Goal: Task Accomplishment & Management: Manage account settings

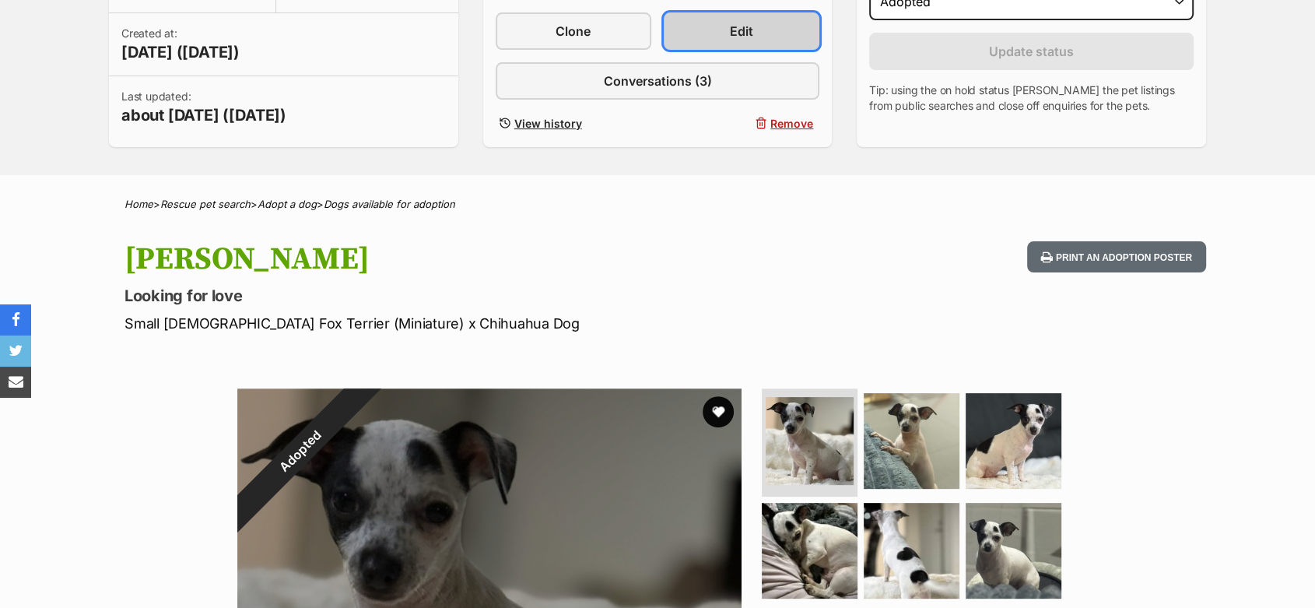
click at [728, 33] on link "Edit" at bounding box center [742, 30] width 156 height 37
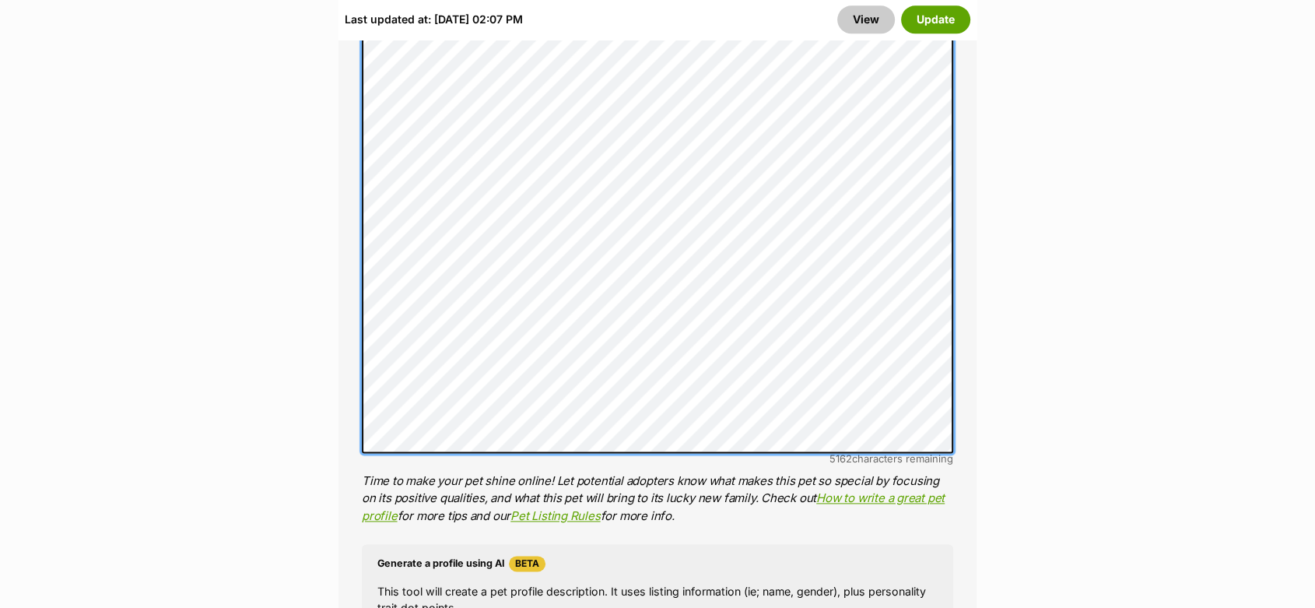
scroll to position [2161, 0]
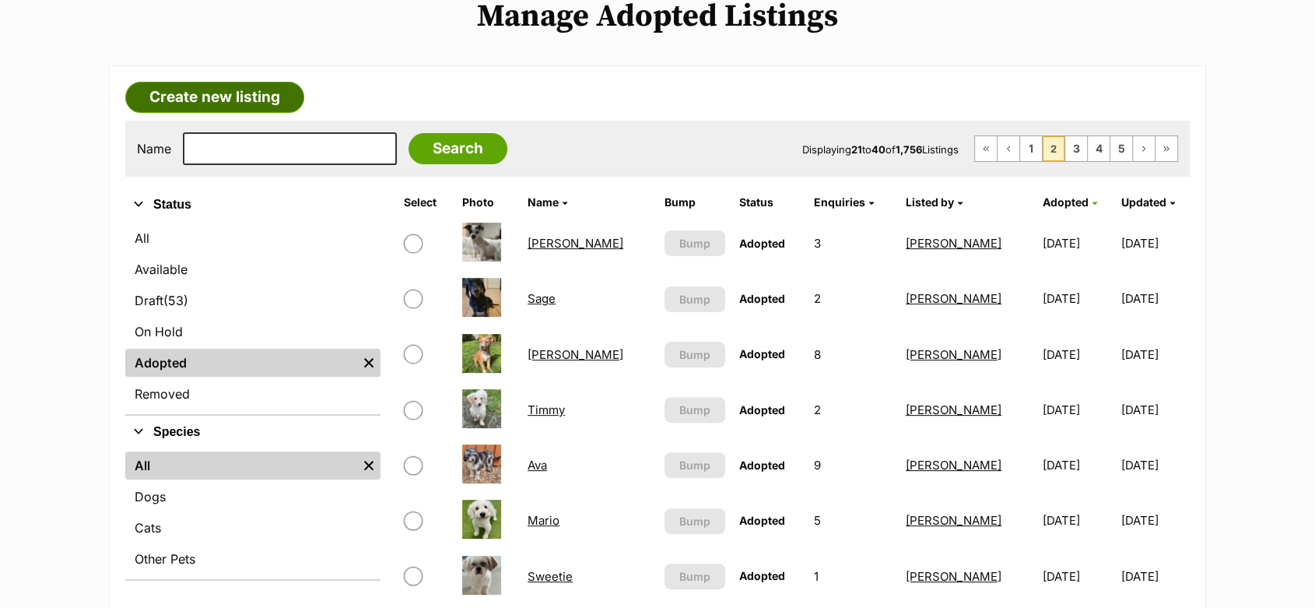
scroll to position [346, 0]
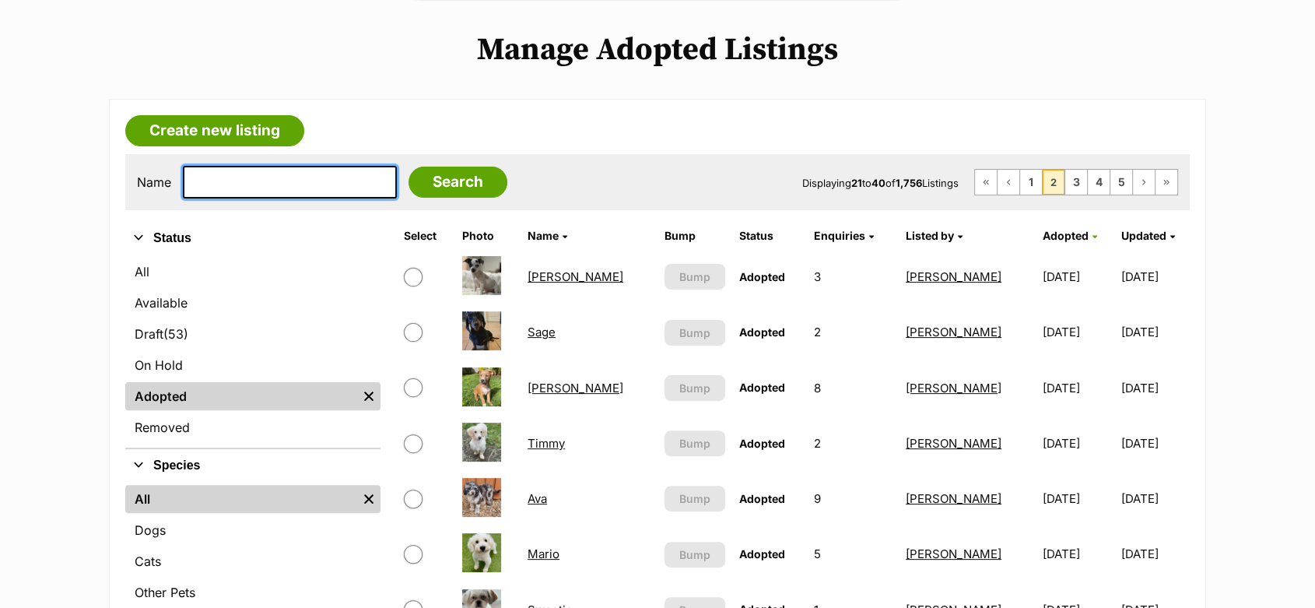
click at [247, 172] on input "text" at bounding box center [290, 182] width 214 height 33
type input "alice"
click at [409, 167] on input "Search" at bounding box center [458, 182] width 99 height 31
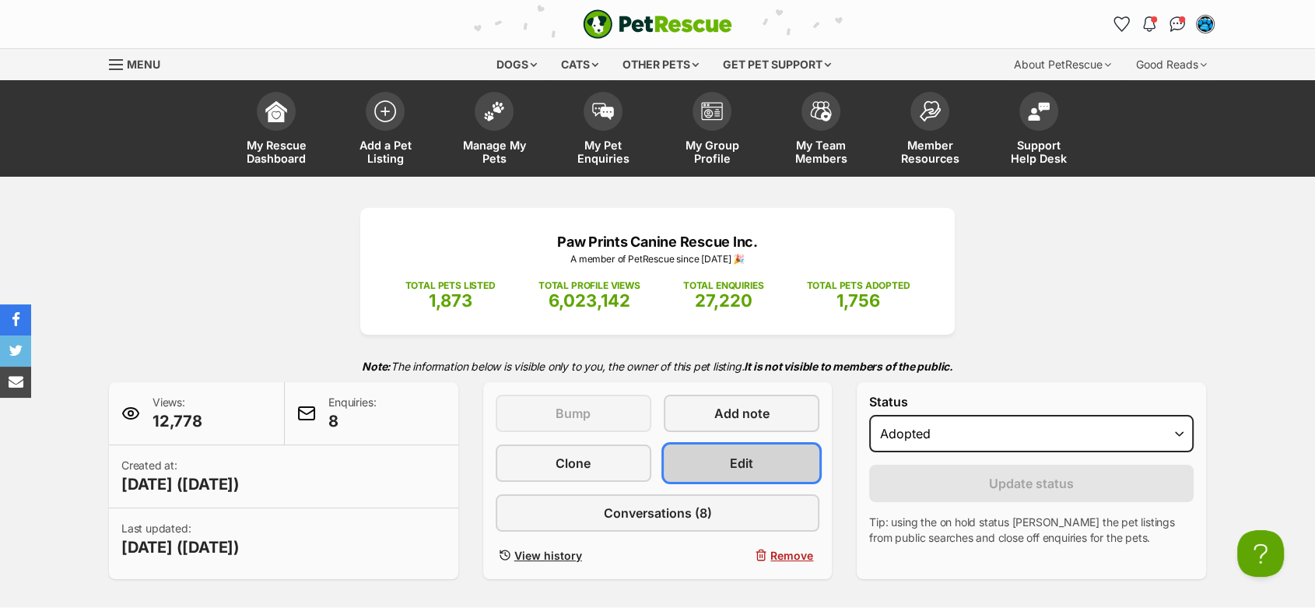
click at [726, 462] on link "Edit" at bounding box center [742, 462] width 156 height 37
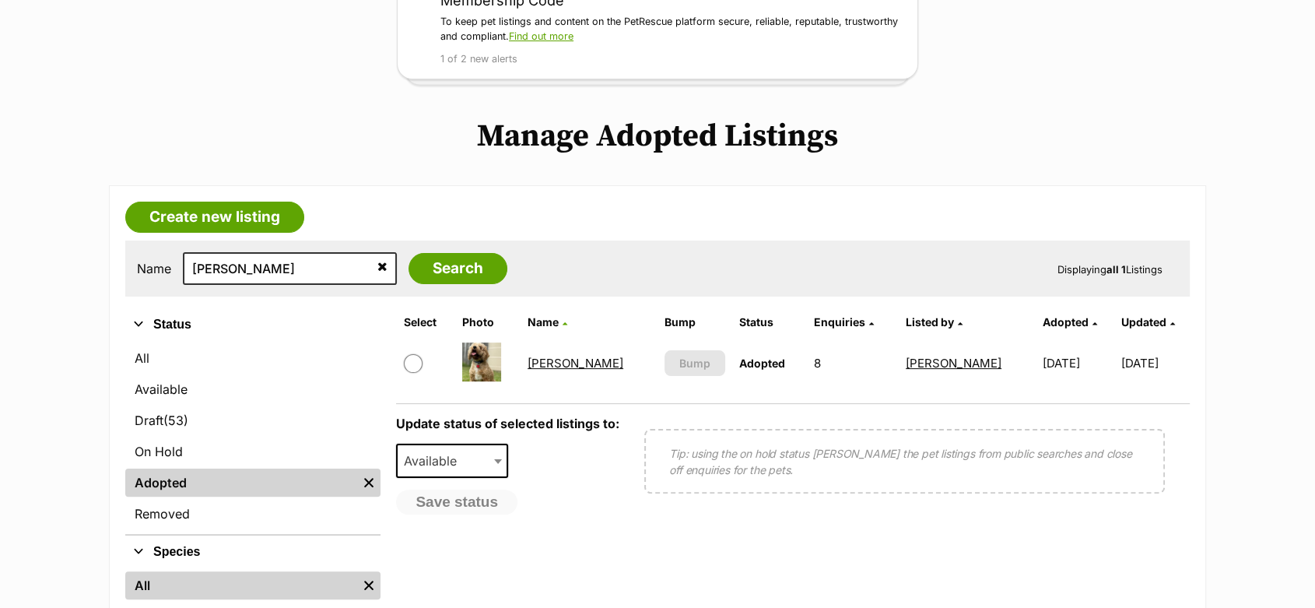
scroll to position [259, 0]
click at [561, 360] on link "Alice" at bounding box center [576, 363] width 96 height 15
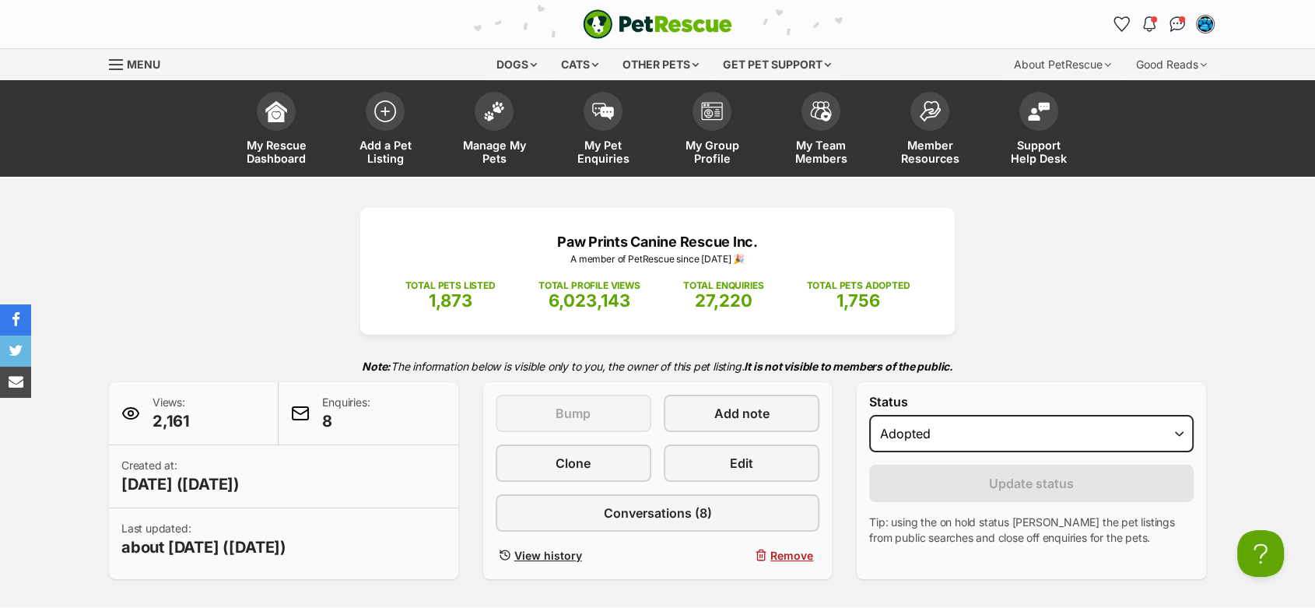
drag, startPoint x: 367, startPoint y: 229, endPoint x: 374, endPoint y: 242, distance: 15.0
click at [367, 229] on div "Paw Prints Canine Rescue Inc. A member of PetRescue since 2017 🎉 TOTAL PETS LIS…" at bounding box center [657, 271] width 595 height 127
click at [709, 465] on link "Edit" at bounding box center [742, 462] width 156 height 37
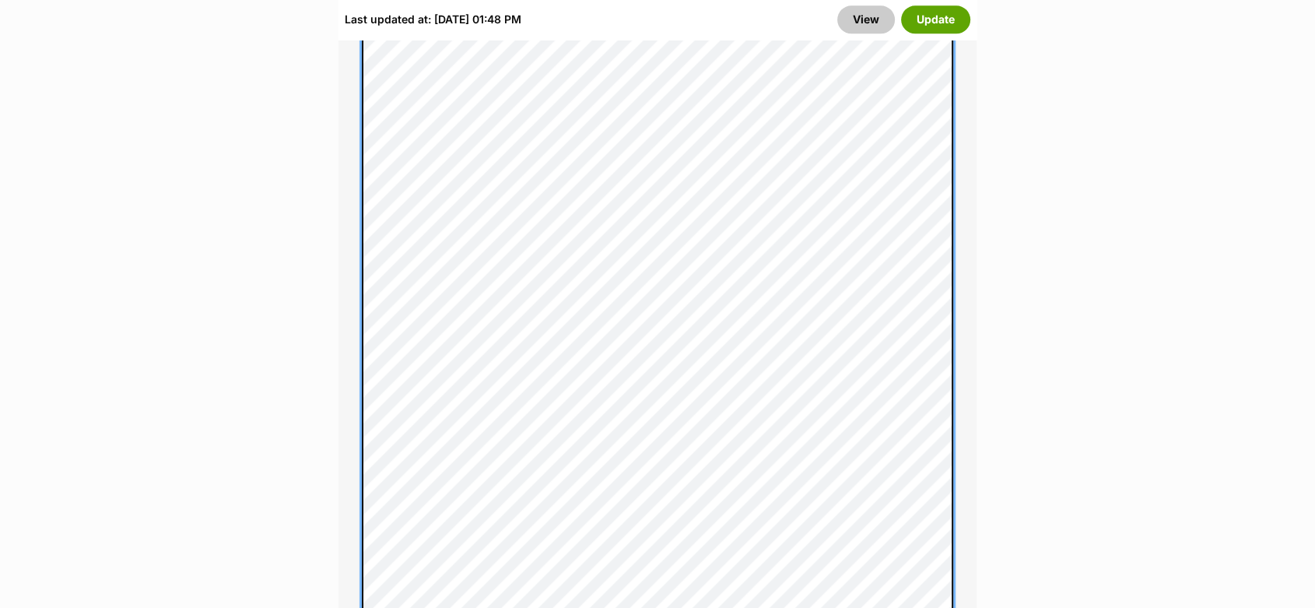
scroll to position [1988, 0]
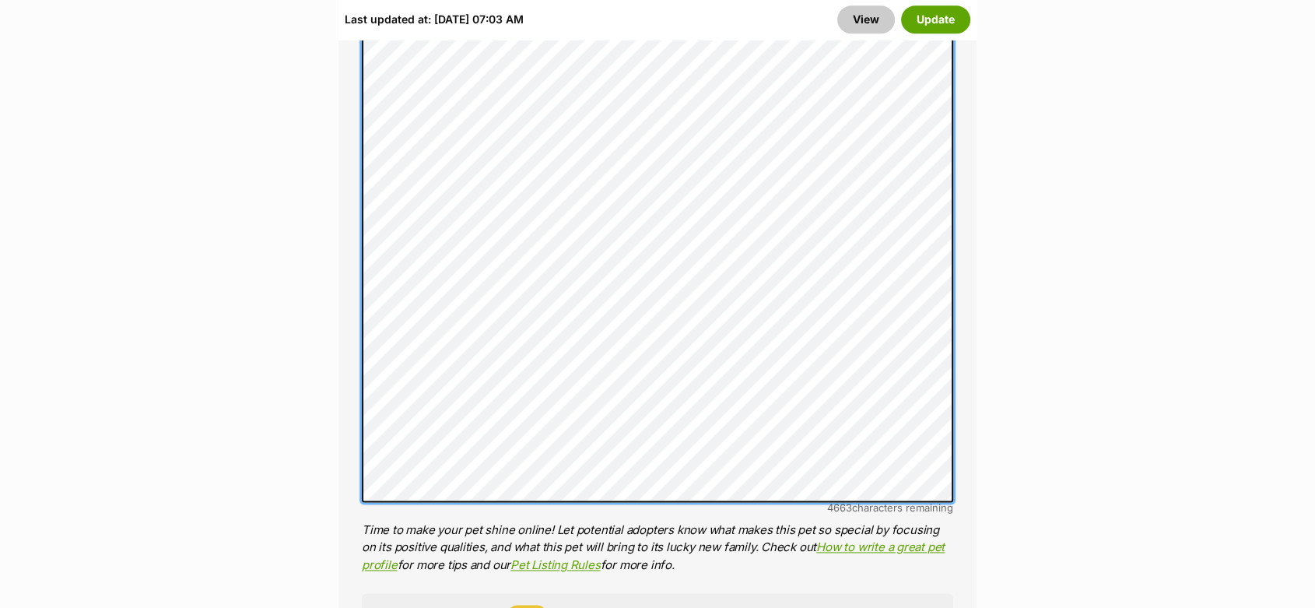
scroll to position [1988, 0]
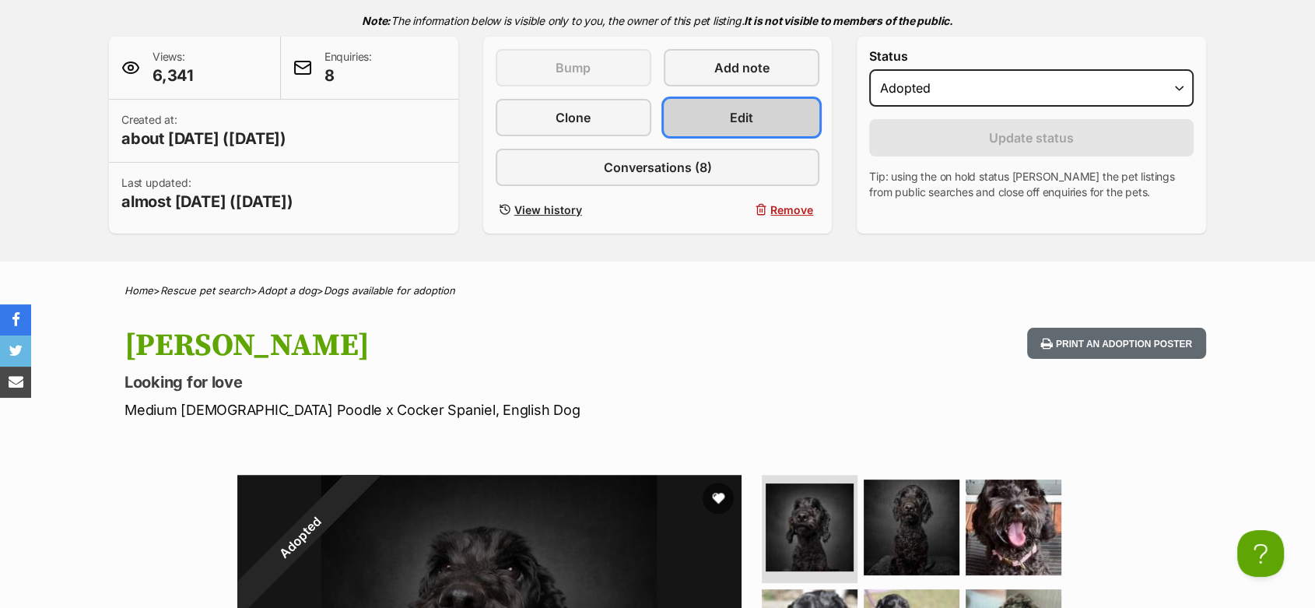
click at [719, 120] on link "Edit" at bounding box center [742, 117] width 156 height 37
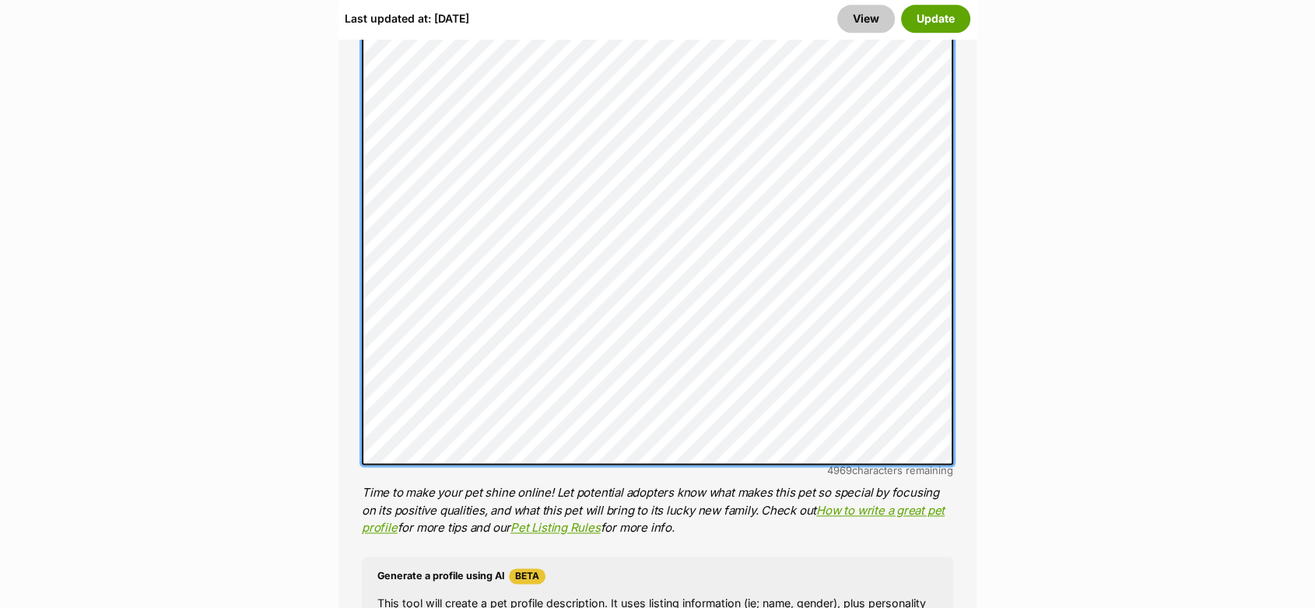
scroll to position [1902, 0]
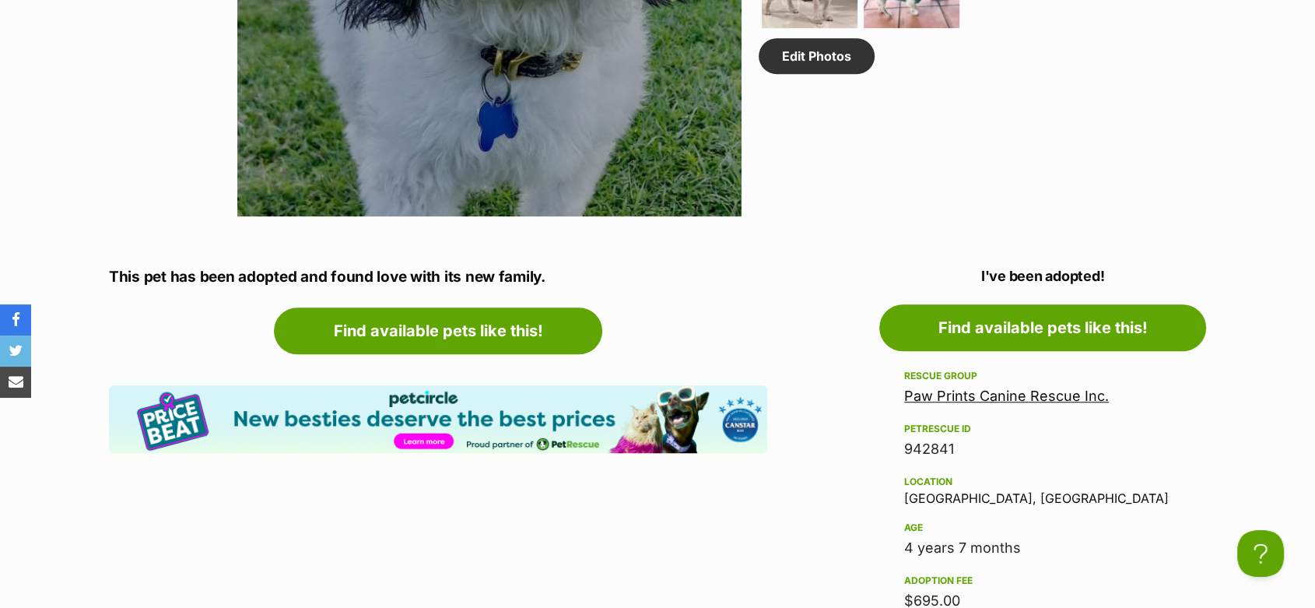
scroll to position [1210, 0]
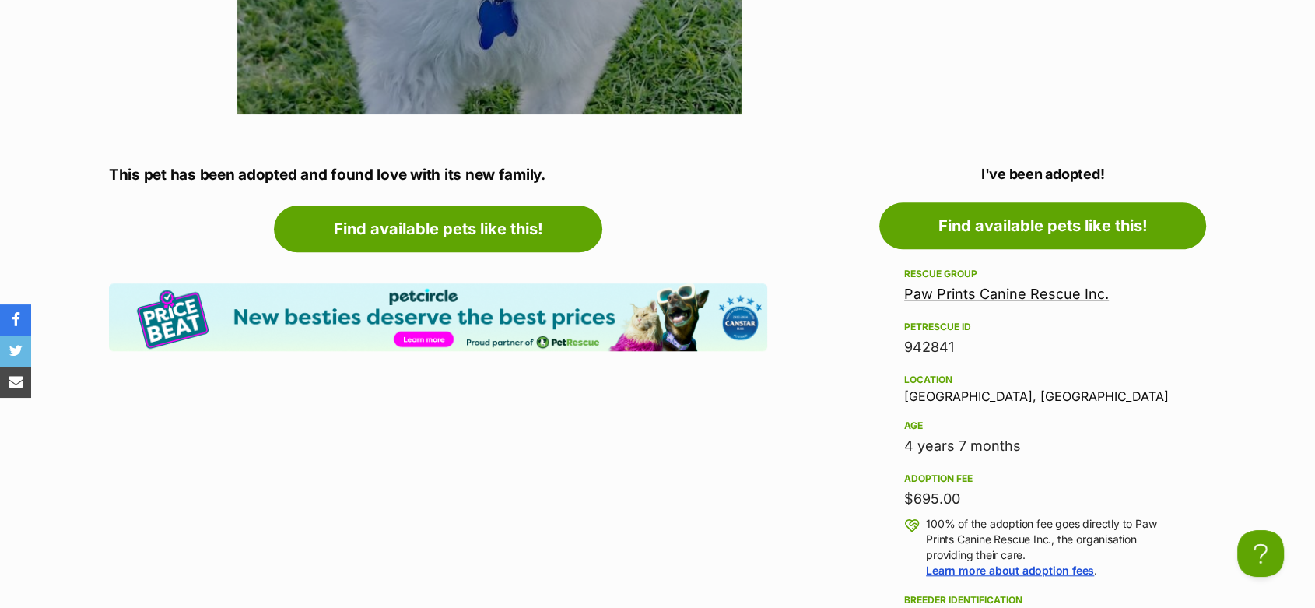
drag, startPoint x: 1031, startPoint y: 443, endPoint x: 904, endPoint y: 444, distance: 126.8
click at [904, 444] on div "4 years 7 months" at bounding box center [1042, 446] width 277 height 22
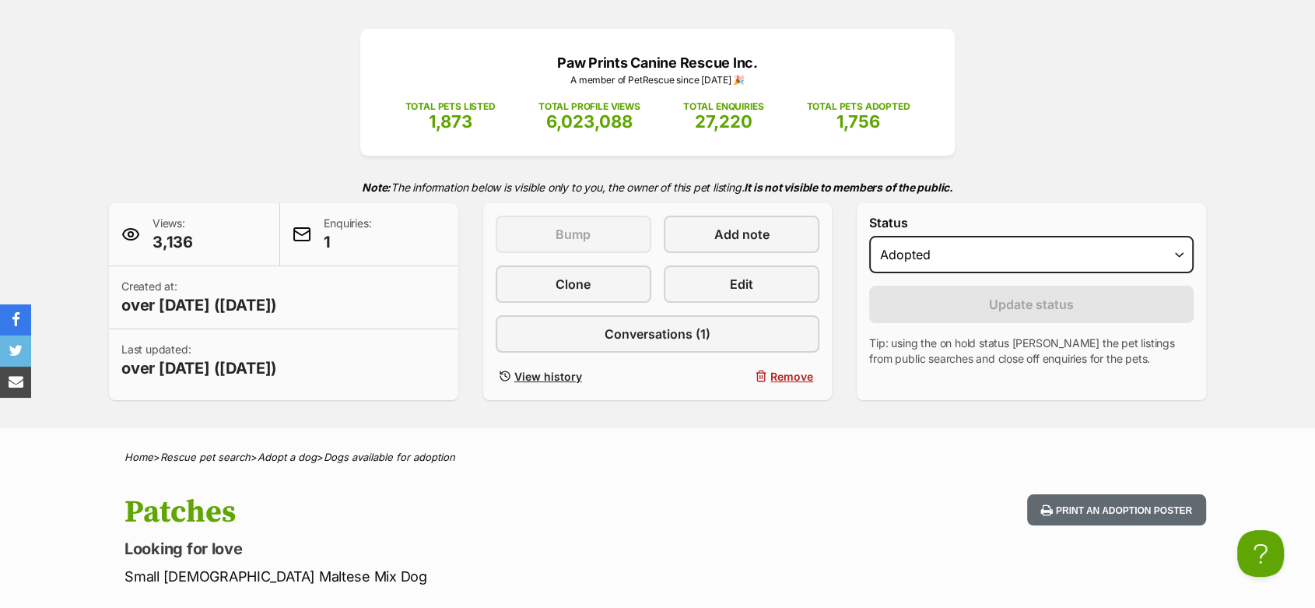
scroll to position [86, 0]
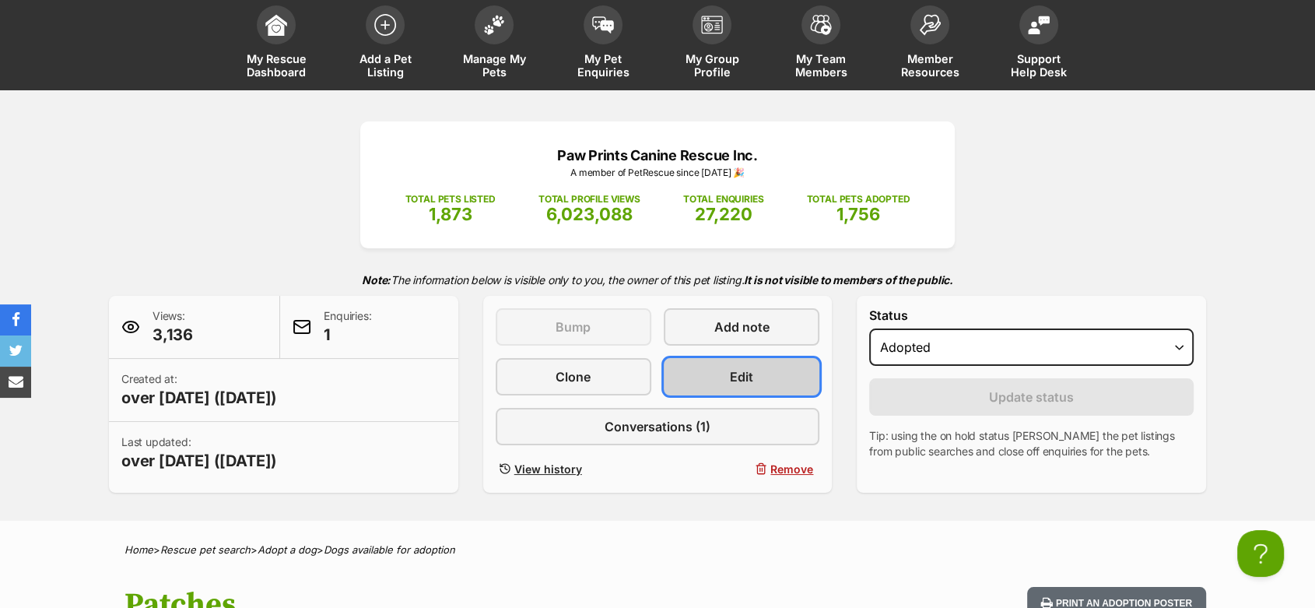
click at [704, 371] on link "Edit" at bounding box center [742, 376] width 156 height 37
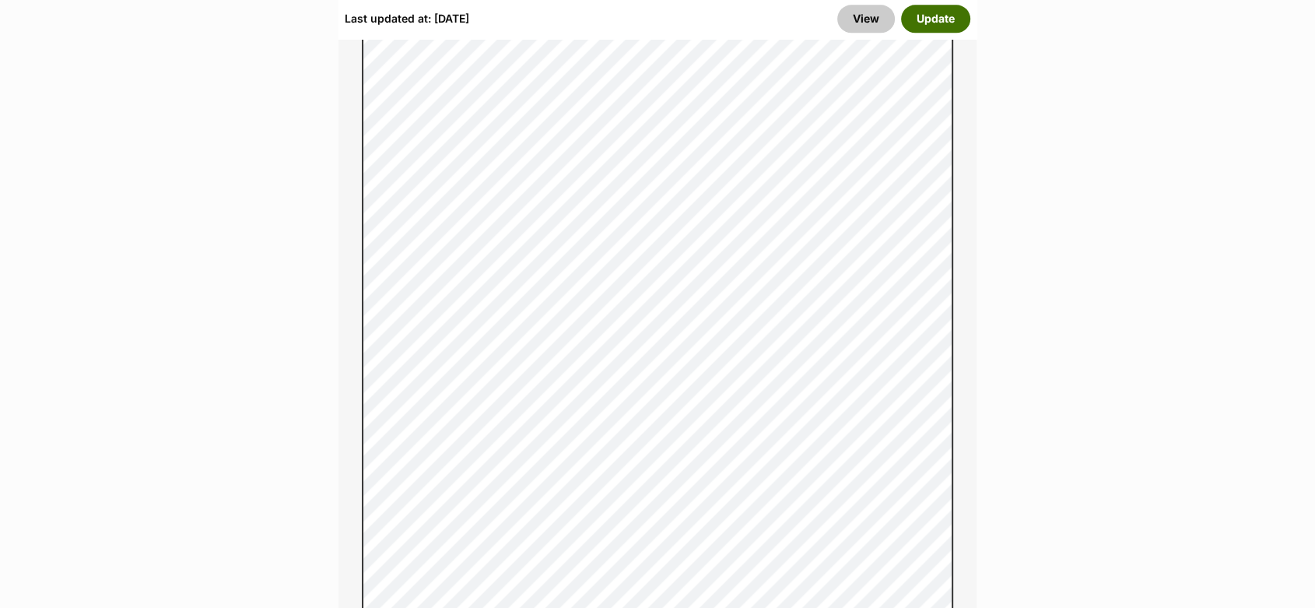
scroll to position [1556, 0]
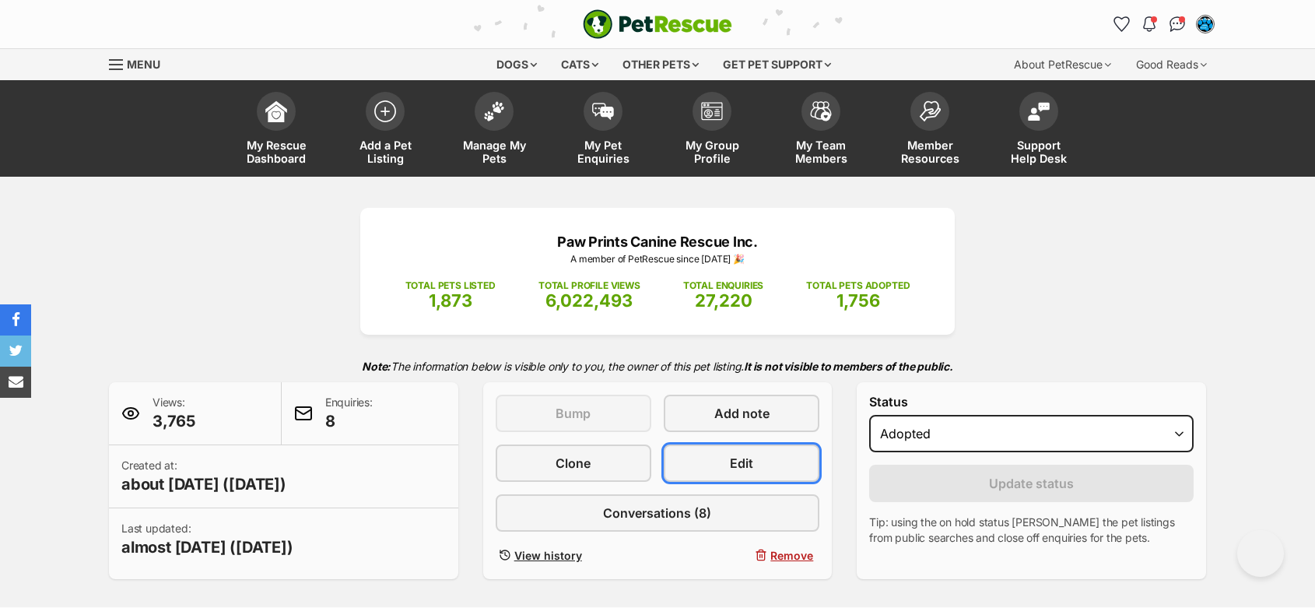
click at [747, 454] on span "Edit" at bounding box center [741, 463] width 23 height 19
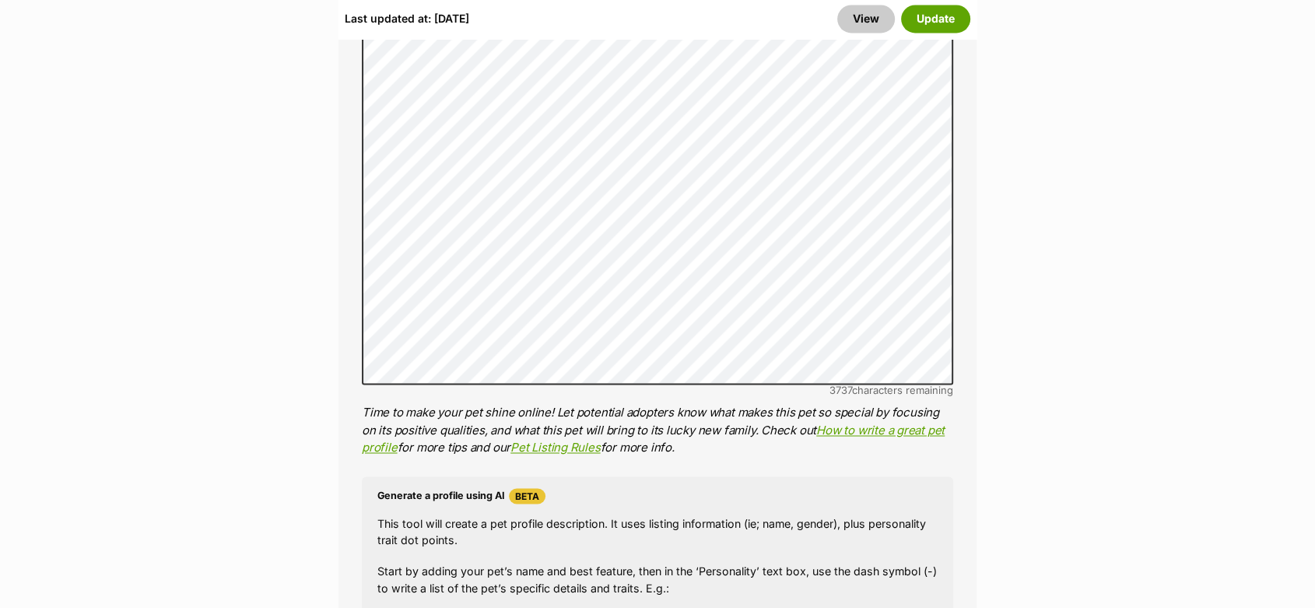
scroll to position [2508, 0]
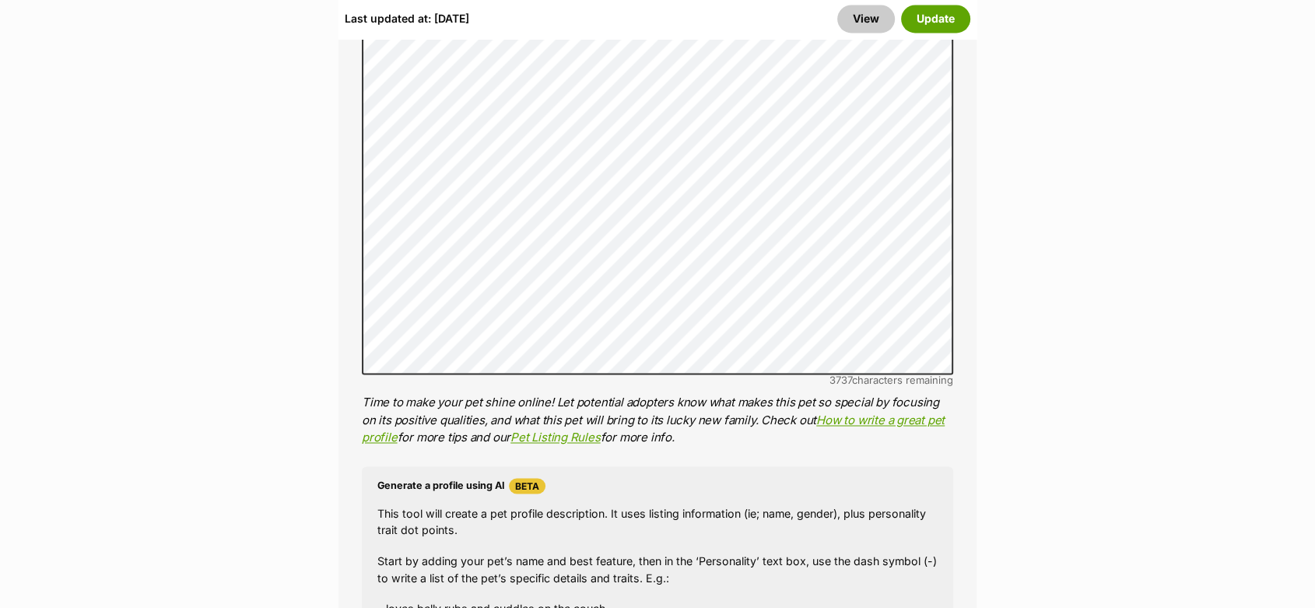
drag, startPoint x: 308, startPoint y: 186, endPoint x: 325, endPoint y: 170, distance: 23.7
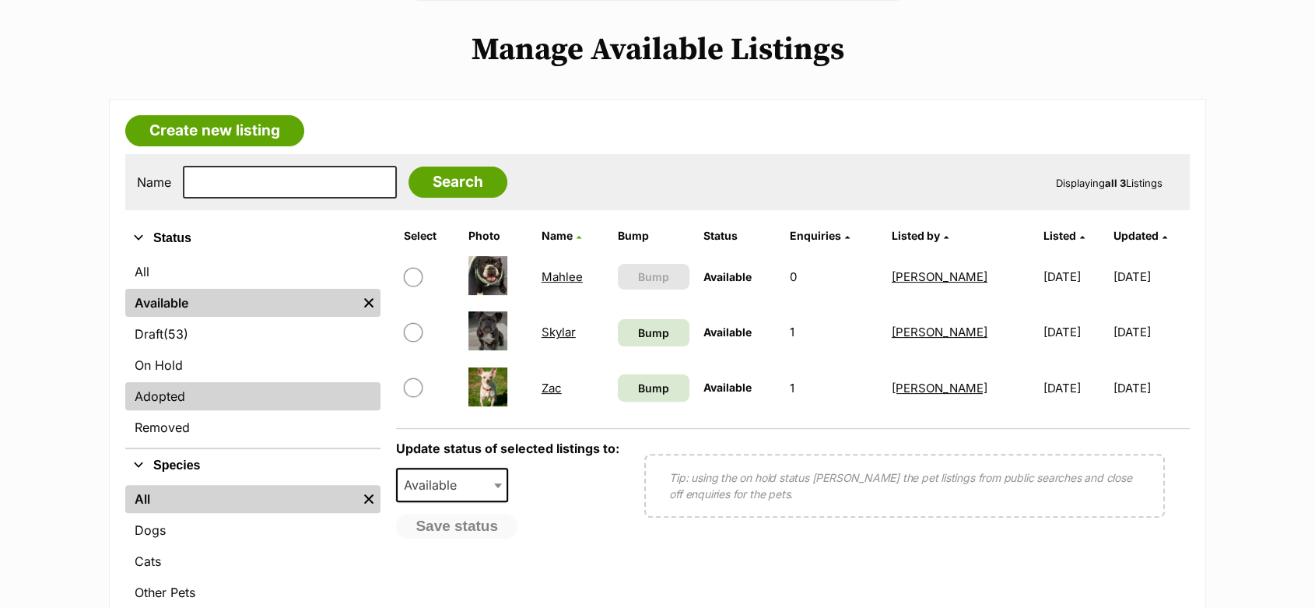
click at [151, 390] on link "Adopted" at bounding box center [252, 396] width 255 height 28
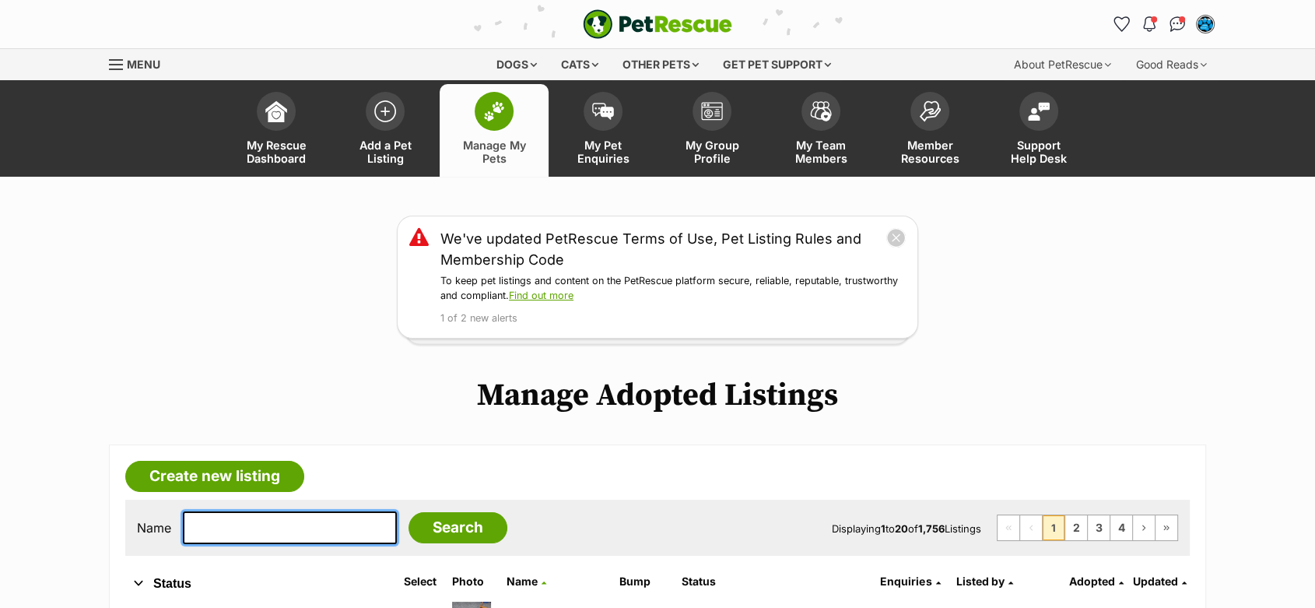
click at [205, 519] on input "text" at bounding box center [290, 527] width 214 height 33
type input "whiskey"
click at [409, 512] on input "Search" at bounding box center [458, 527] width 99 height 31
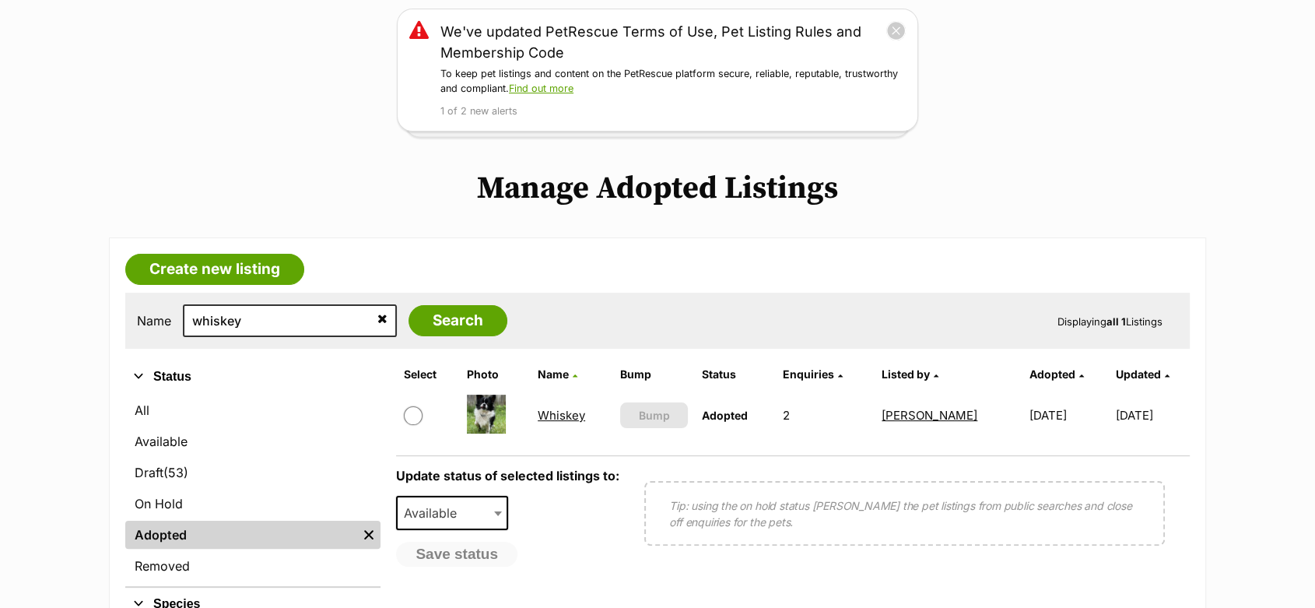
scroll to position [259, 0]
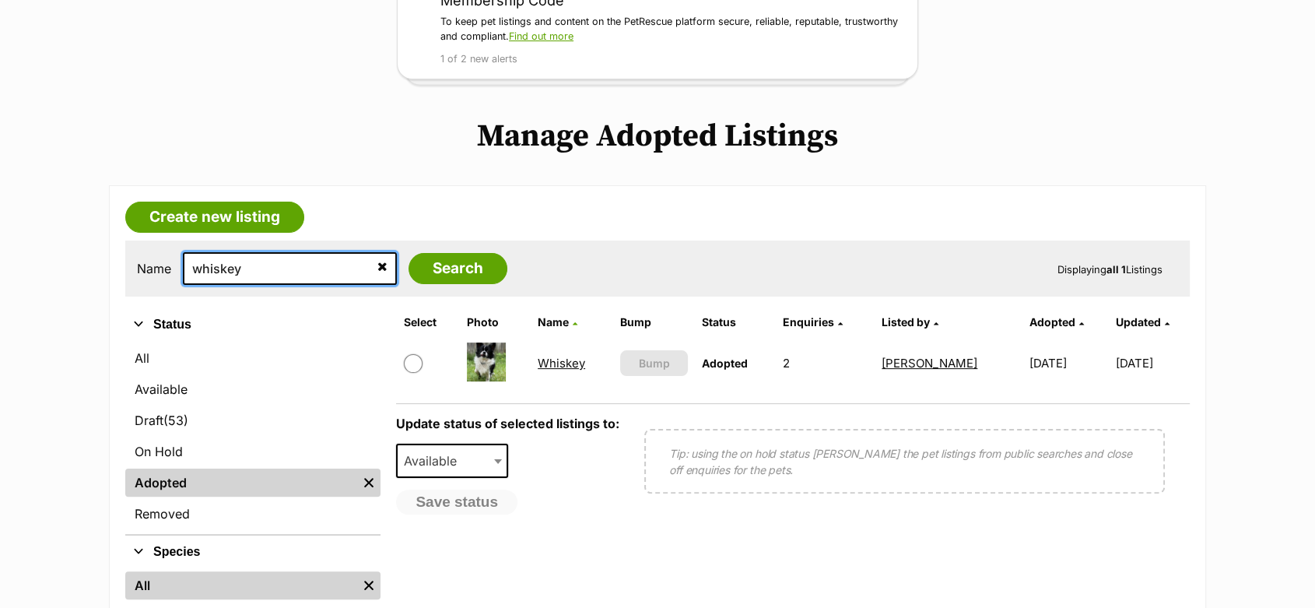
drag, startPoint x: 258, startPoint y: 264, endPoint x: 157, endPoint y: 269, distance: 101.3
click at [146, 254] on div "Name whiskey Search" at bounding box center [322, 268] width 370 height 33
type input "[PERSON_NAME]"
click at [409, 253] on input "Search" at bounding box center [458, 268] width 99 height 31
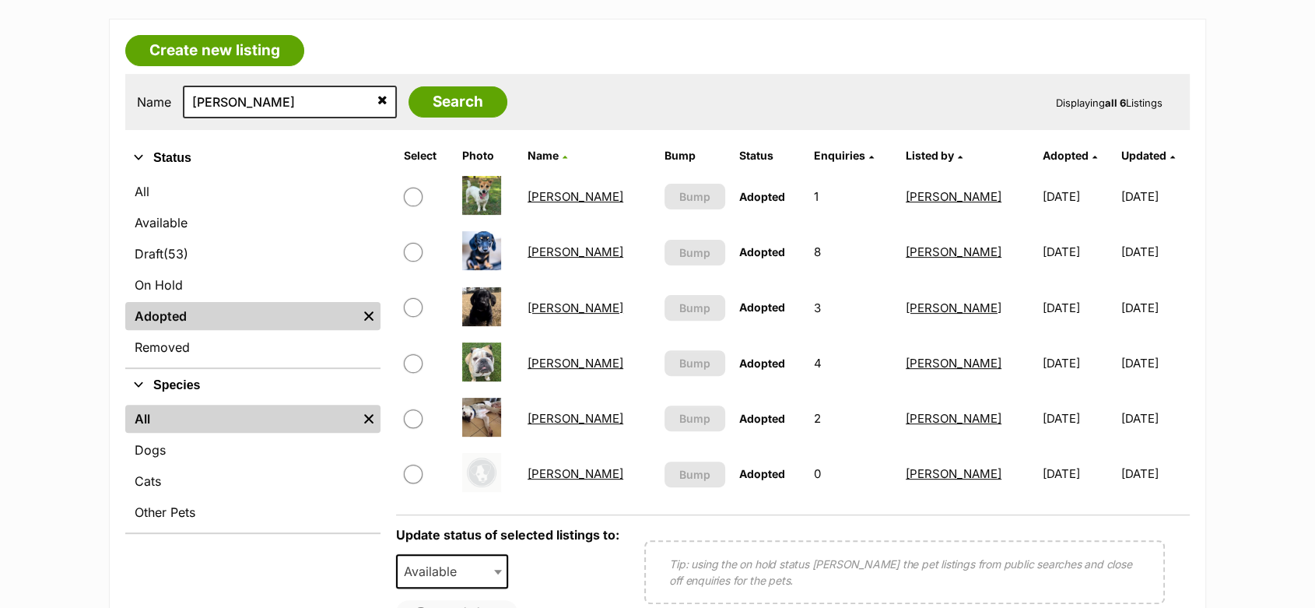
scroll to position [432, 0]
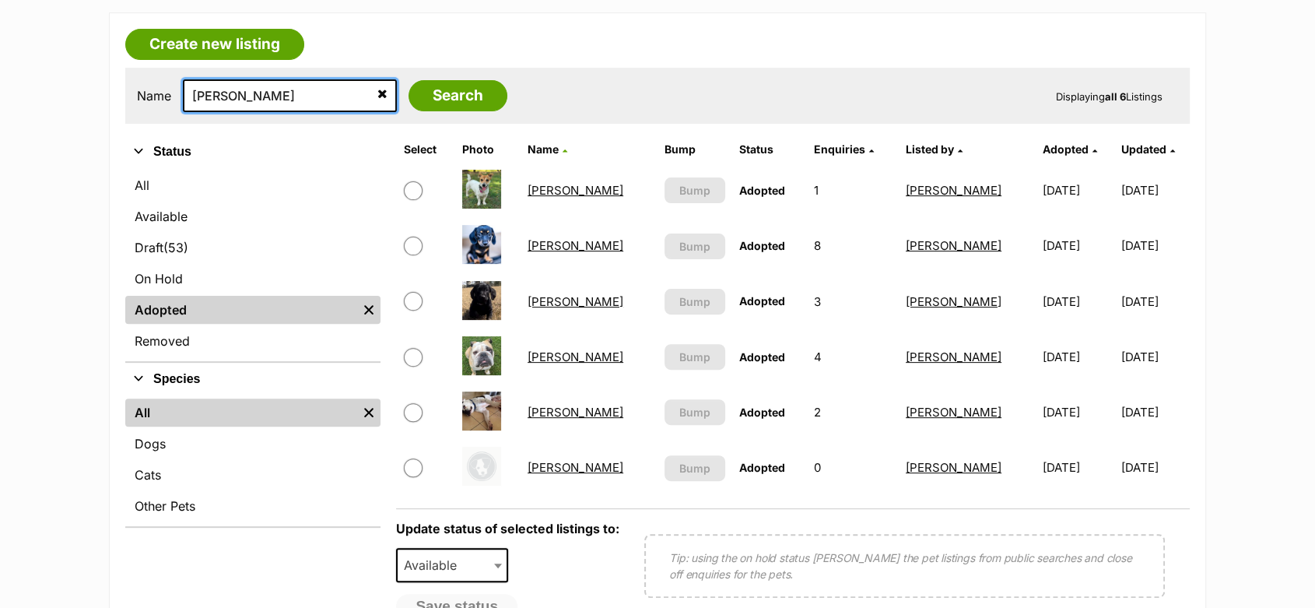
drag, startPoint x: 243, startPoint y: 95, endPoint x: 181, endPoint y: 97, distance: 62.3
click at [176, 96] on div "Name maggie Search" at bounding box center [322, 95] width 370 height 33
type input "blooper"
click at [409, 80] on input "Search" at bounding box center [458, 95] width 99 height 31
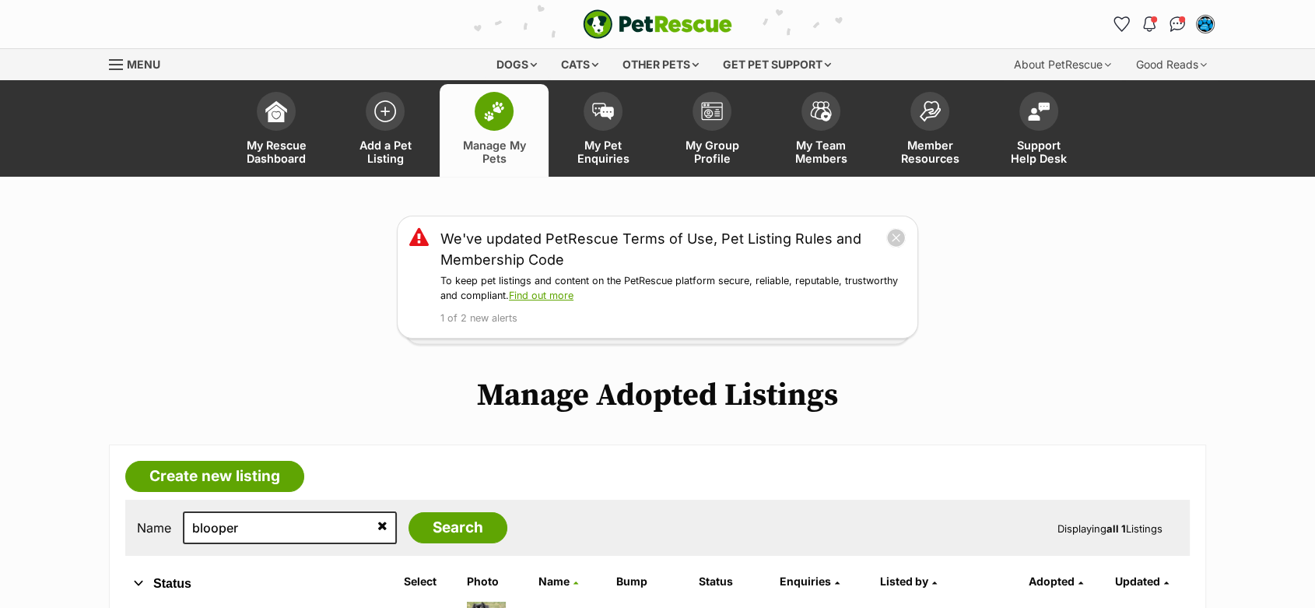
scroll to position [259, 0]
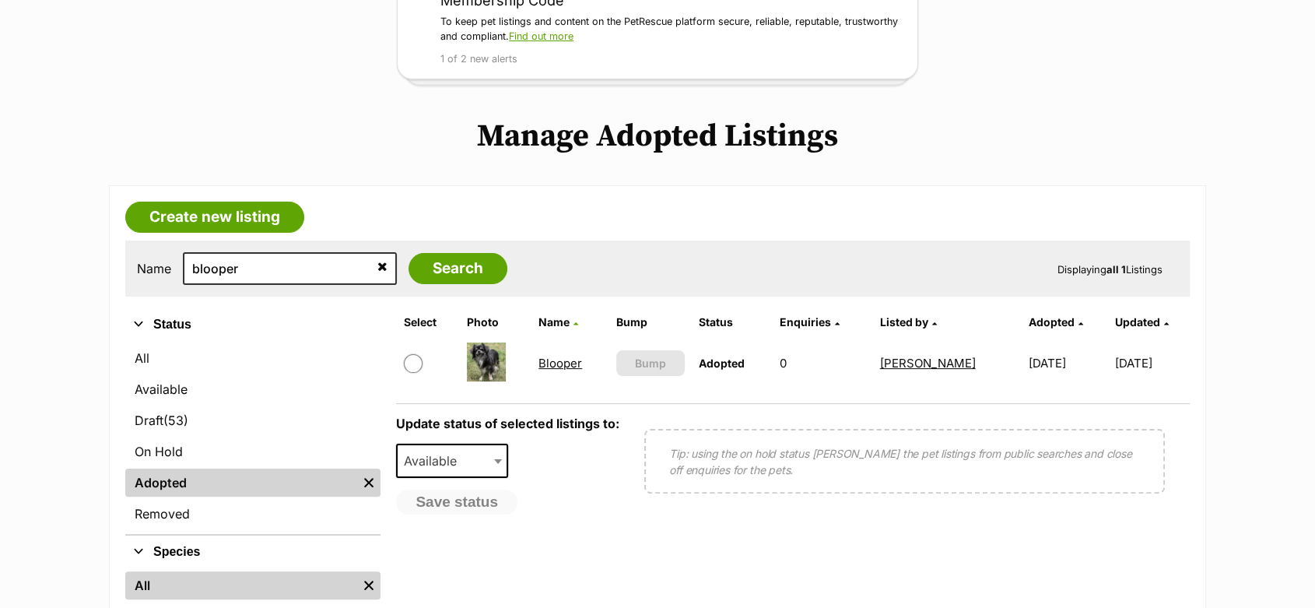
click at [558, 360] on link "Blooper" at bounding box center [561, 363] width 44 height 15
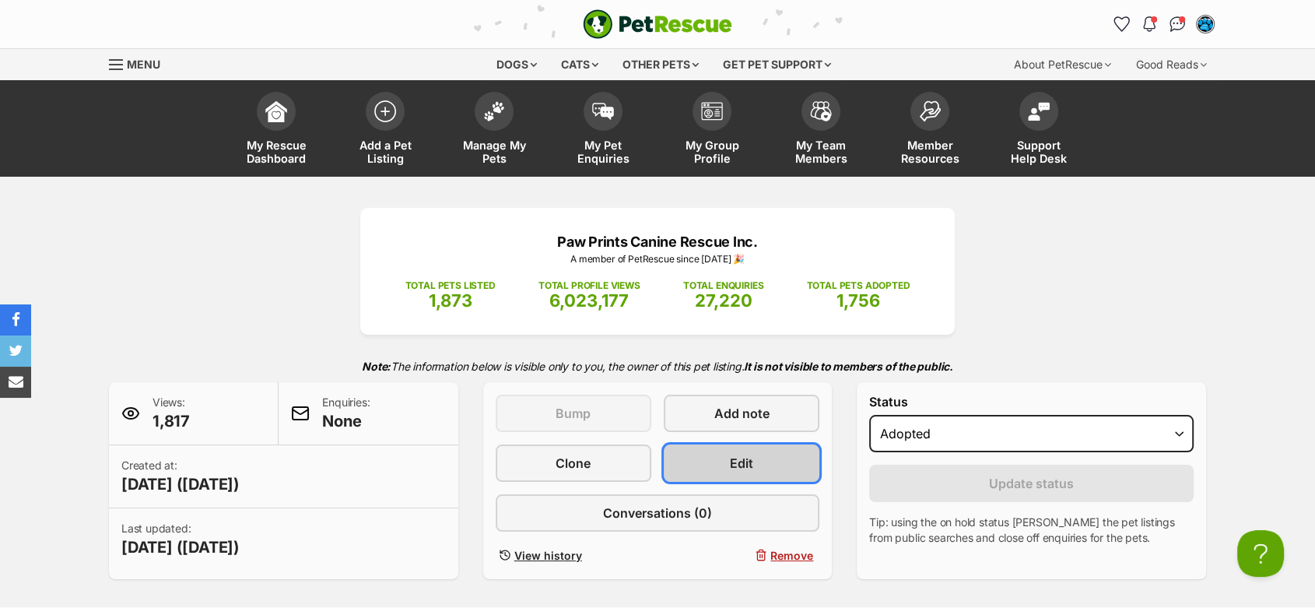
click at [699, 461] on link "Edit" at bounding box center [742, 462] width 156 height 37
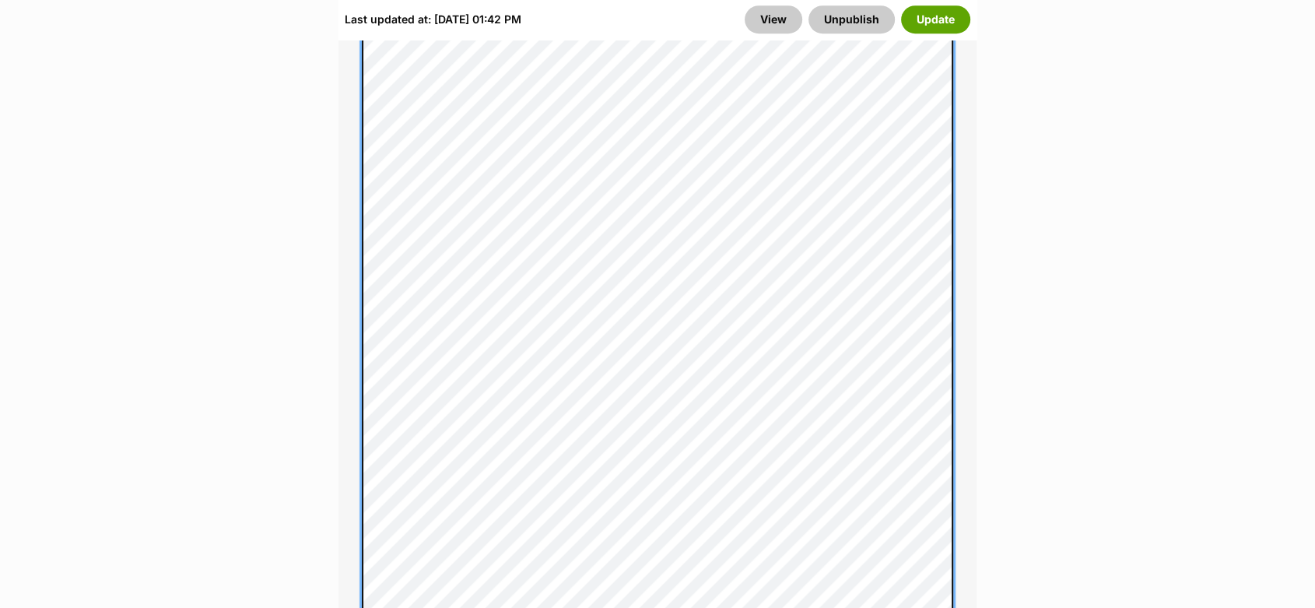
scroll to position [1469, 0]
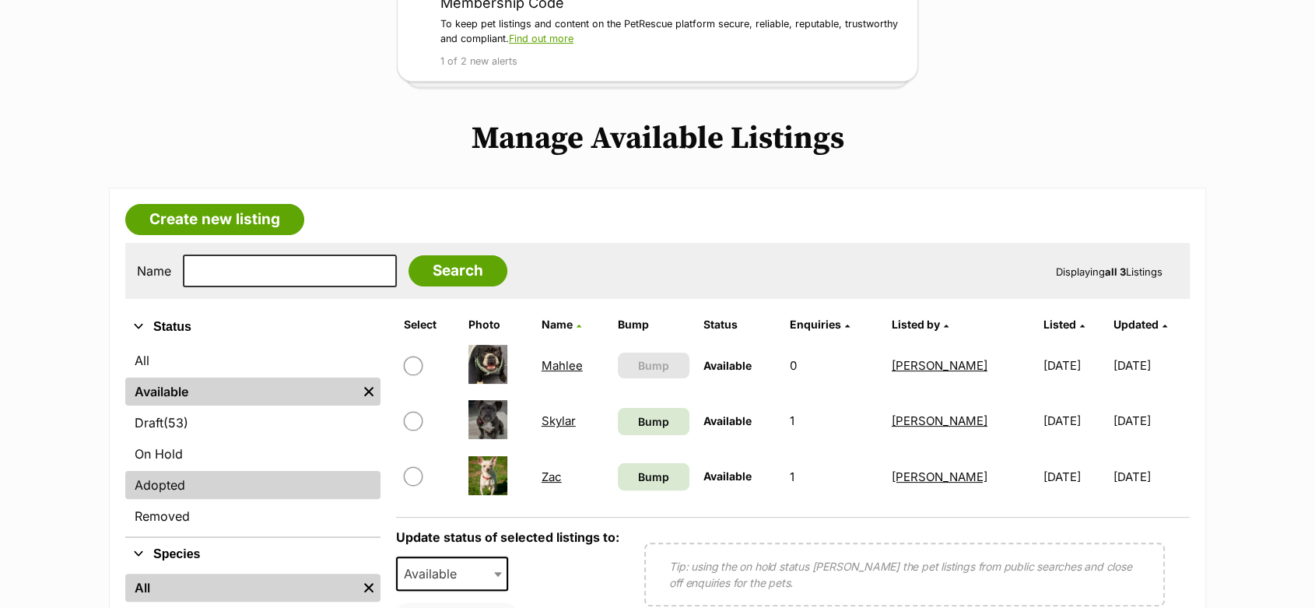
scroll to position [259, 0]
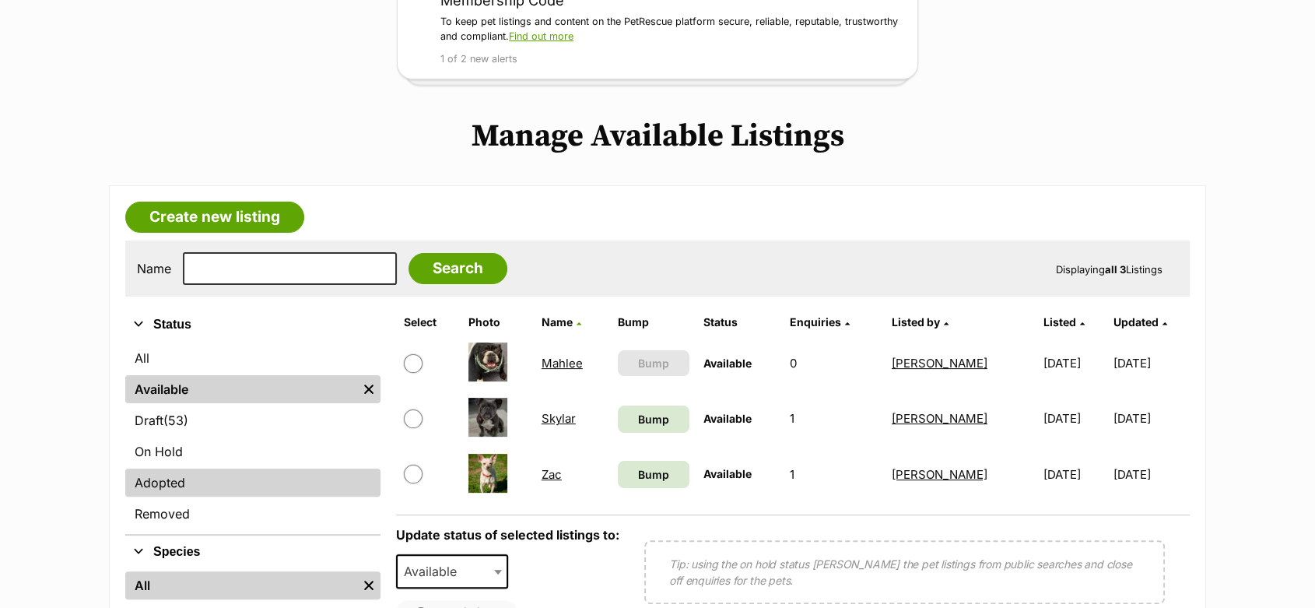
click at [148, 477] on link "Adopted" at bounding box center [252, 482] width 255 height 28
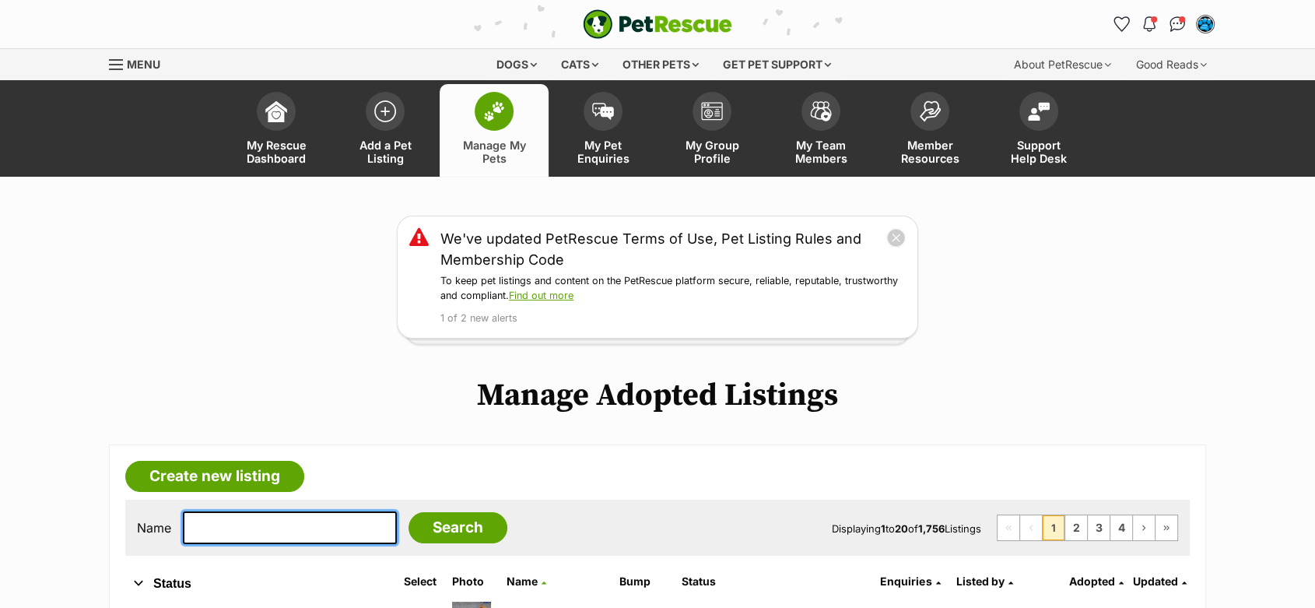
click at [248, 532] on input "text" at bounding box center [290, 527] width 214 height 33
type input "[PERSON_NAME]"
click at [409, 512] on input "Search" at bounding box center [458, 527] width 99 height 31
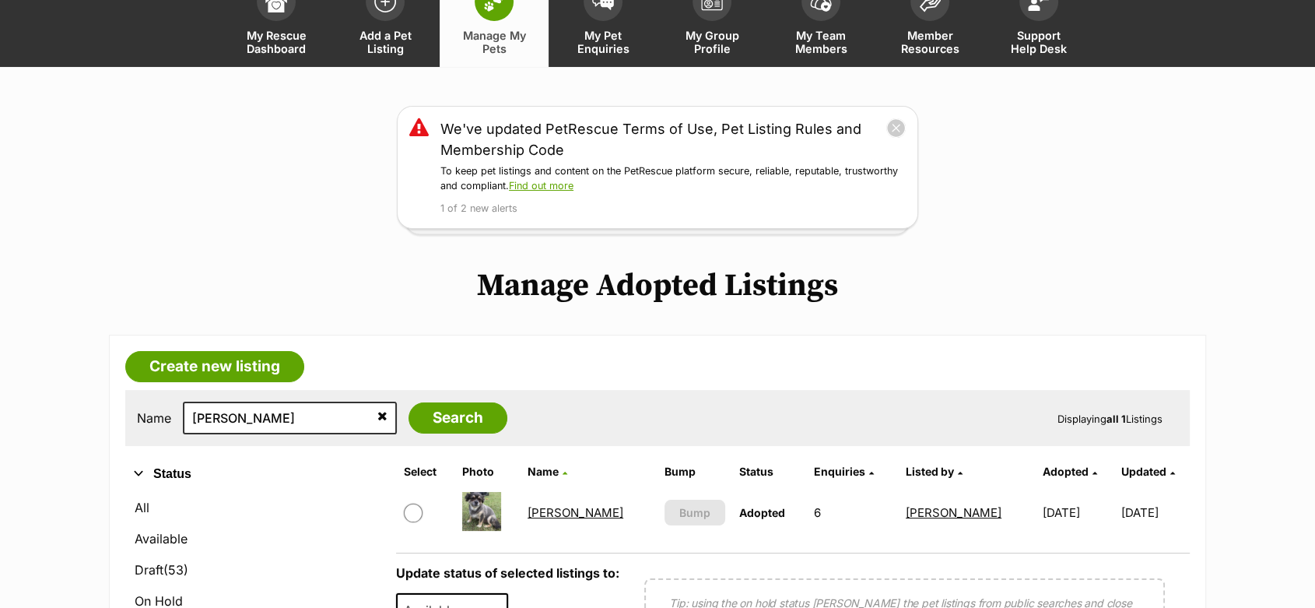
scroll to position [259, 0]
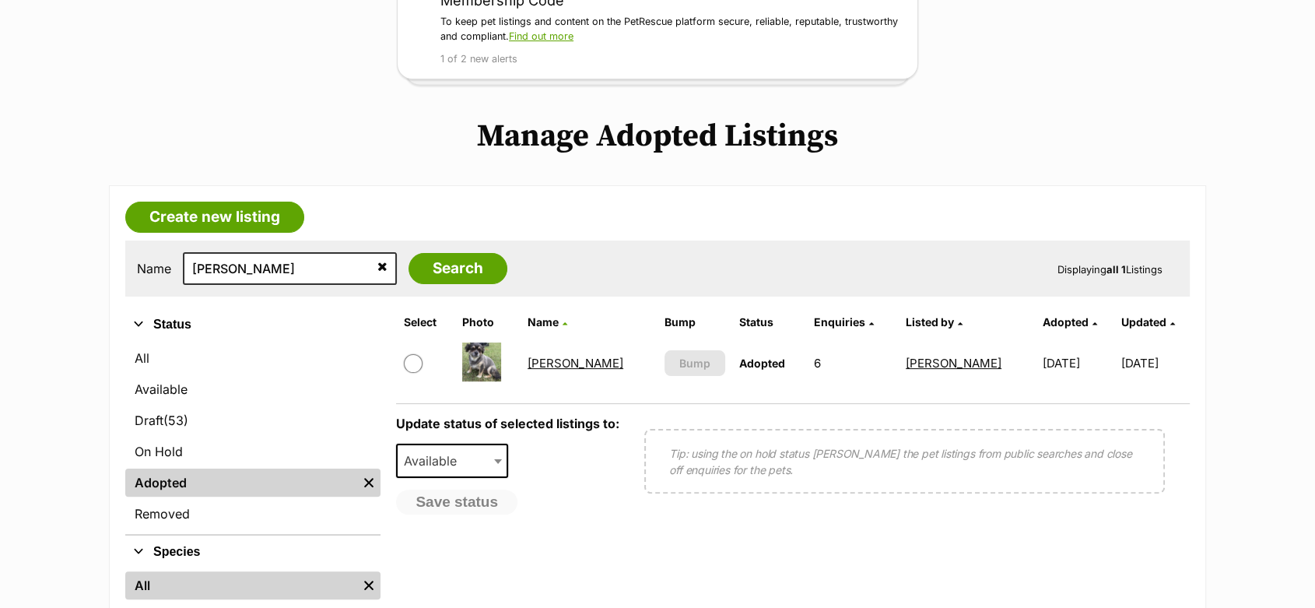
click at [567, 366] on link "[PERSON_NAME]" at bounding box center [576, 363] width 96 height 15
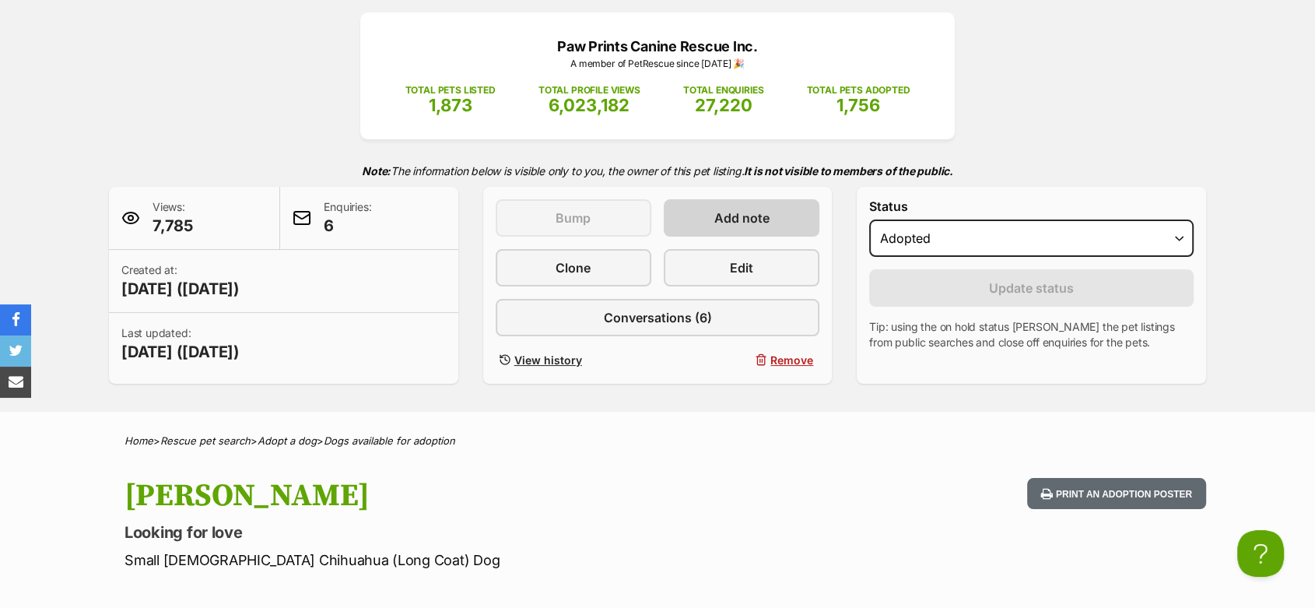
scroll to position [173, 0]
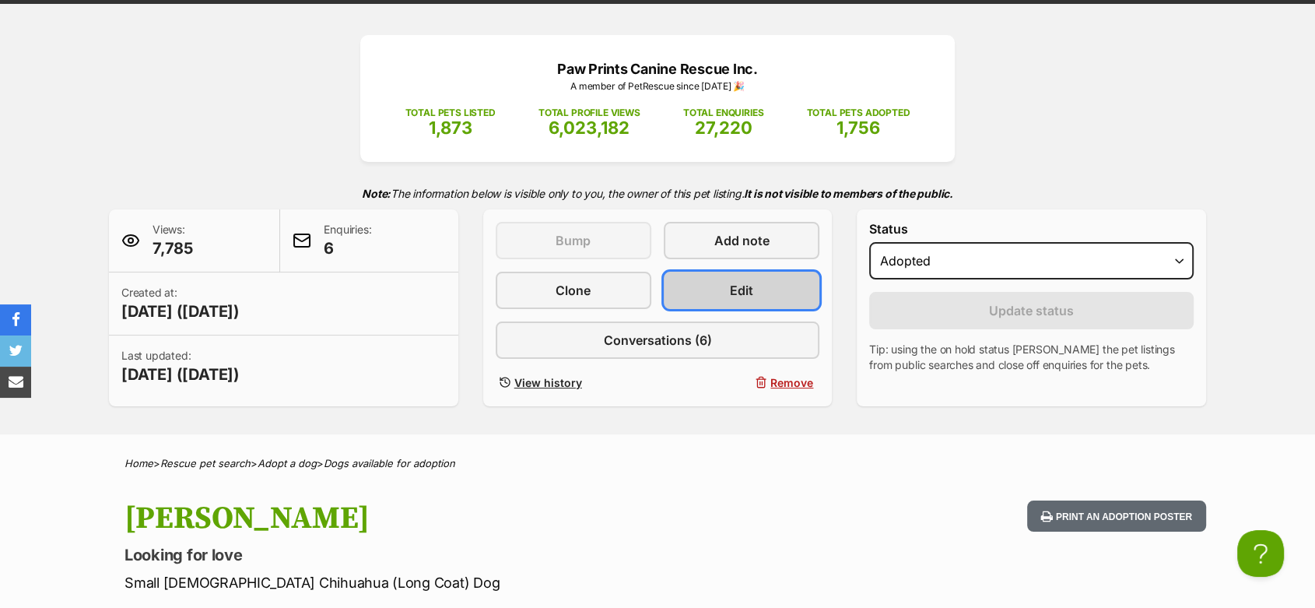
click at [715, 282] on link "Edit" at bounding box center [742, 290] width 156 height 37
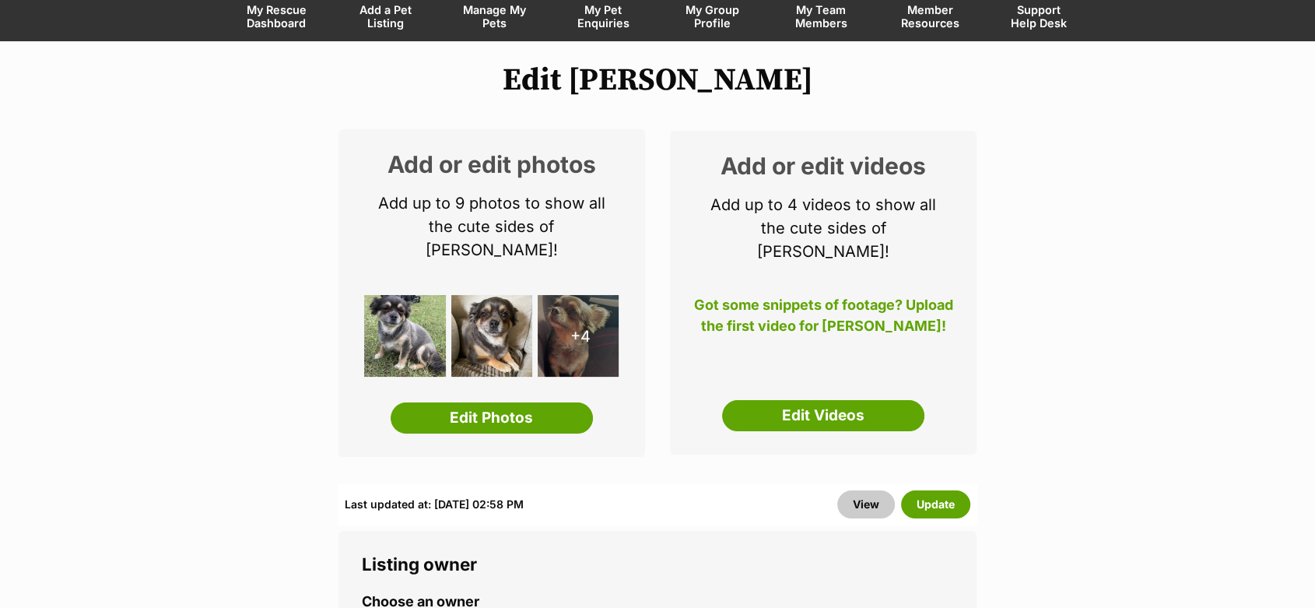
scroll to position [259, 0]
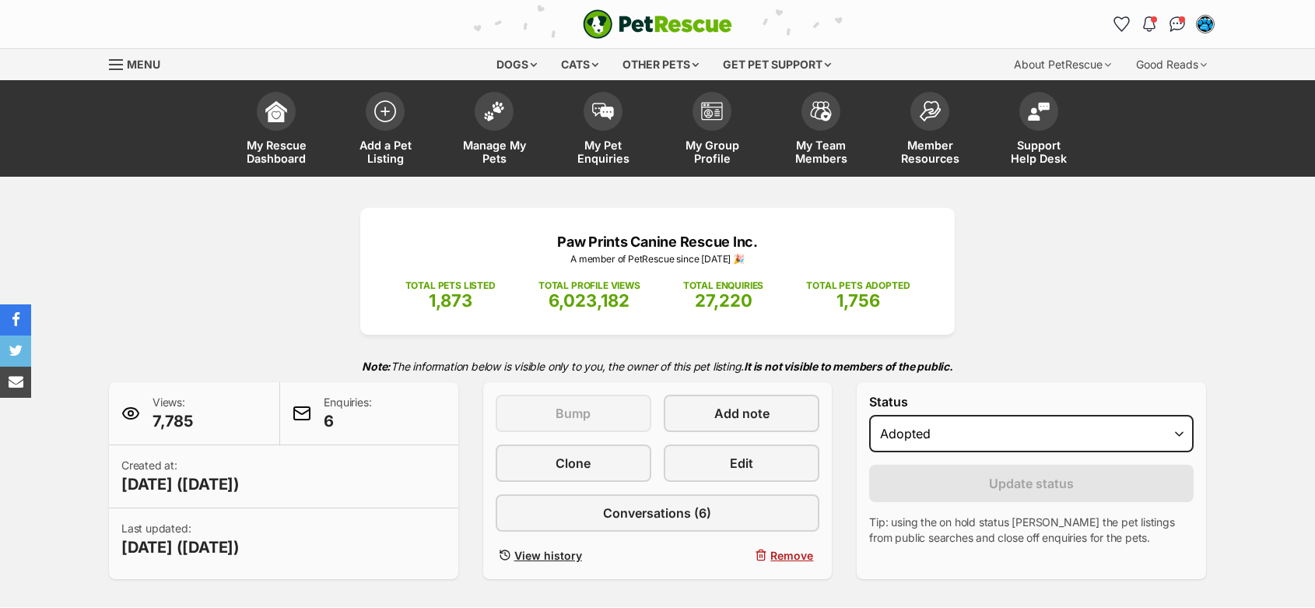
click at [562, 444] on link "Clone" at bounding box center [574, 462] width 156 height 37
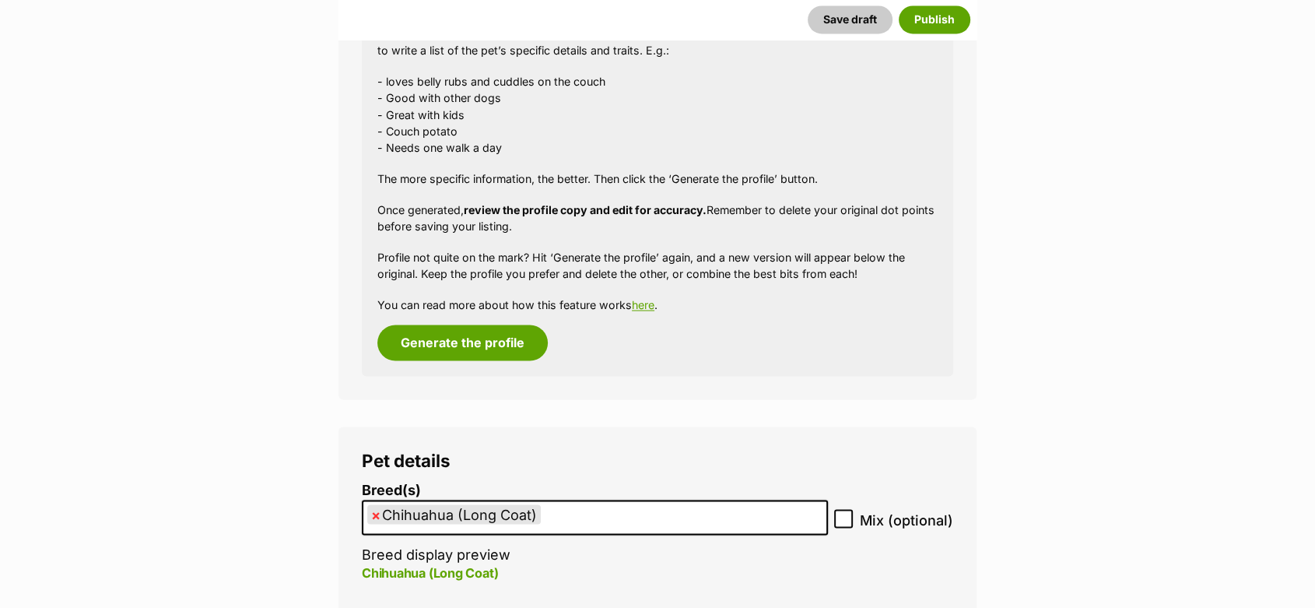
scroll to position [2680, 0]
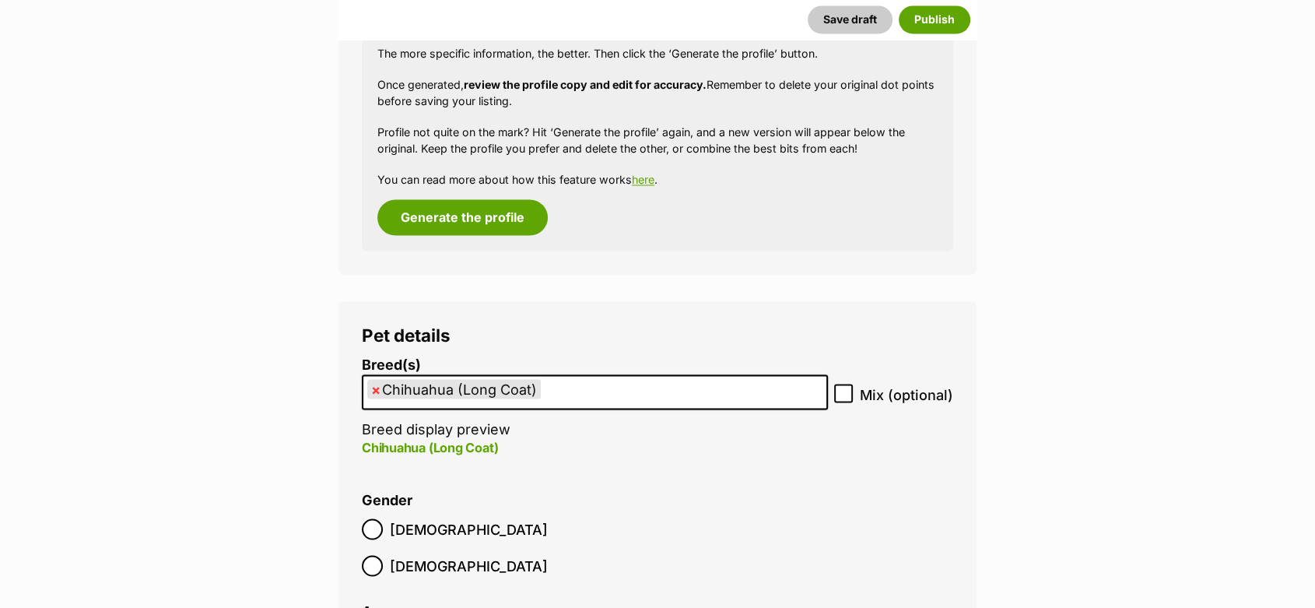
click at [553, 391] on input "search" at bounding box center [550, 388] width 11 height 16
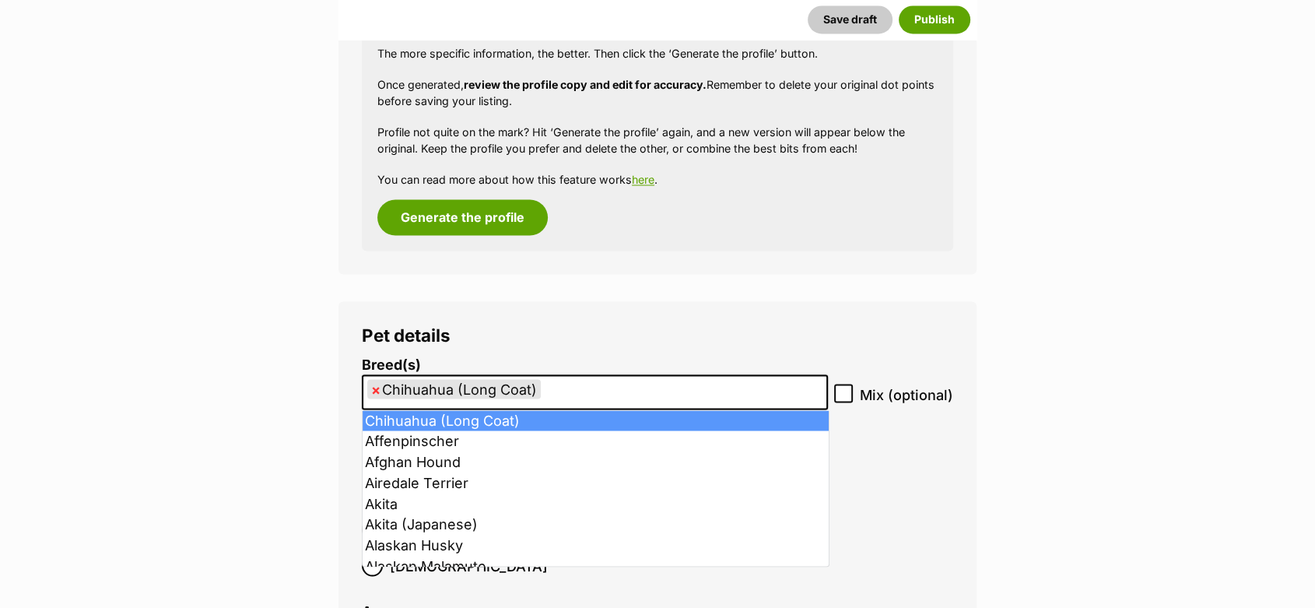
click at [374, 388] on span "×" at bounding box center [375, 388] width 9 height 19
select select
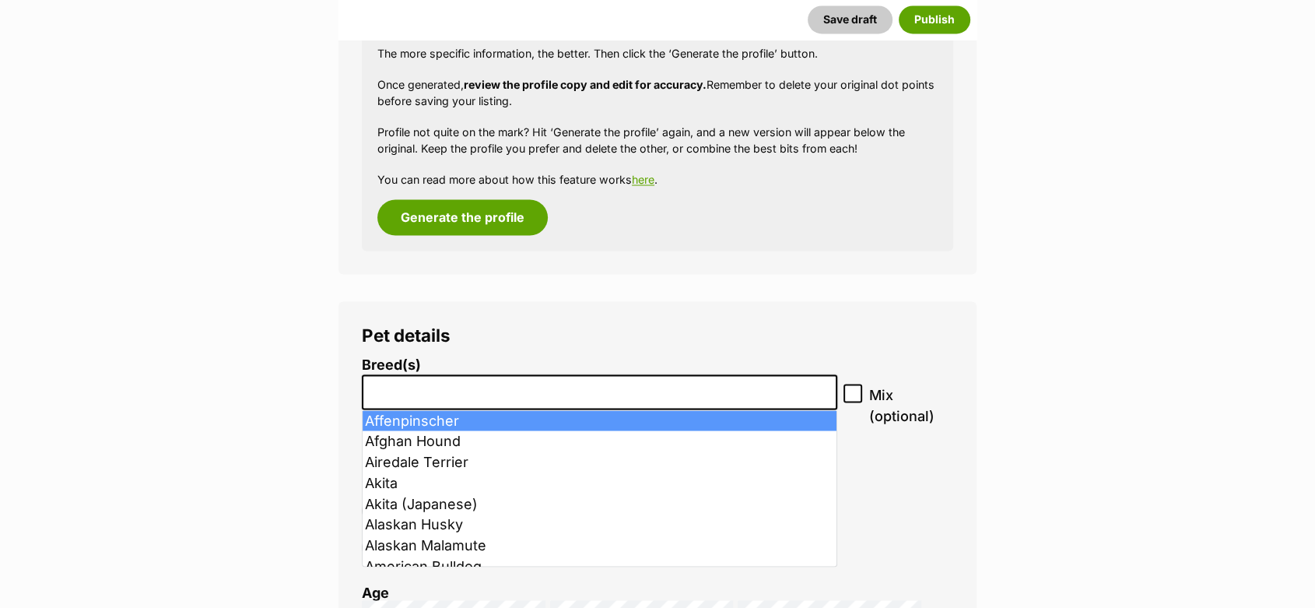
click at [402, 388] on input "search" at bounding box center [599, 388] width 465 height 16
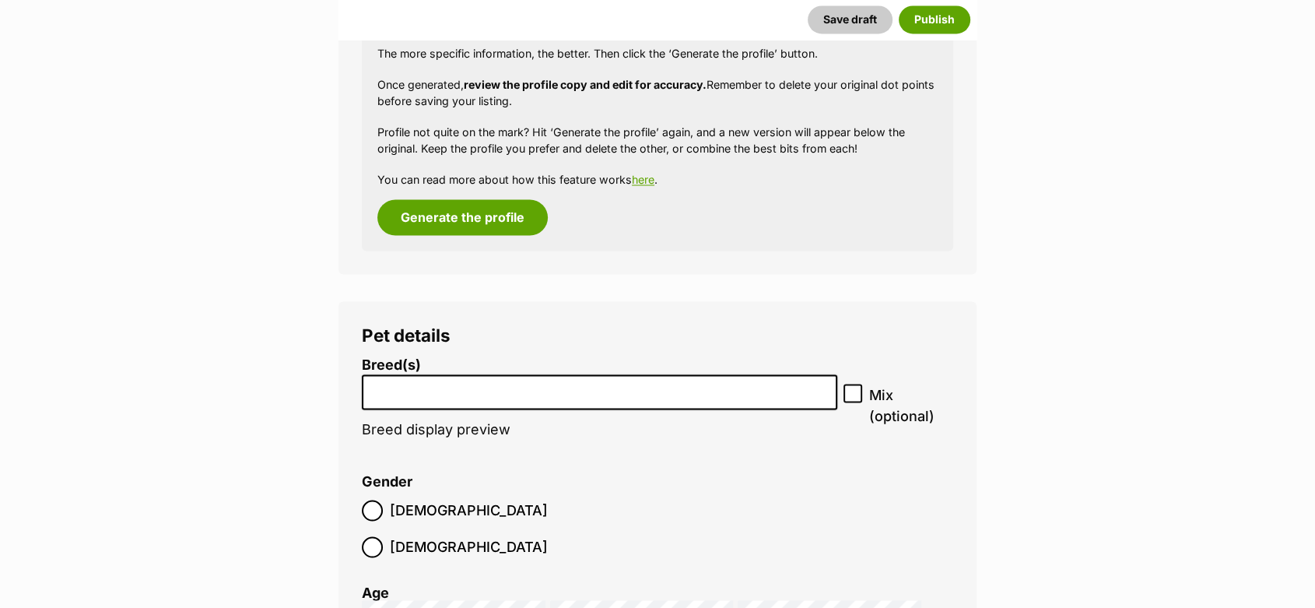
click at [409, 390] on input "search" at bounding box center [599, 388] width 465 height 16
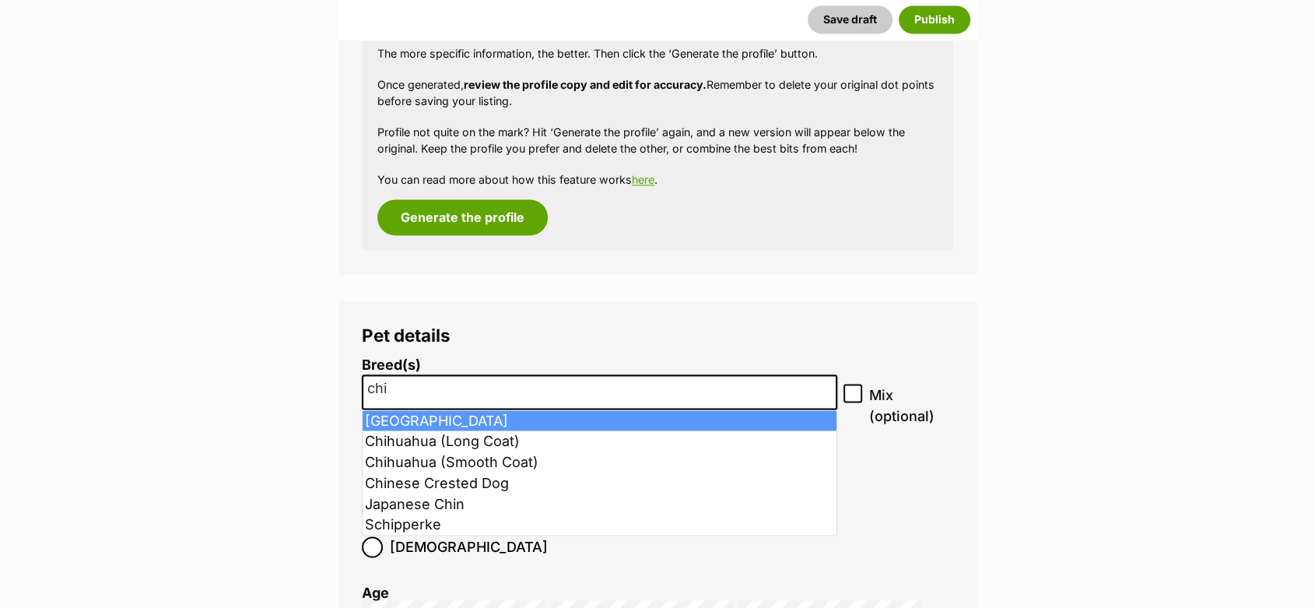
type input "chi"
select select "59"
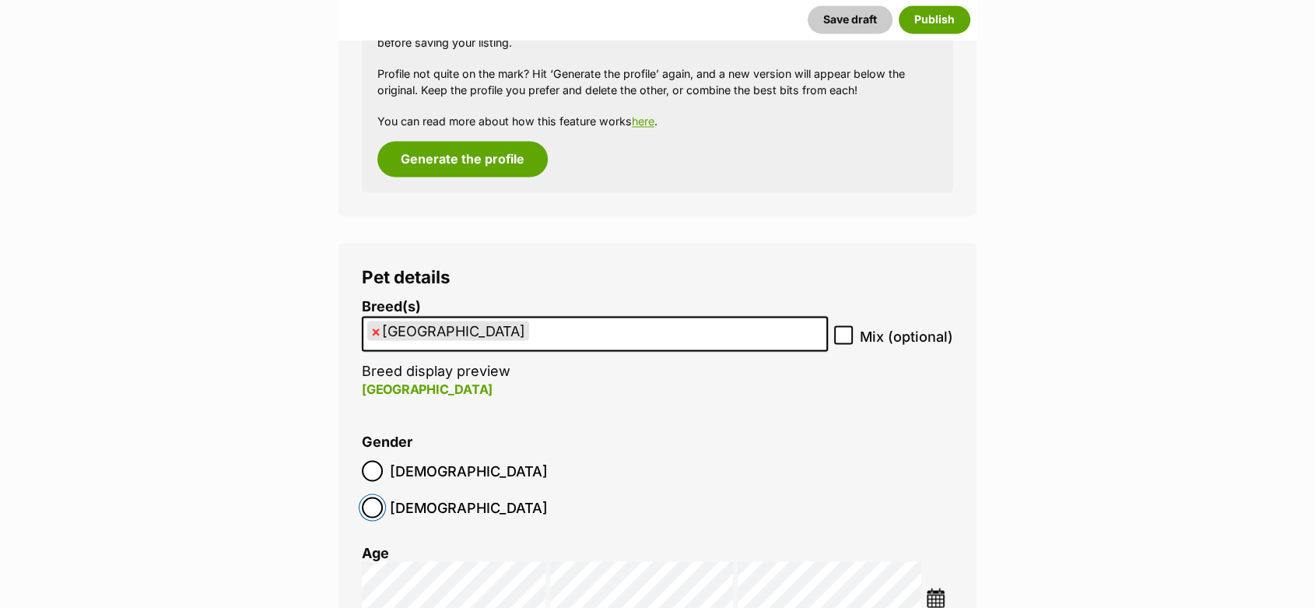
scroll to position [2853, 0]
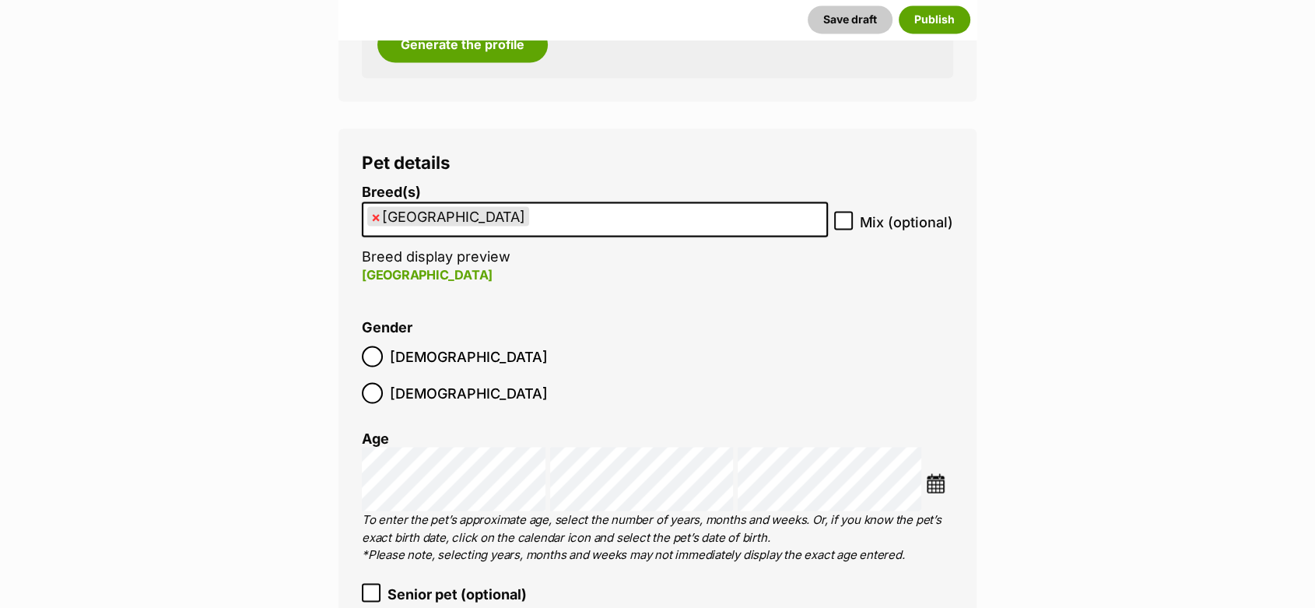
click at [933, 473] on img at bounding box center [935, 482] width 19 height 19
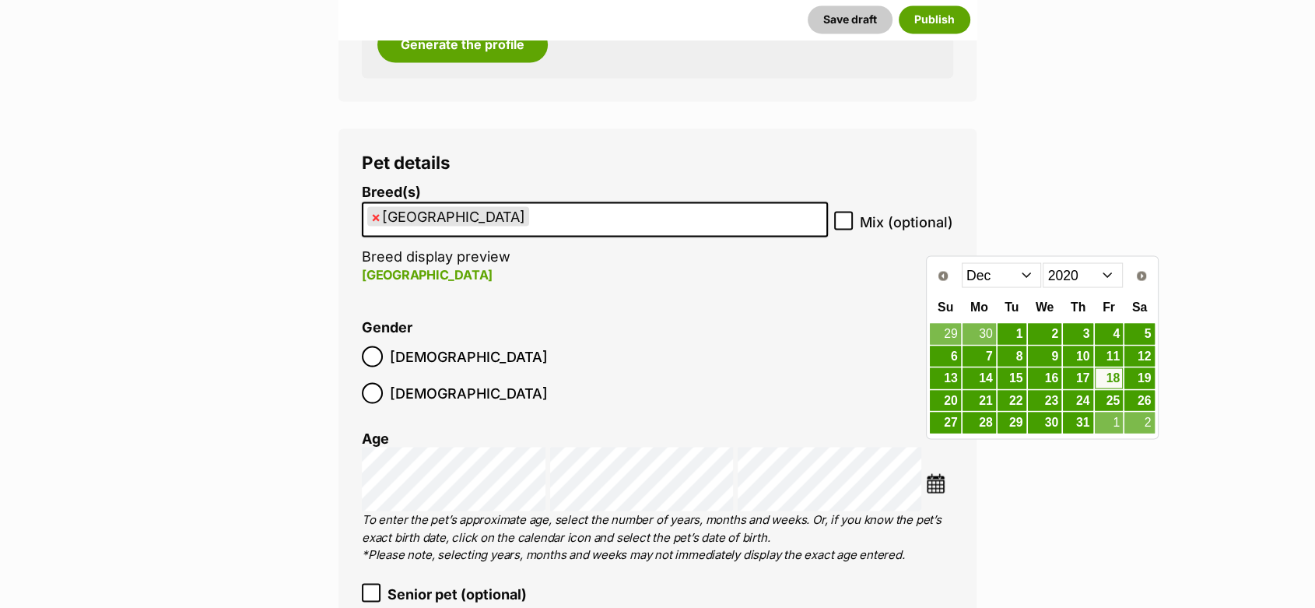
drag, startPoint x: 1107, startPoint y: 278, endPoint x: 1105, endPoint y: 293, distance: 14.9
click at [1107, 278] on select "2010 2011 2012 2013 2014 2015 2016 2017 2018 2019 2020 2021 2022 2023 2024 2025" at bounding box center [1083, 274] width 80 height 25
click at [1030, 277] on select "Jan Feb Mar Apr May Jun Jul Aug Sep Oct Nov Dec" at bounding box center [1002, 274] width 80 height 25
click at [1047, 416] on link "29" at bounding box center [1045, 421] width 34 height 19
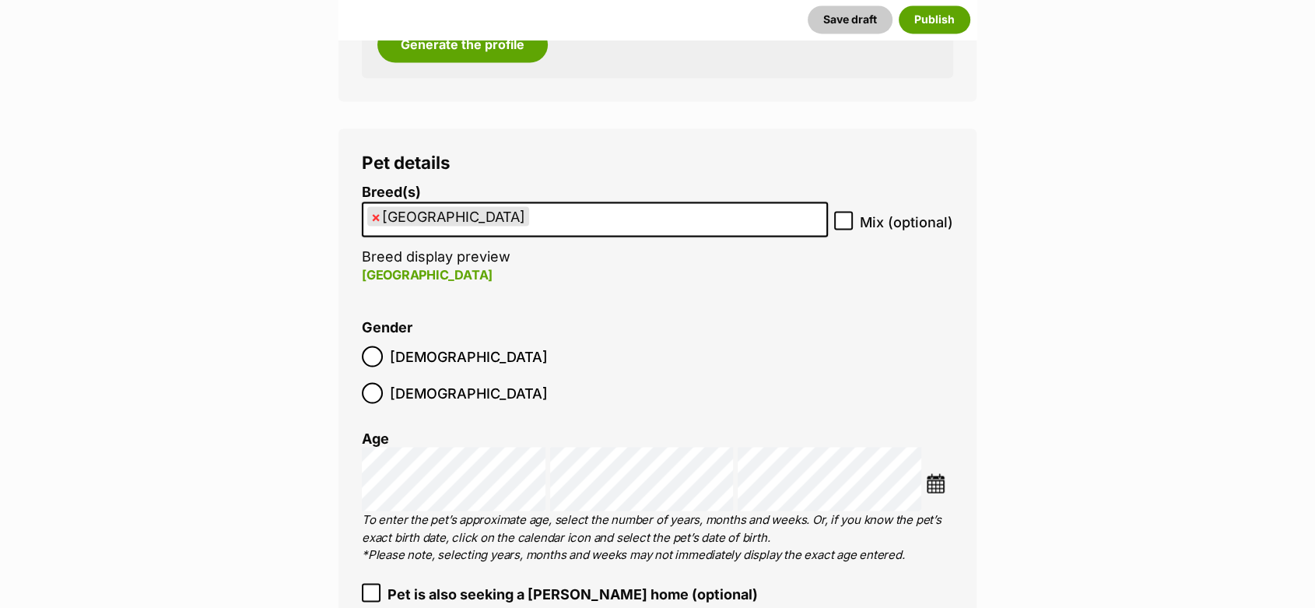
drag, startPoint x: 272, startPoint y: 406, endPoint x: 285, endPoint y: 402, distance: 13.3
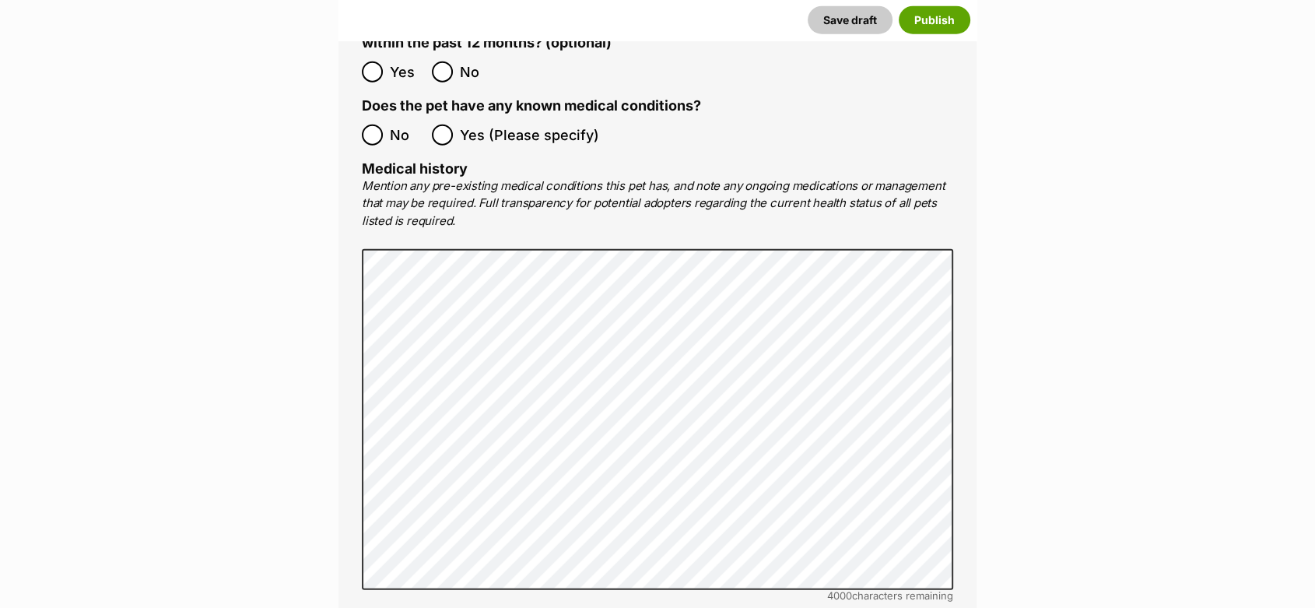
scroll to position [3956, 0]
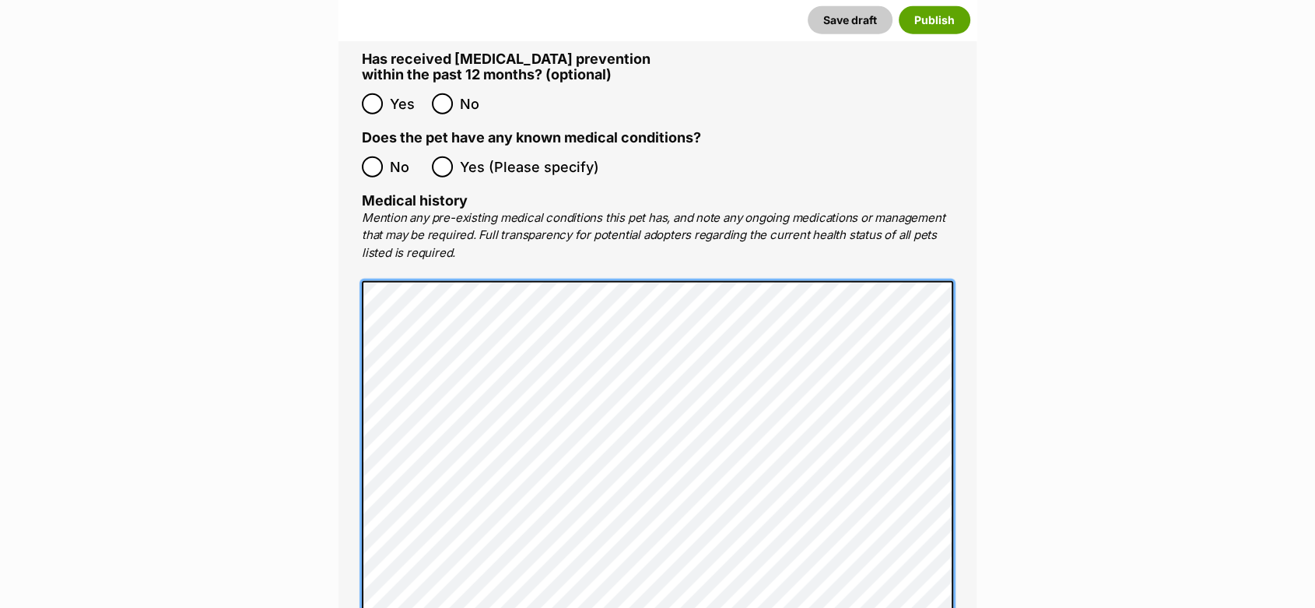
click at [356, 254] on div "Medical All listed pets must be vet checked and up to date with vaccinations, f…" at bounding box center [658, 169] width 638 height 988
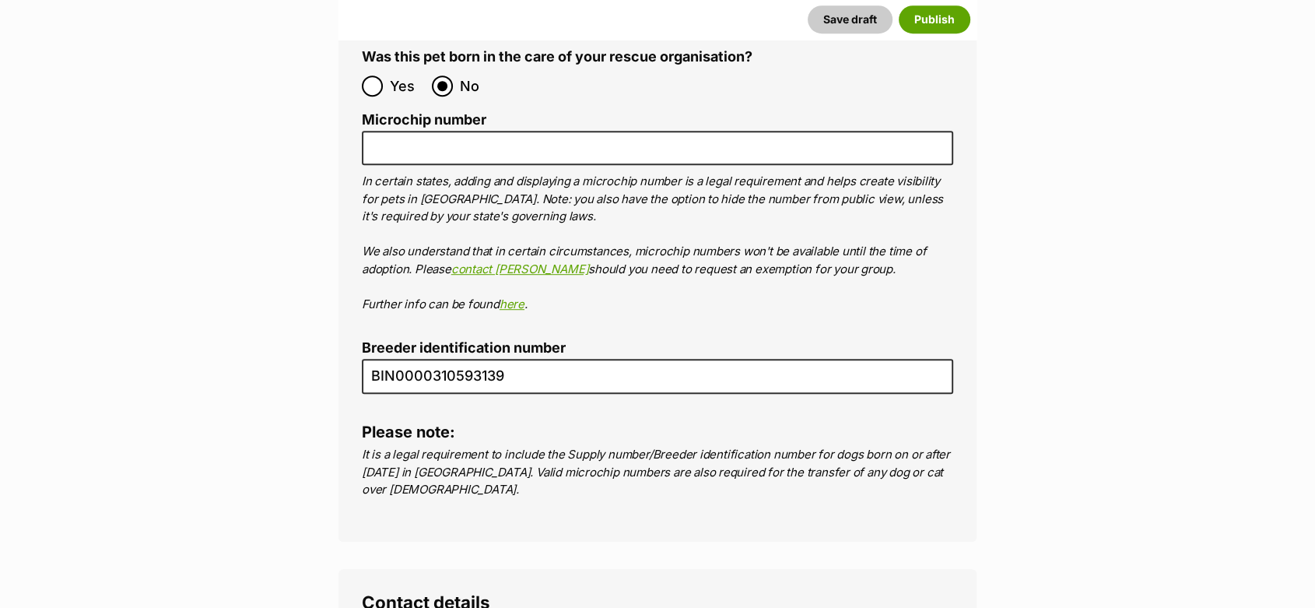
scroll to position [6805, 0]
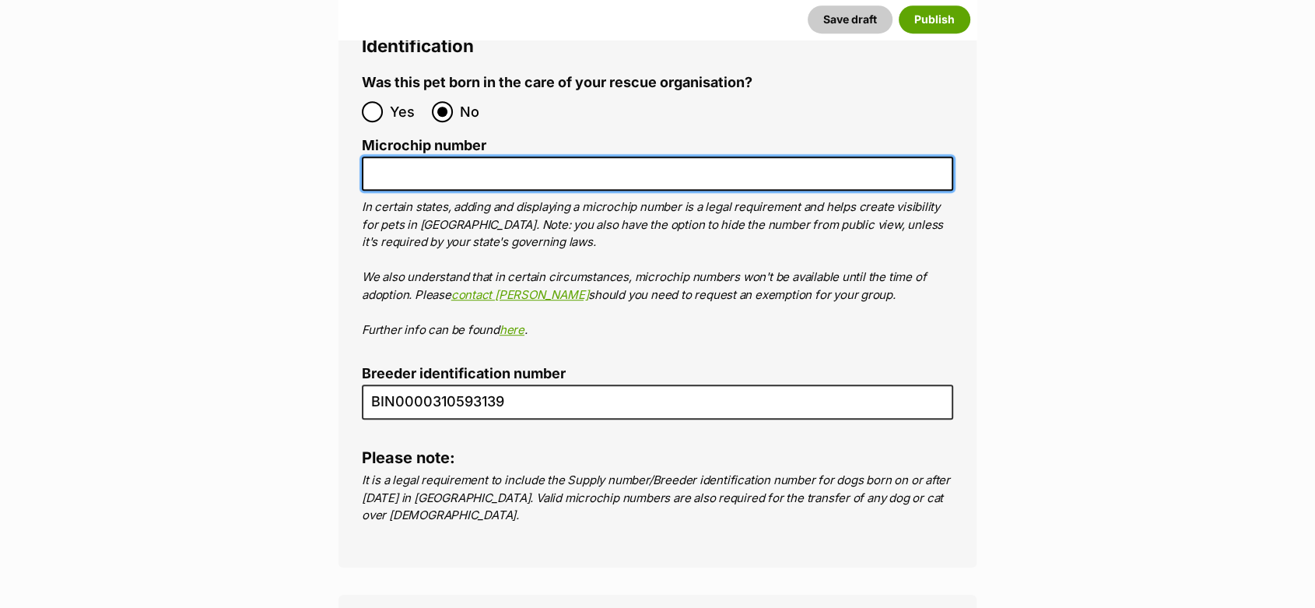
click at [393, 156] on input "Microchip number" at bounding box center [657, 173] width 591 height 35
paste input "956000018815885"
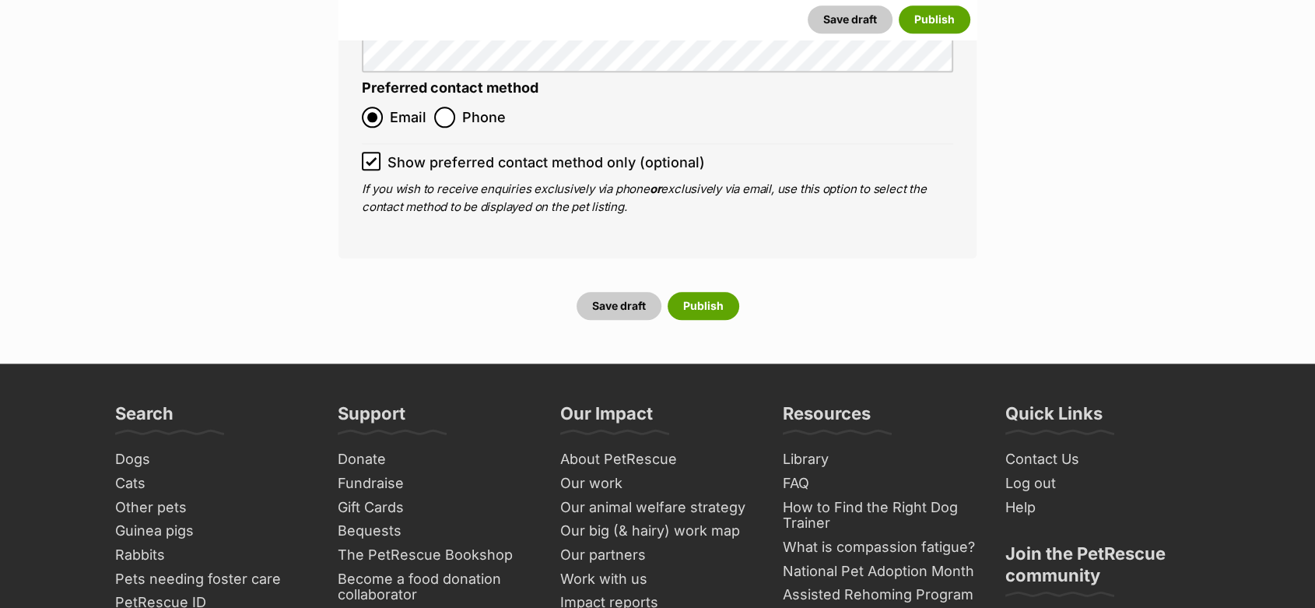
scroll to position [7774, 0]
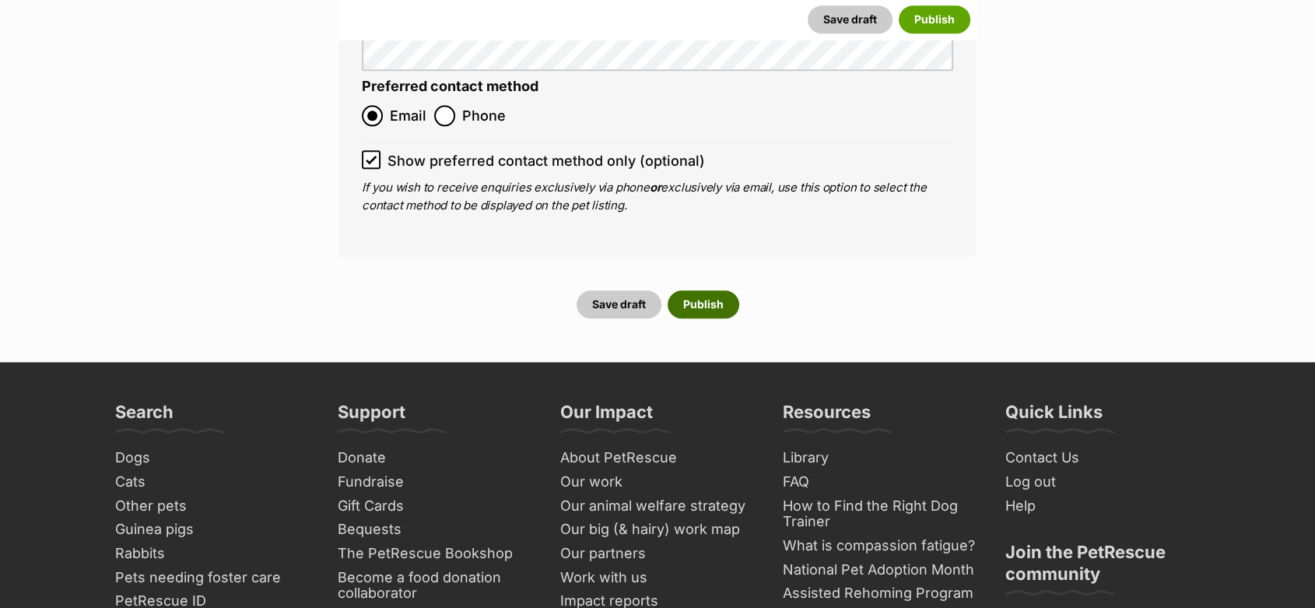
type input "956000018815885"
click at [689, 290] on button "Publish" at bounding box center [704, 304] width 72 height 28
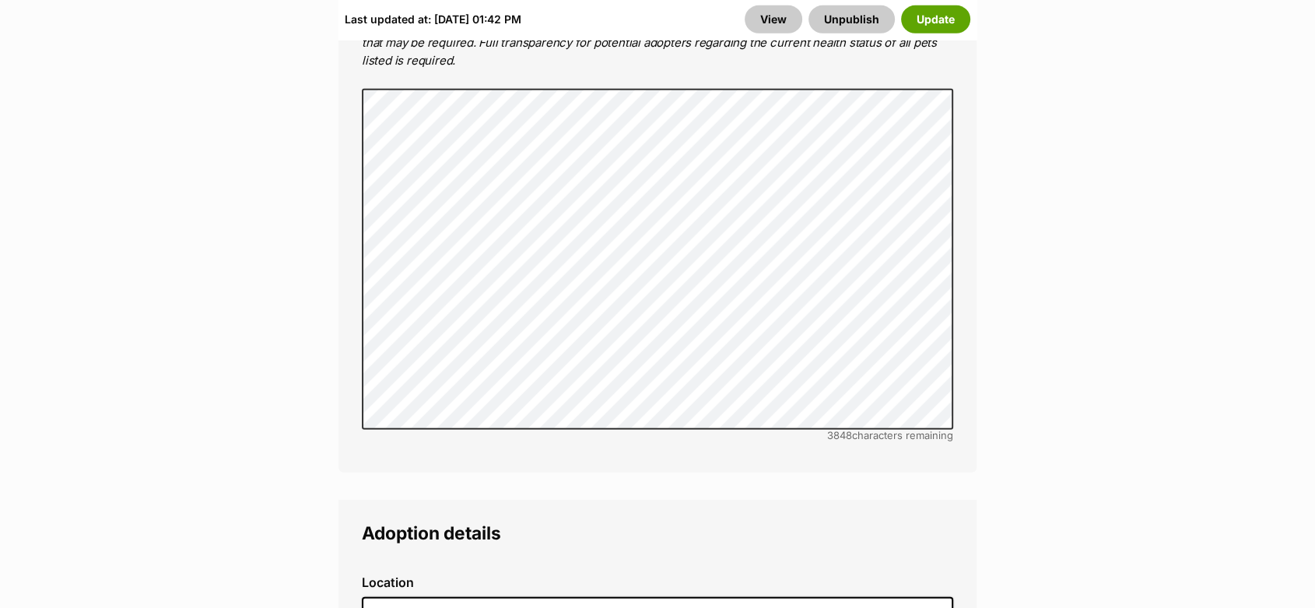
scroll to position [5015, 0]
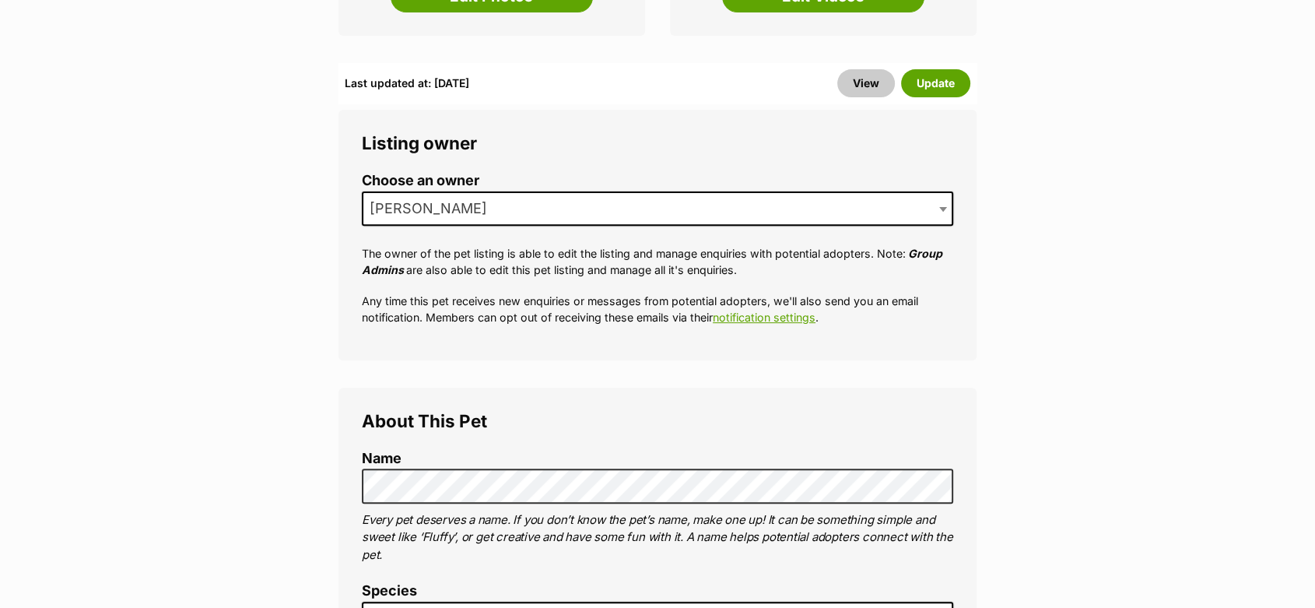
scroll to position [518, 0]
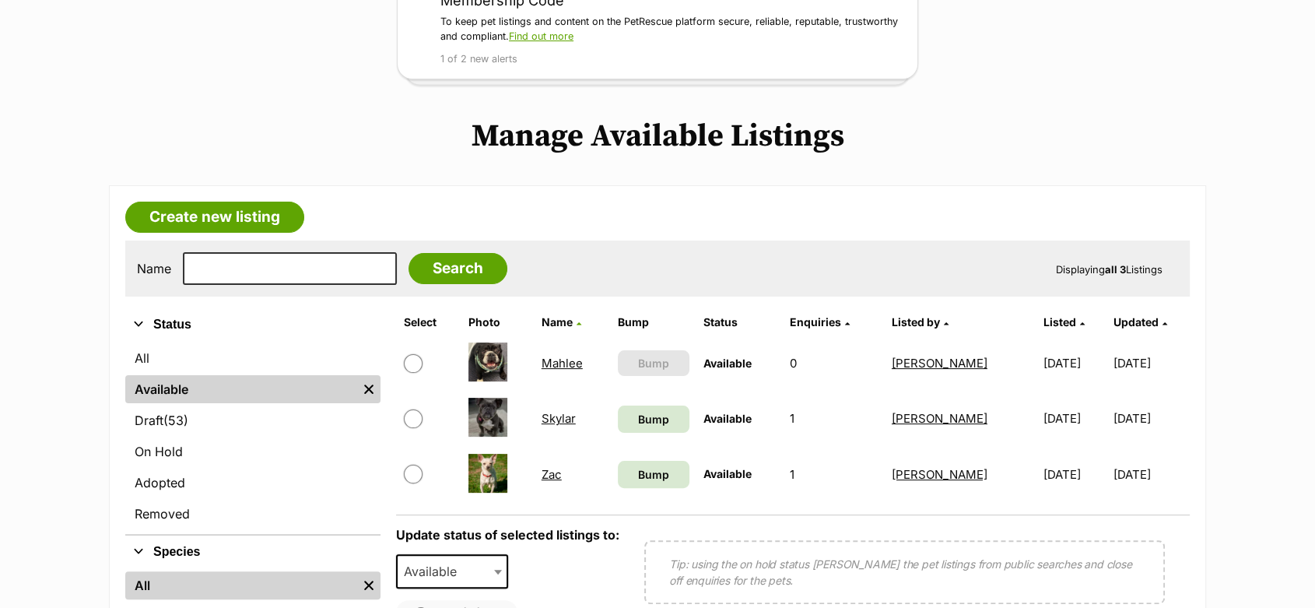
click at [570, 366] on link "Mahlee" at bounding box center [562, 363] width 41 height 15
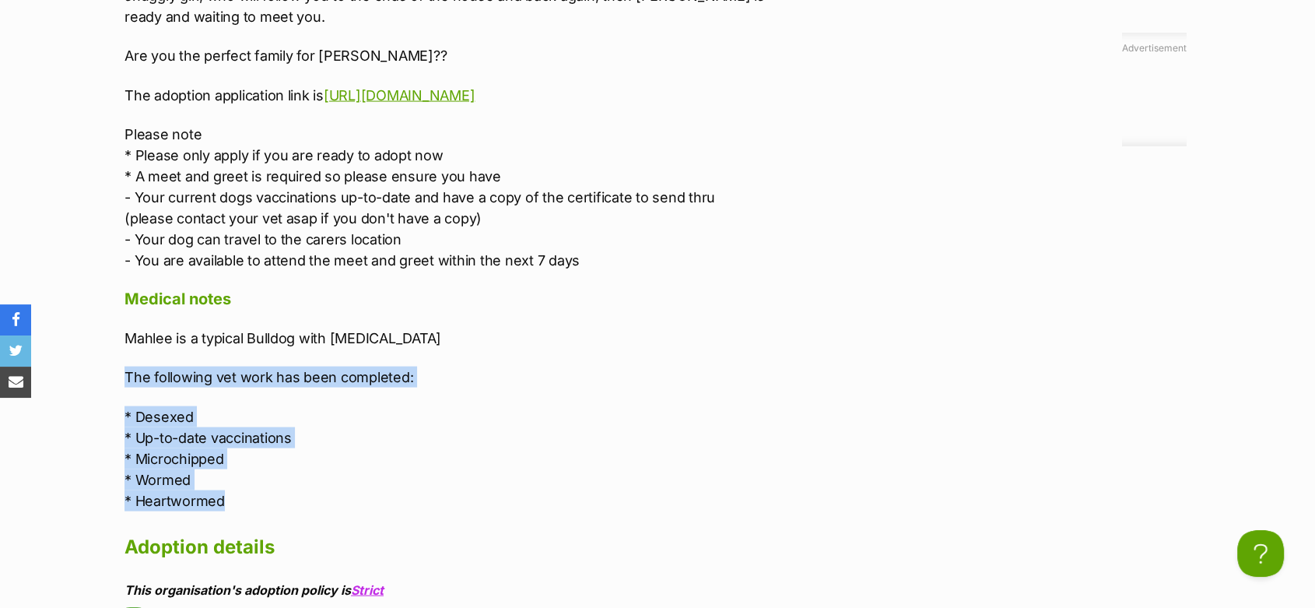
drag, startPoint x: 217, startPoint y: 372, endPoint x: 118, endPoint y: 244, distance: 161.4
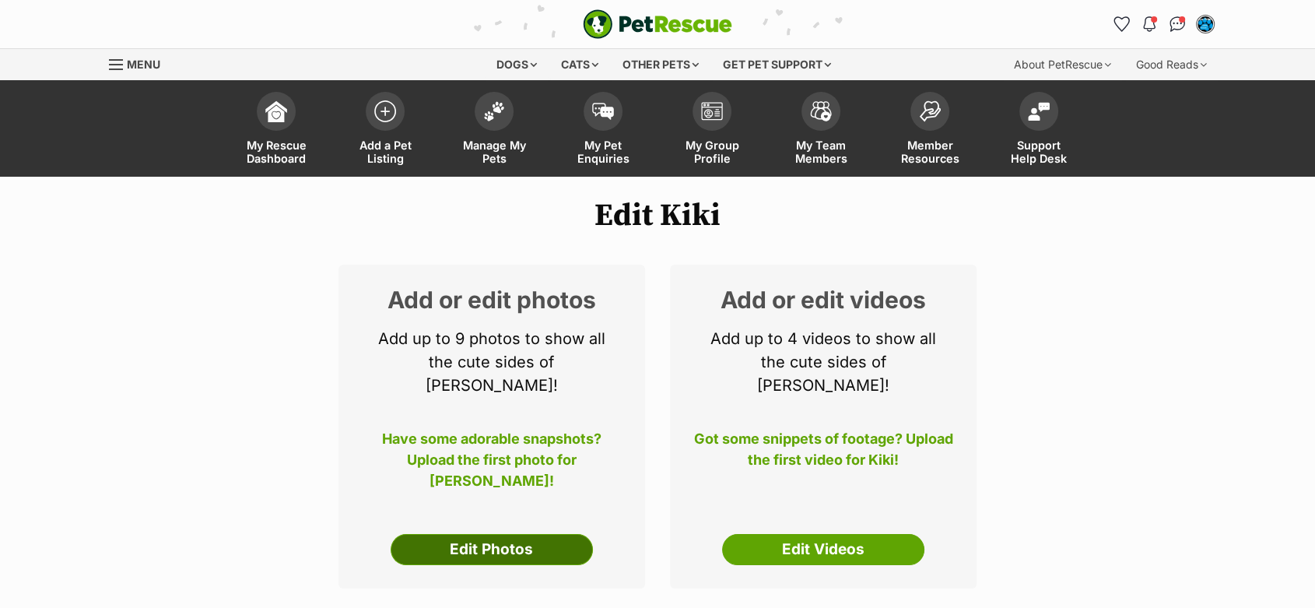
click at [492, 534] on link "Edit Photos" at bounding box center [492, 549] width 202 height 31
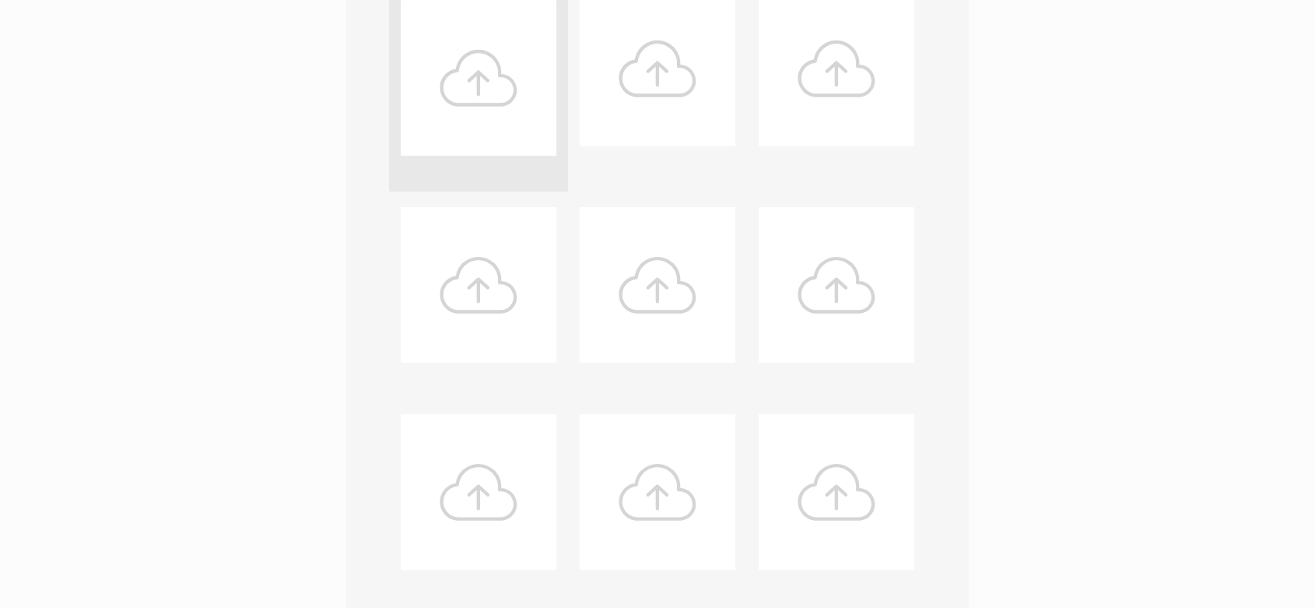
scroll to position [605, 0]
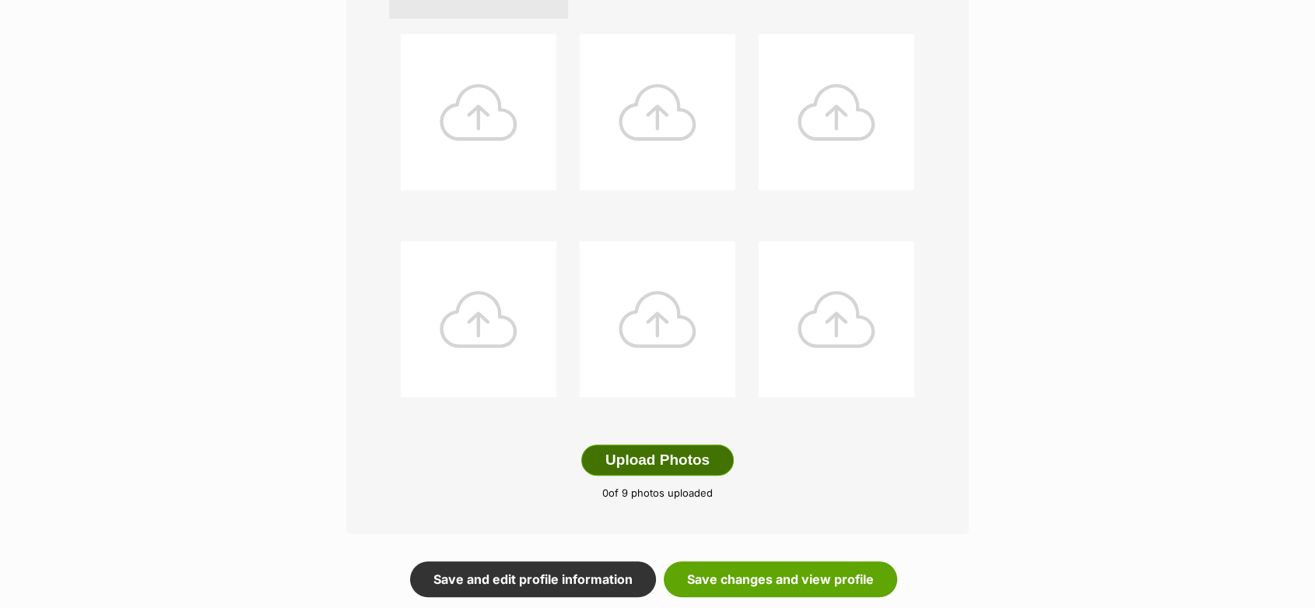
click at [626, 451] on button "Upload Photos" at bounding box center [657, 459] width 153 height 31
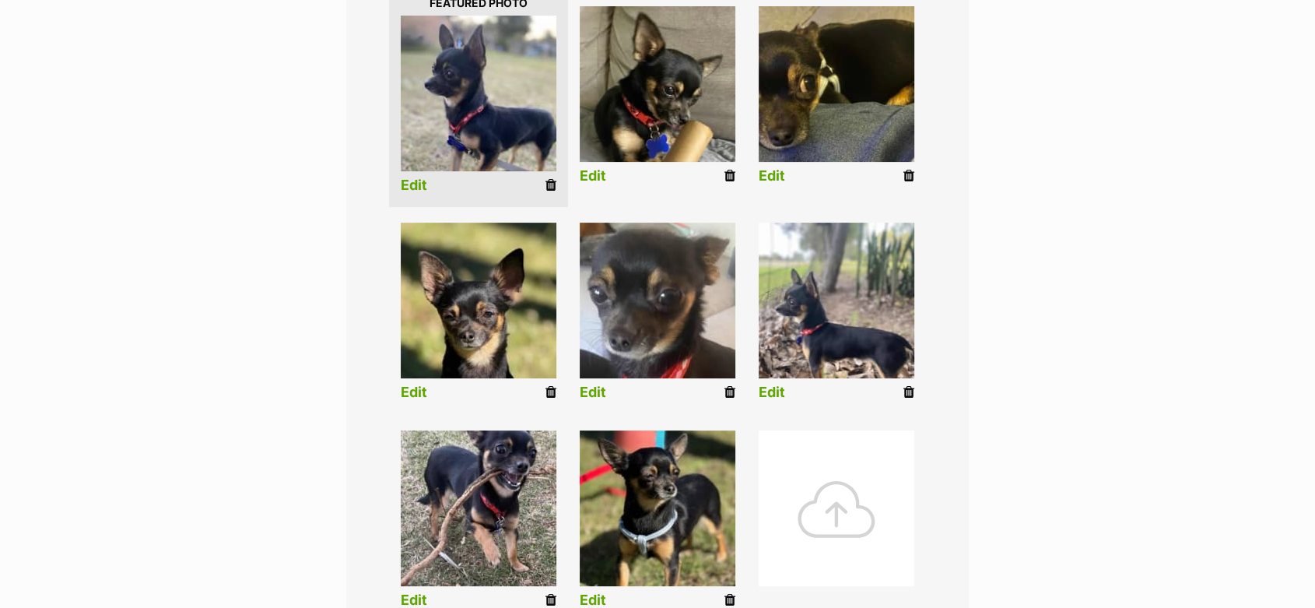
scroll to position [407, 0]
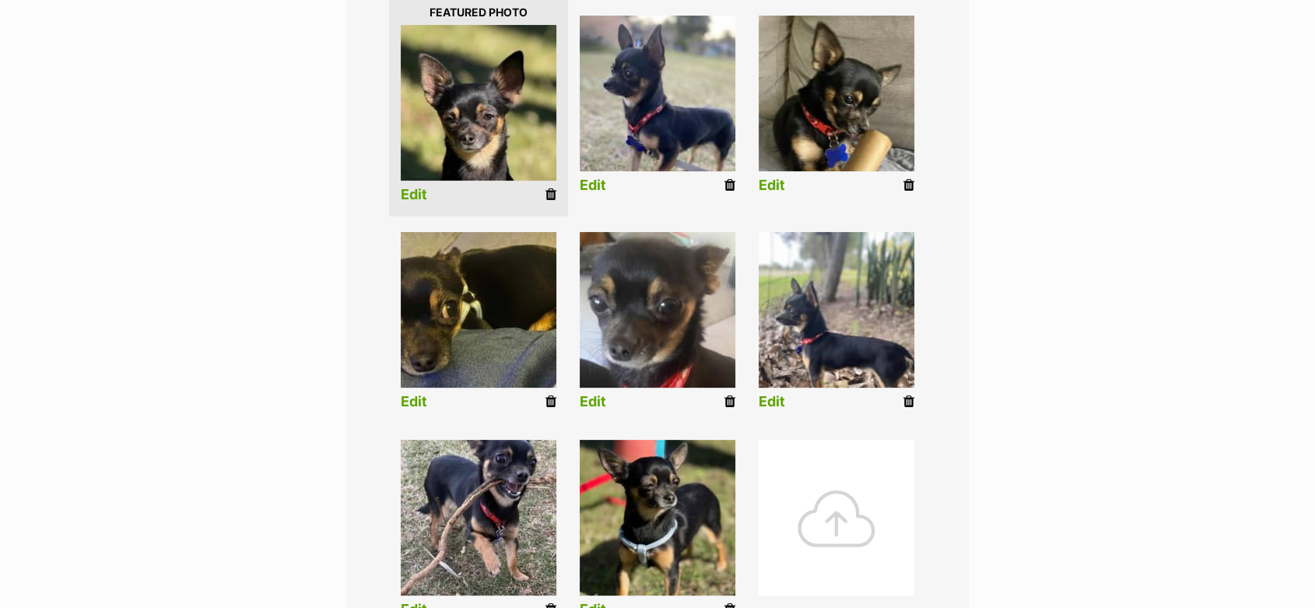
click at [423, 194] on link "Edit" at bounding box center [414, 195] width 26 height 16
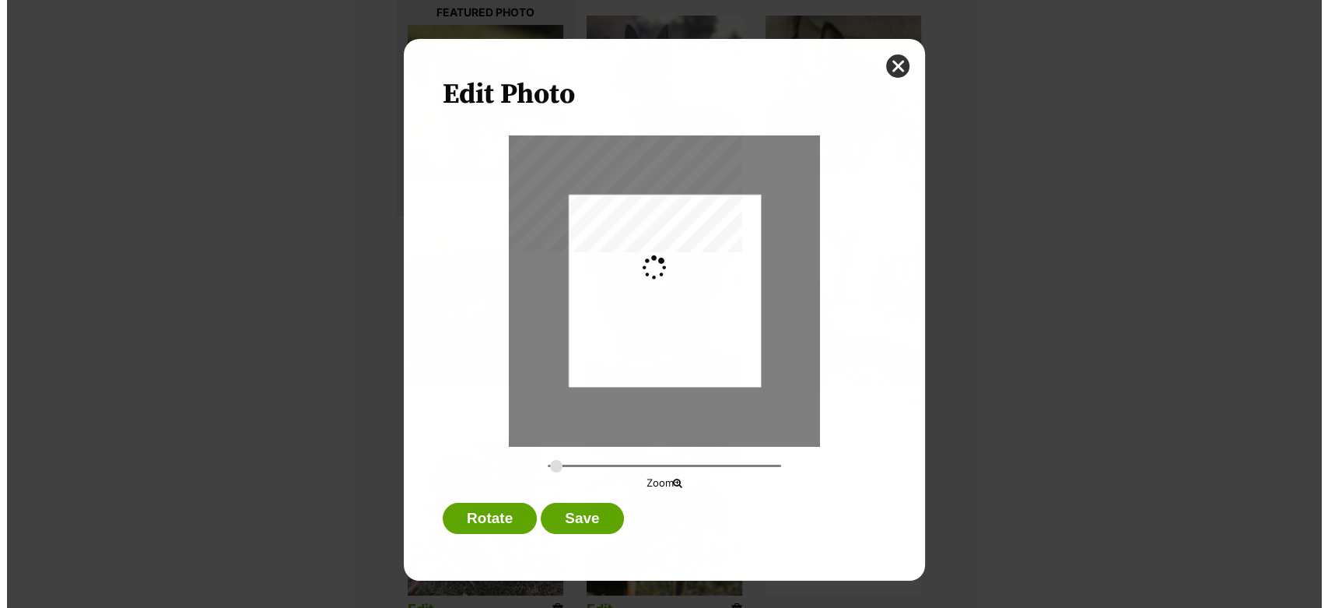
scroll to position [0, 0]
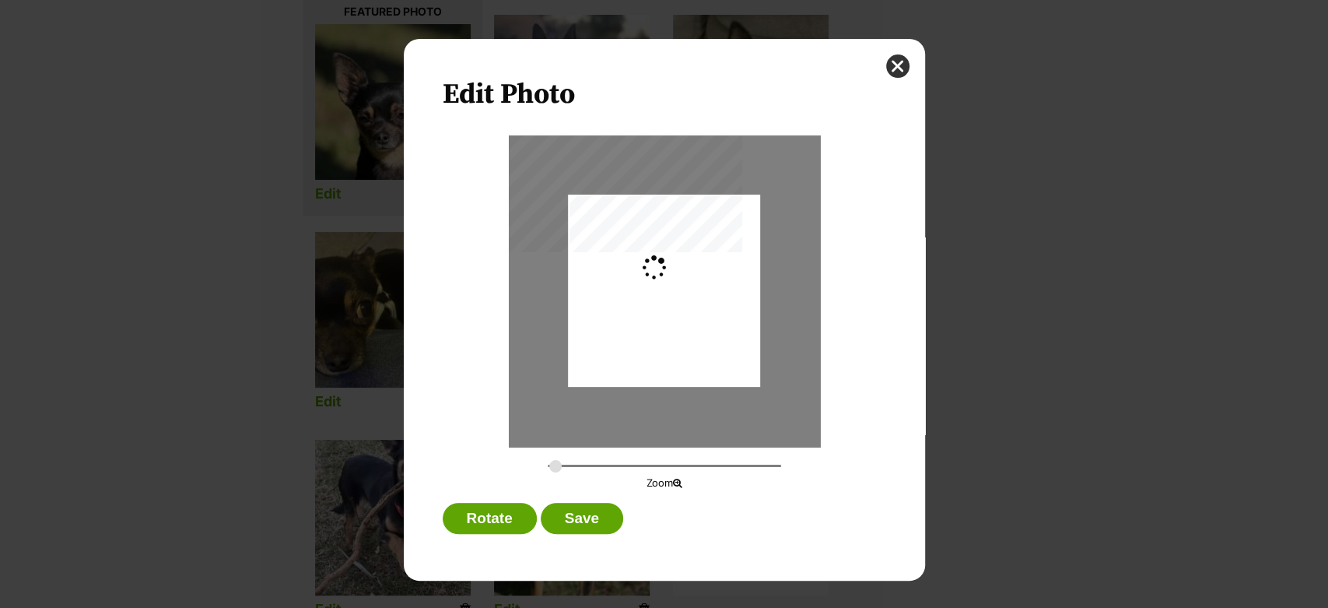
type input "0.2744"
drag, startPoint x: 640, startPoint y: 281, endPoint x: 637, endPoint y: 316, distance: 35.1
click at [637, 316] on div "Dialog Window - Close (Press escape to close)" at bounding box center [664, 325] width 192 height 401
click at [581, 515] on button "Save" at bounding box center [582, 518] width 82 height 31
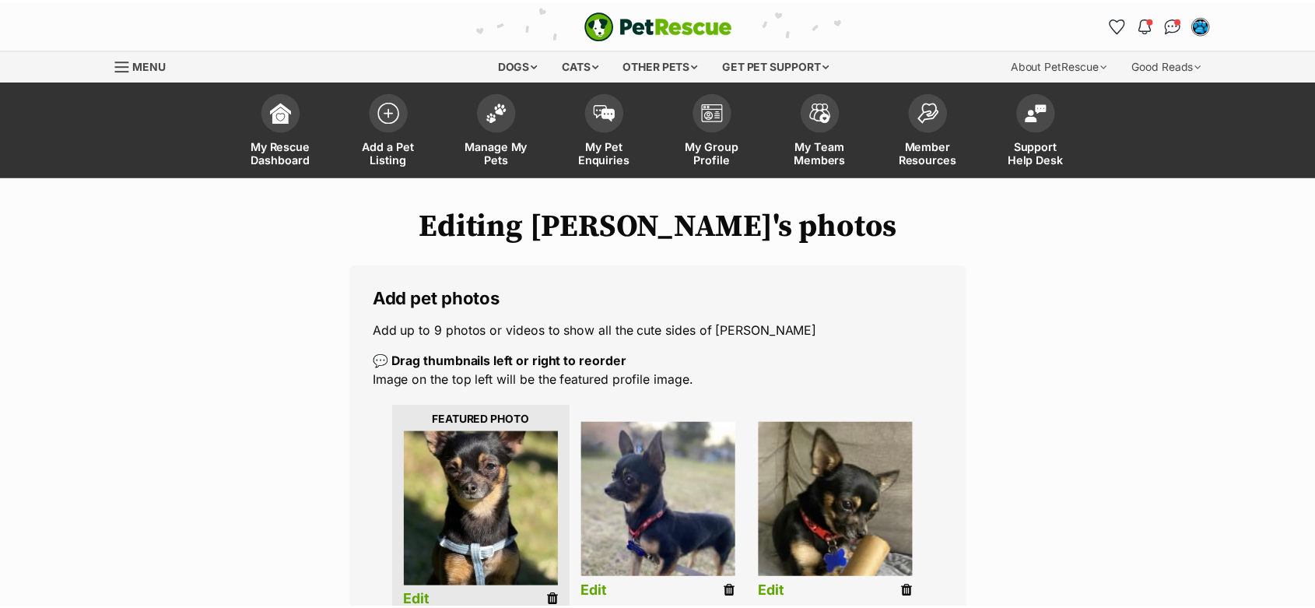
scroll to position [406, 0]
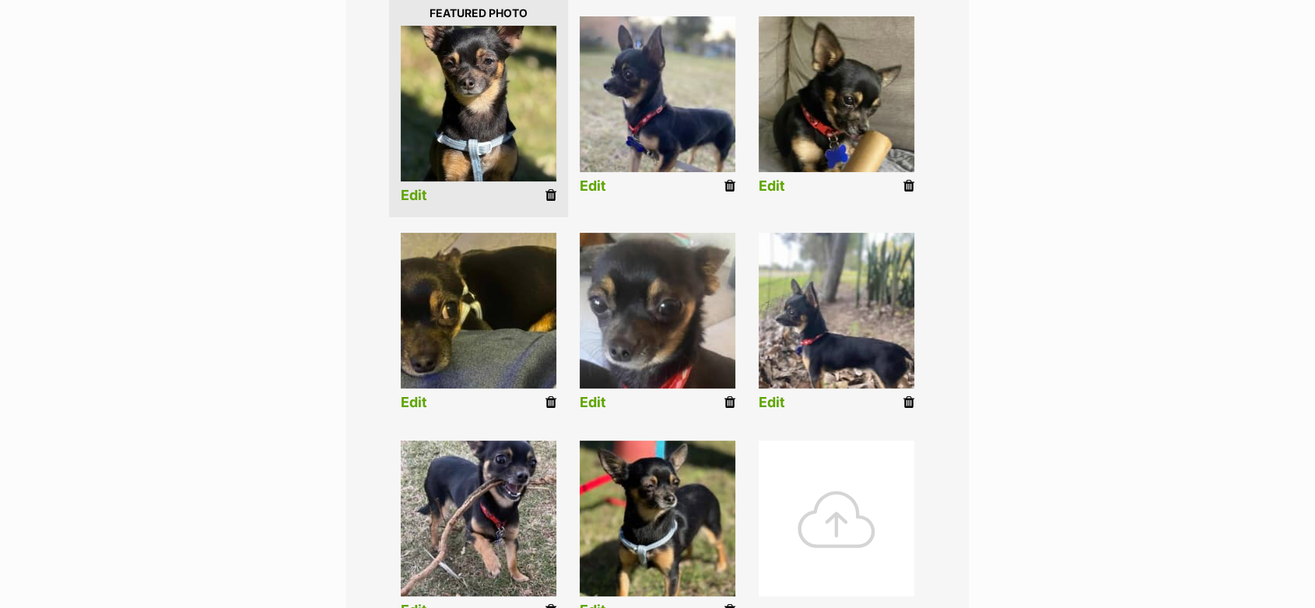
click at [473, 509] on img at bounding box center [479, 518] width 156 height 156
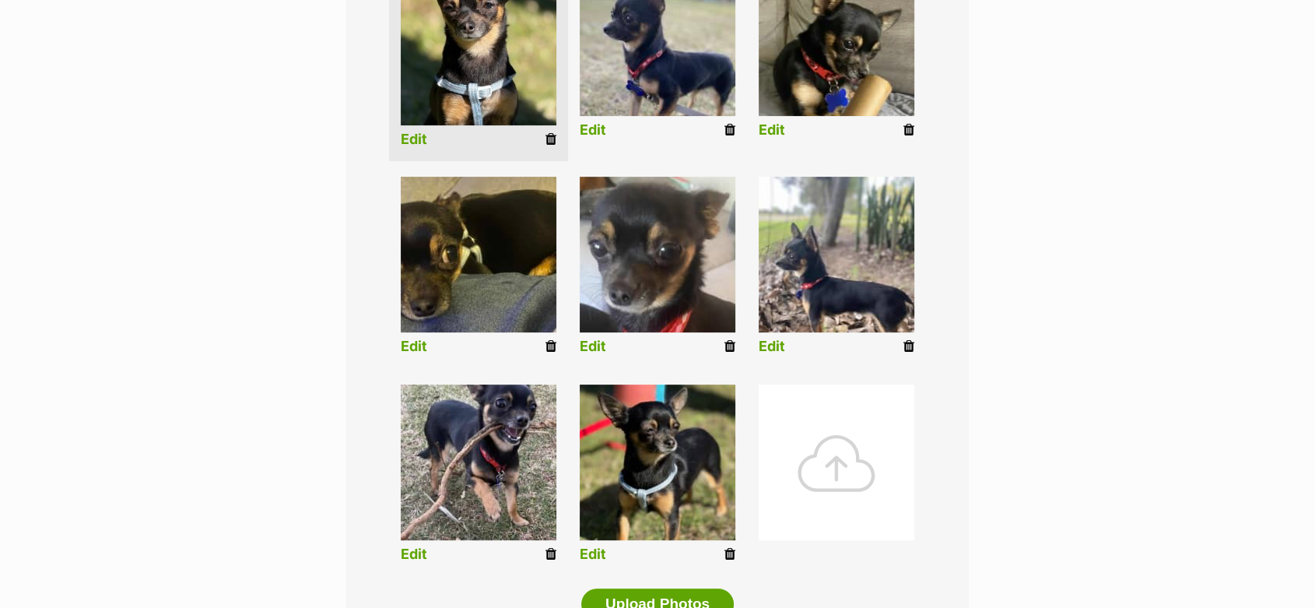
scroll to position [493, 0]
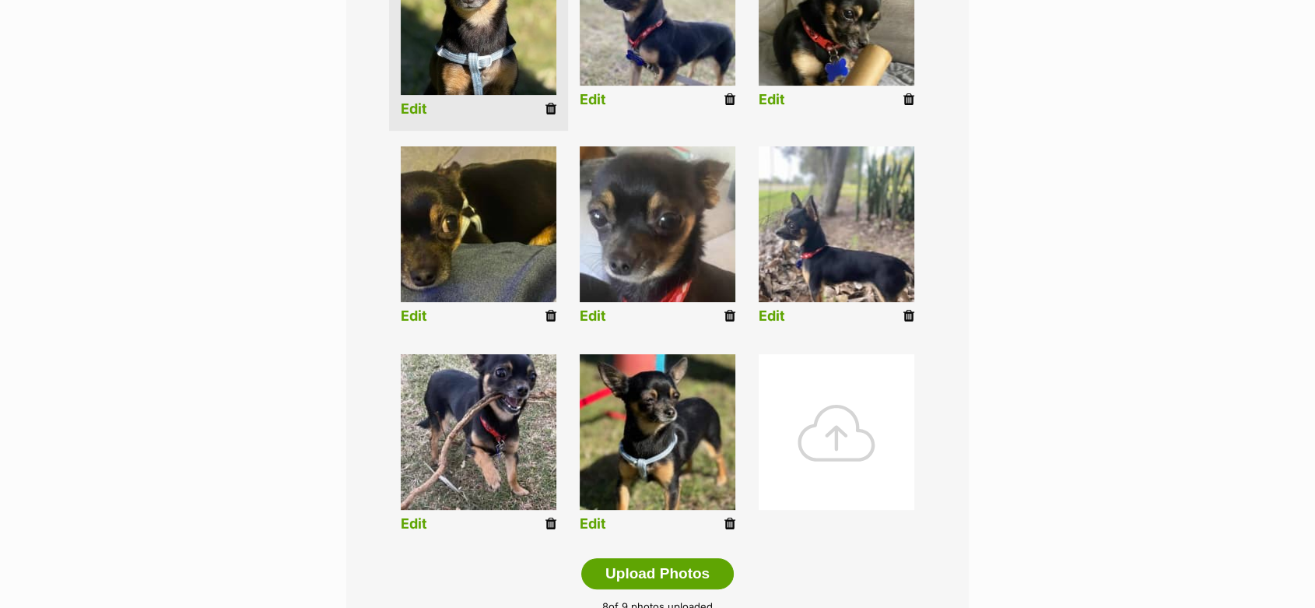
click at [411, 525] on link "Edit" at bounding box center [414, 524] width 26 height 16
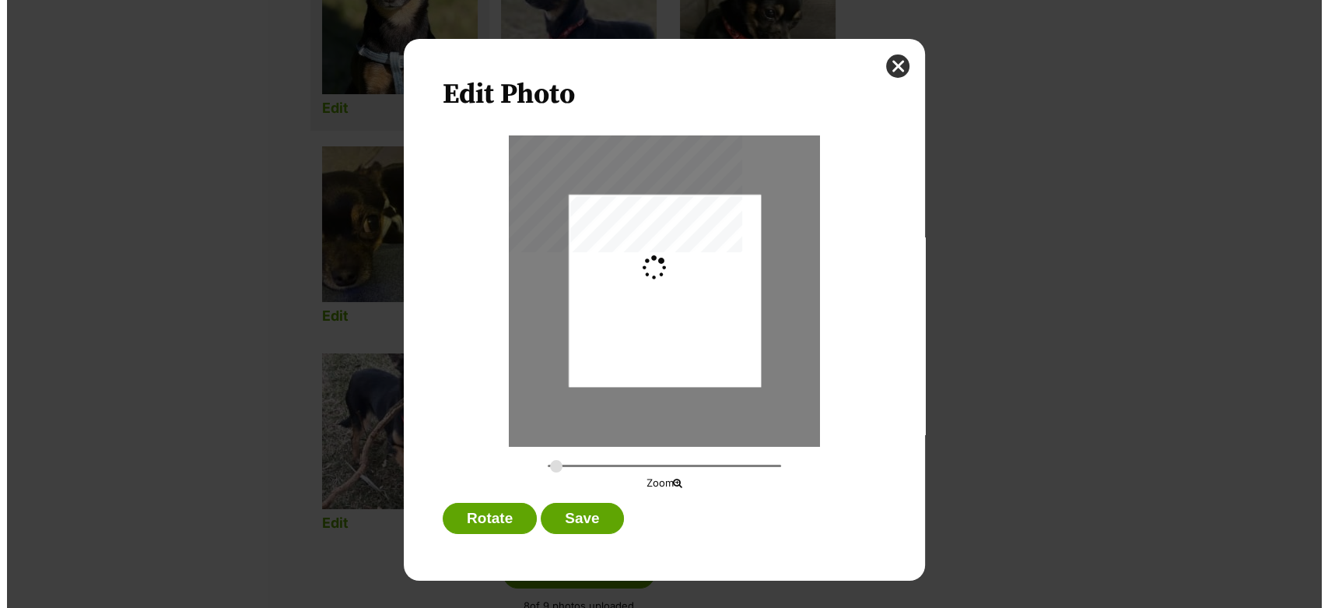
scroll to position [0, 0]
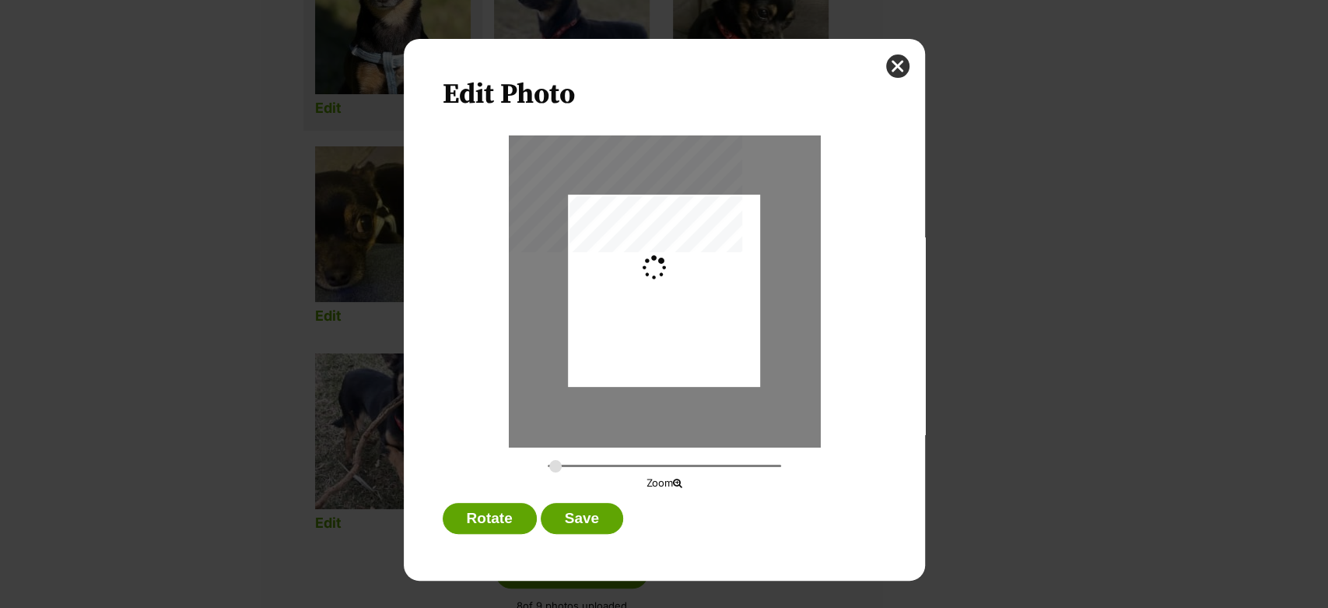
type input "0.2744"
click at [654, 282] on div "Dialog Window - Close (Press escape to close)" at bounding box center [664, 297] width 192 height 272
click at [573, 507] on button "Save" at bounding box center [582, 518] width 82 height 31
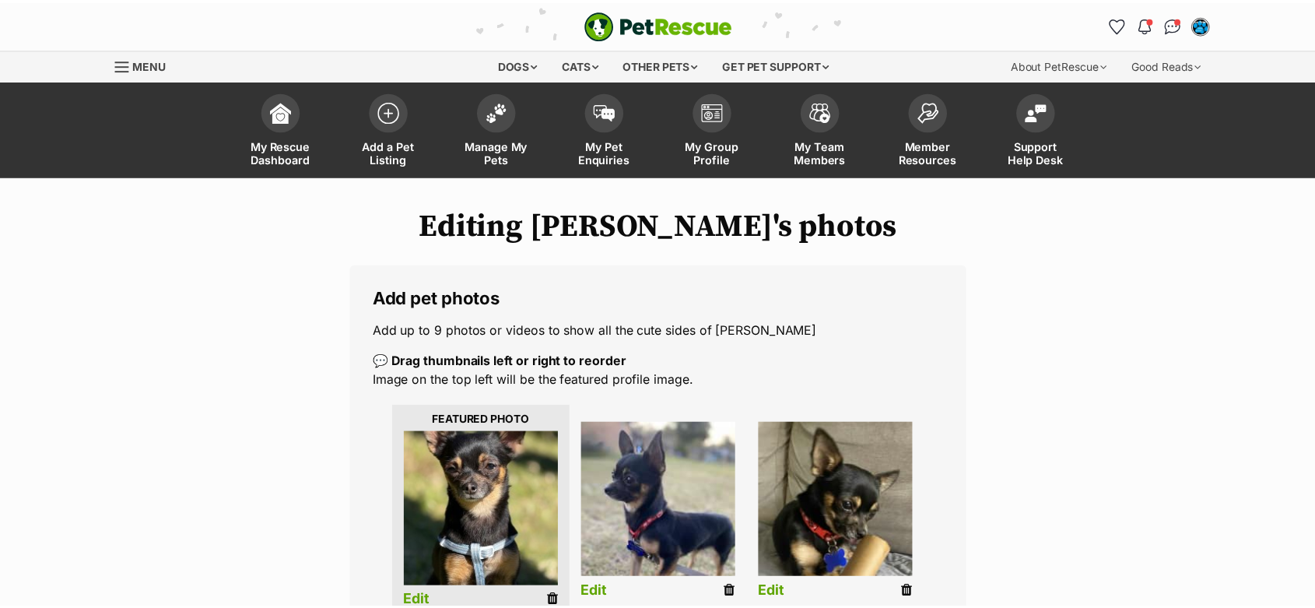
scroll to position [492, 0]
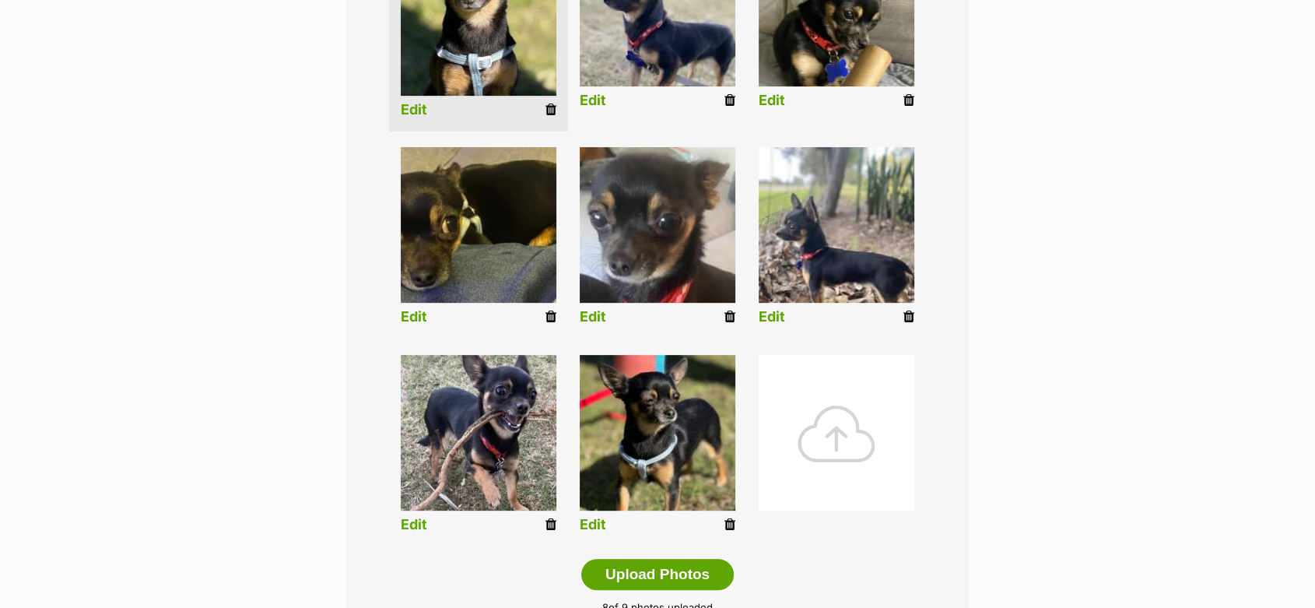
click at [402, 318] on link "Edit" at bounding box center [414, 317] width 26 height 16
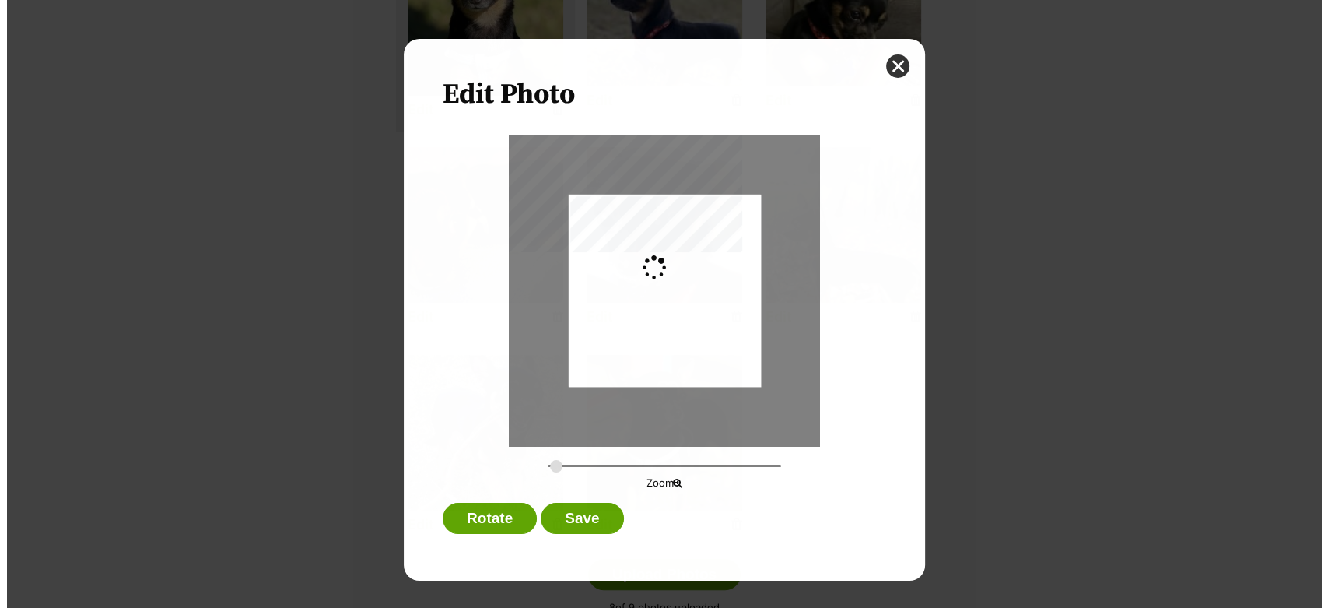
scroll to position [0, 0]
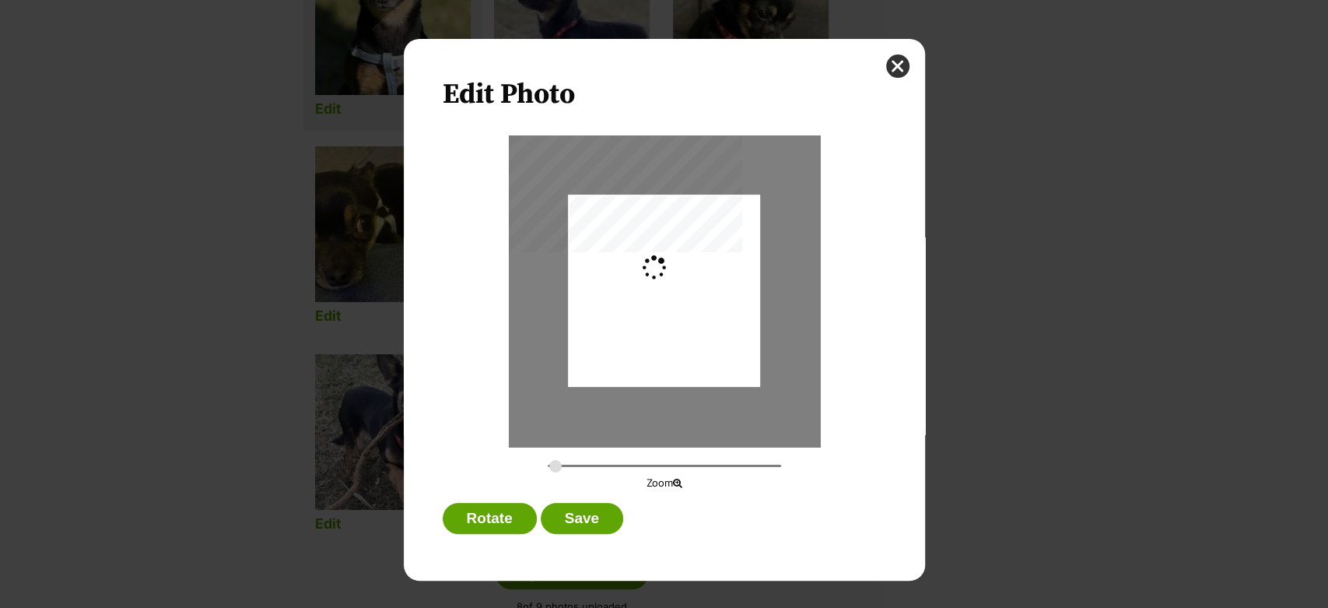
type input "0.5665"
drag, startPoint x: 607, startPoint y: 287, endPoint x: 663, endPoint y: 289, distance: 56.1
click at [663, 289] on div "Dialog Window - Close (Press escape to close)" at bounding box center [720, 291] width 397 height 192
click at [591, 506] on button "Save" at bounding box center [582, 518] width 82 height 31
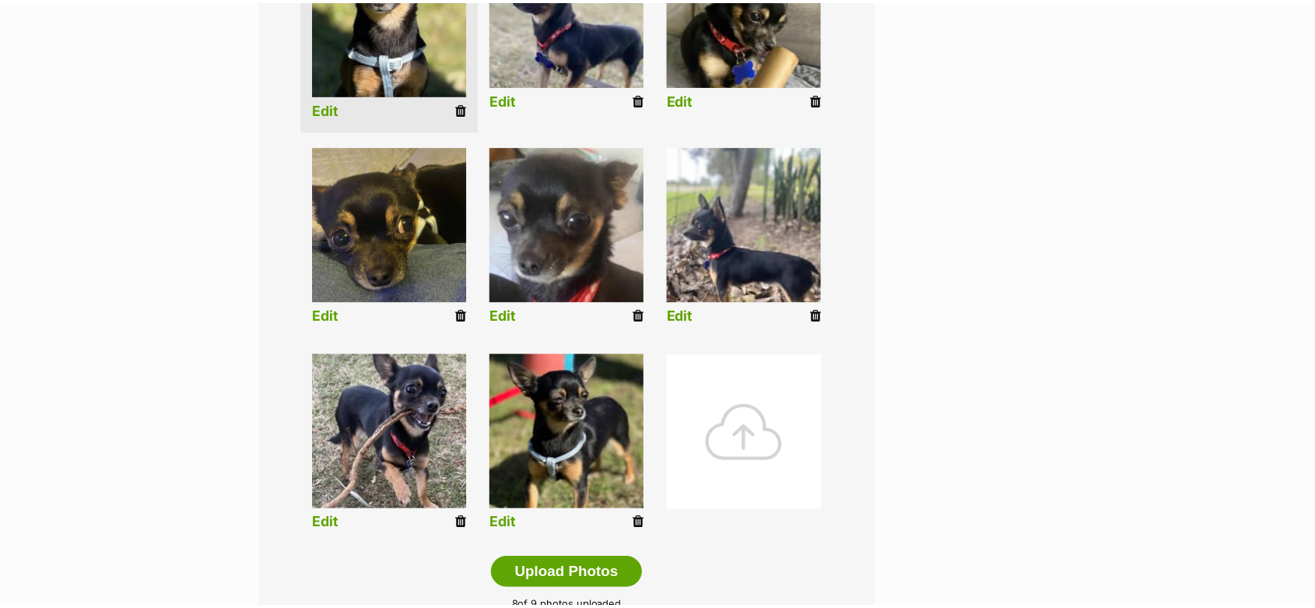
scroll to position [492, 0]
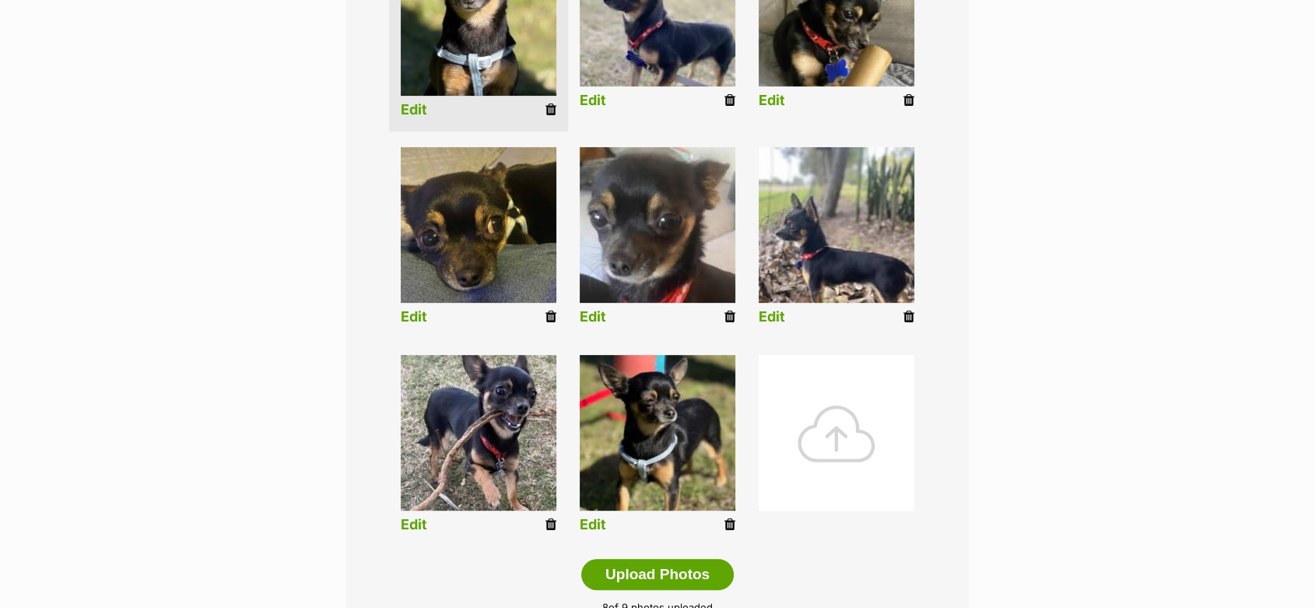
click at [593, 317] on link "Edit" at bounding box center [593, 317] width 26 height 16
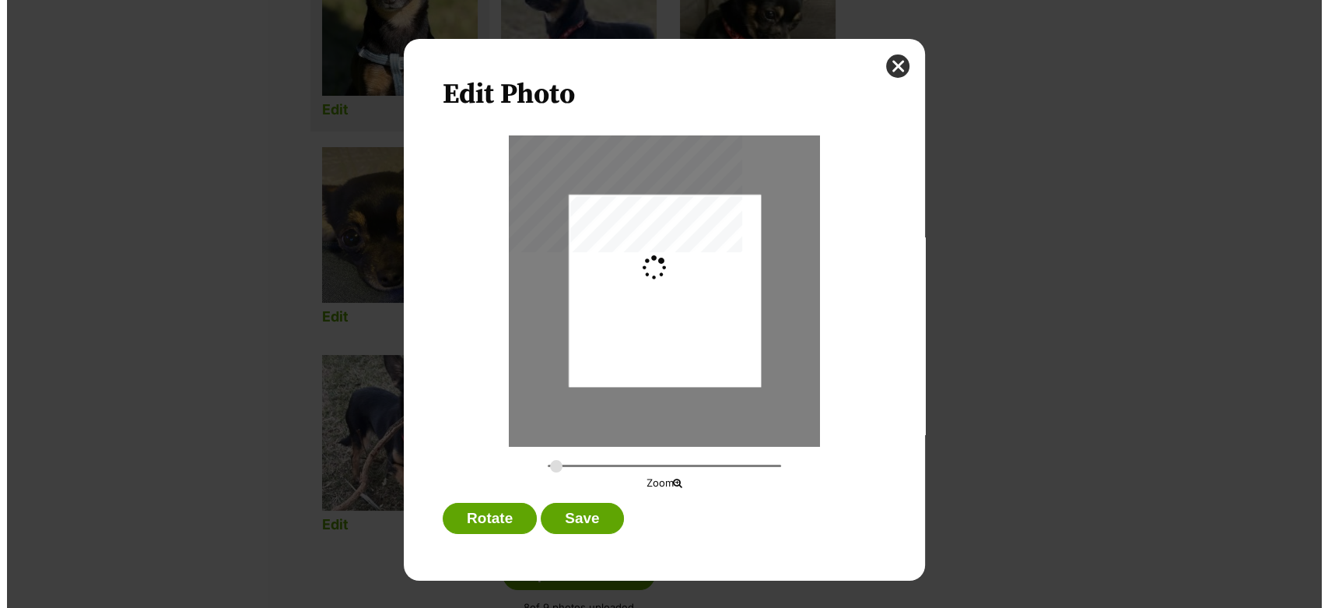
scroll to position [0, 0]
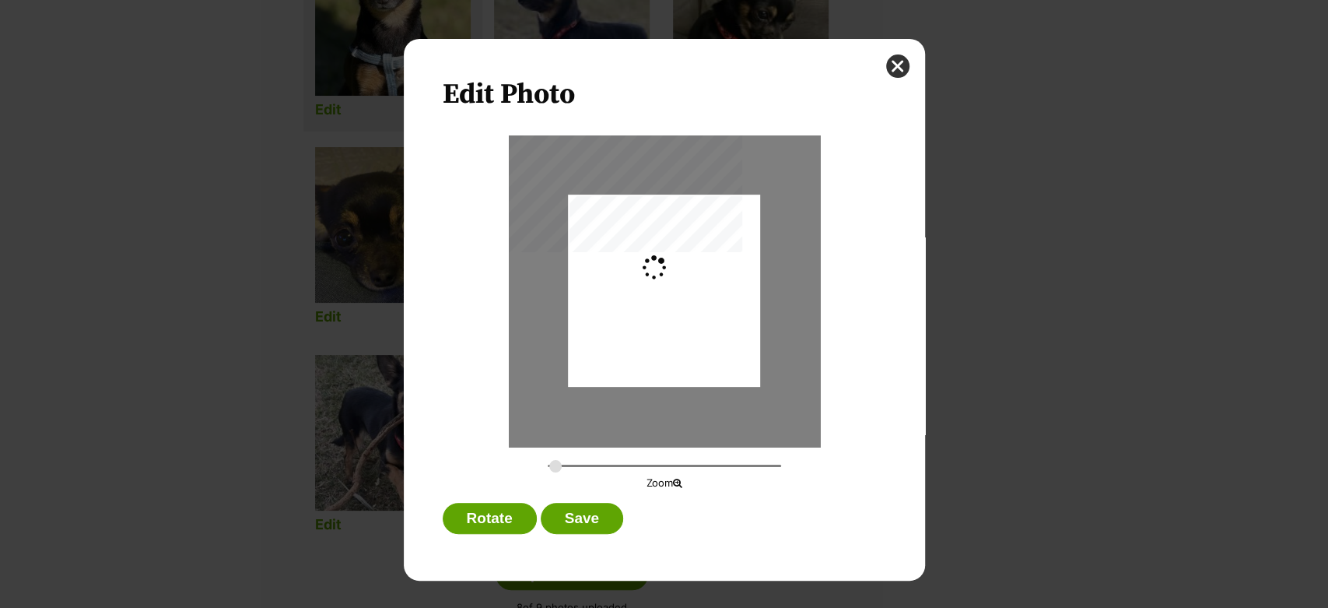
type input "0.2744"
drag, startPoint x: 635, startPoint y: 305, endPoint x: 640, endPoint y: 339, distance: 33.9
click at [640, 339] on div "Dialog Window - Close (Press escape to close)" at bounding box center [664, 324] width 192 height 283
drag, startPoint x: 669, startPoint y: 330, endPoint x: 679, endPoint y: 316, distance: 16.8
click at [679, 316] on div "Dialog Window - Close (Press escape to close)" at bounding box center [664, 310] width 192 height 283
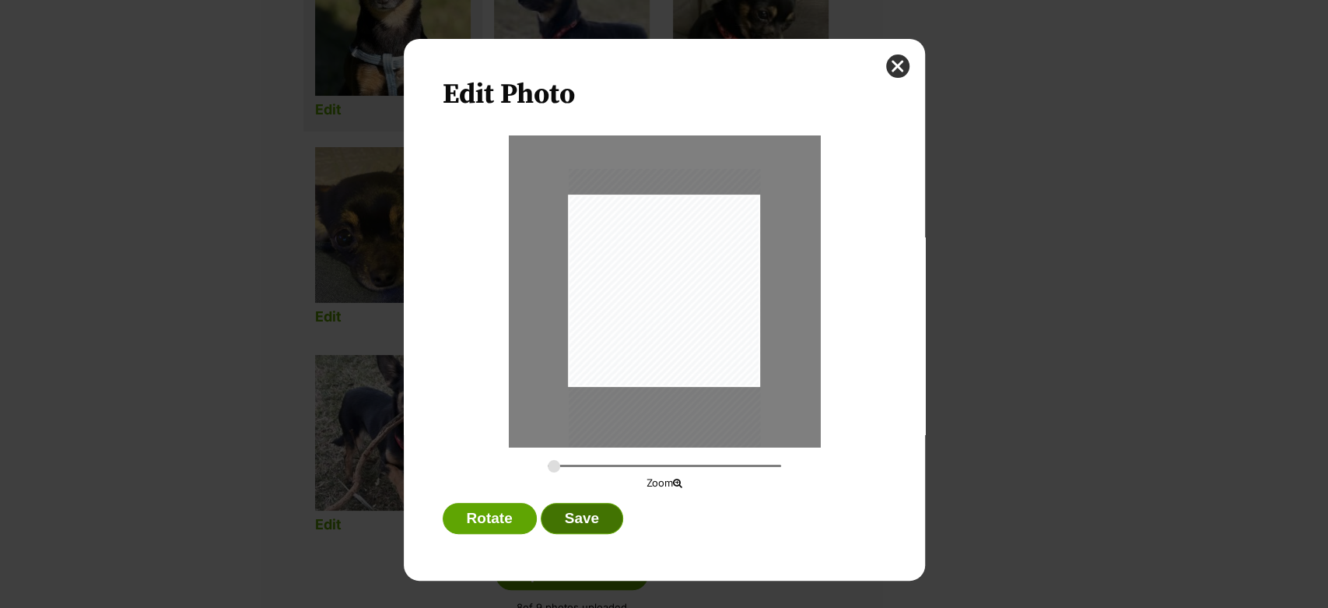
click at [591, 525] on button "Save" at bounding box center [582, 518] width 82 height 31
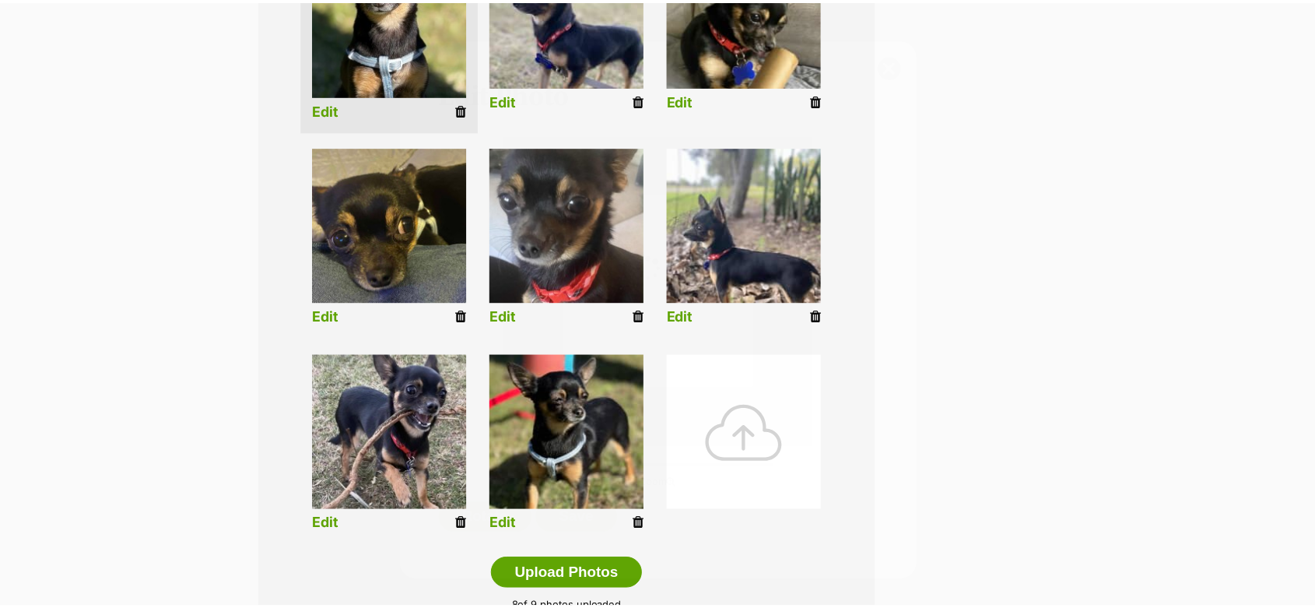
scroll to position [492, 0]
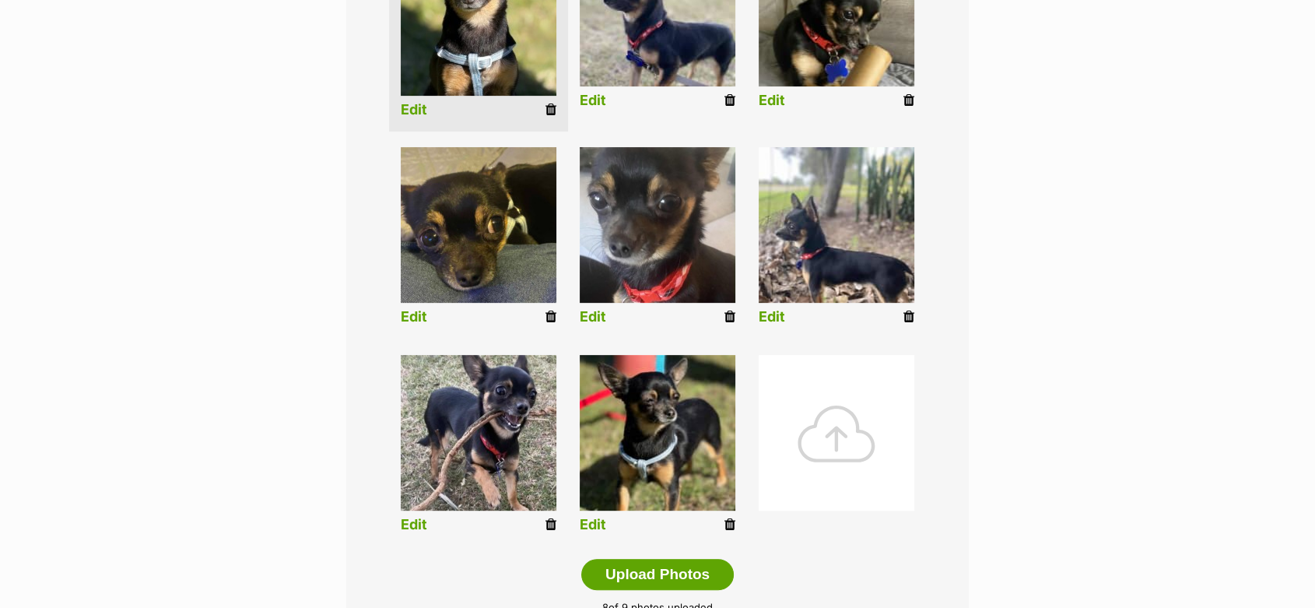
click at [587, 524] on link "Edit" at bounding box center [593, 525] width 26 height 16
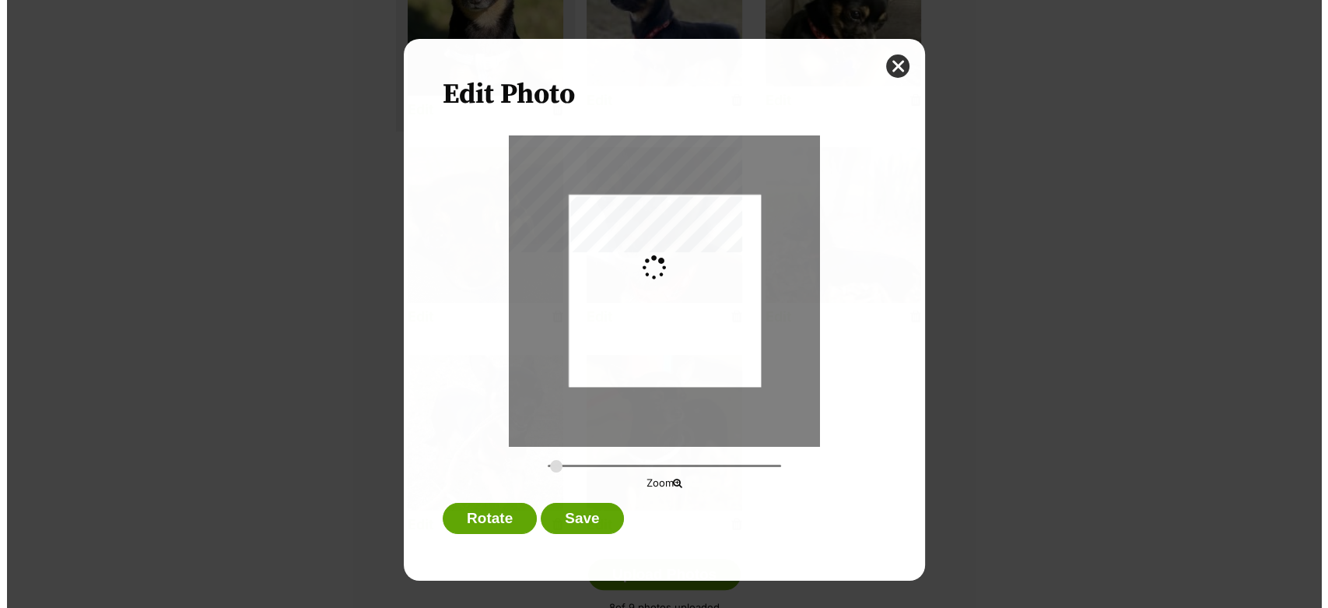
scroll to position [0, 0]
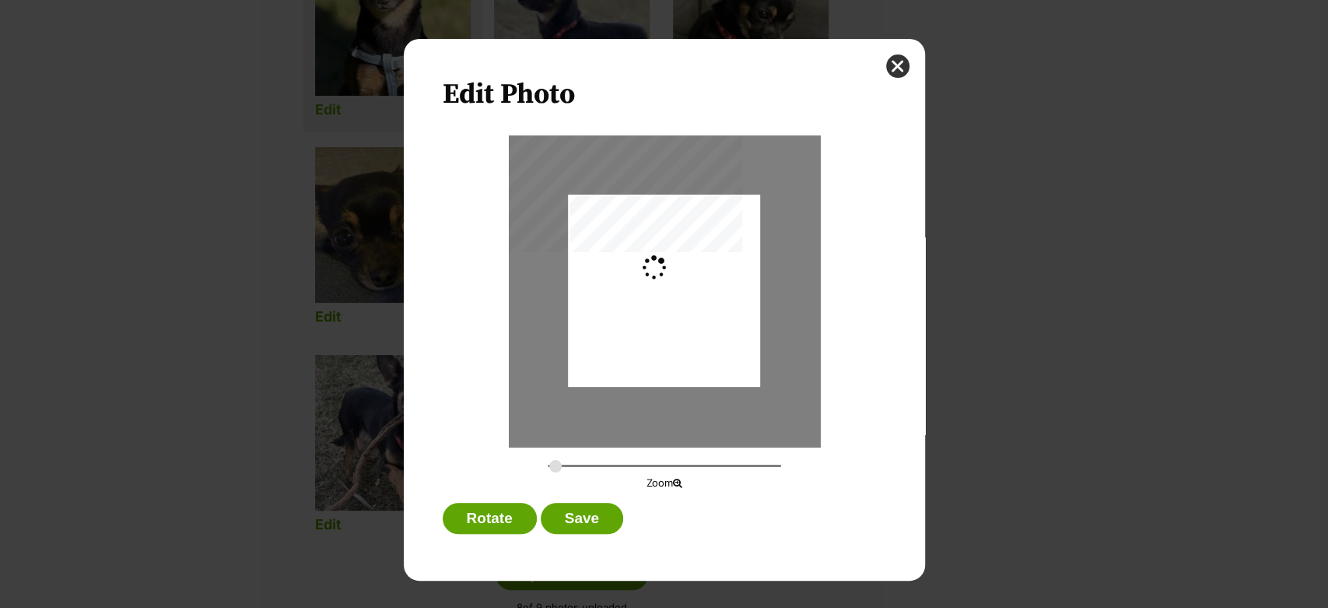
type input "0.2744"
drag, startPoint x: 624, startPoint y: 311, endPoint x: 619, endPoint y: 339, distance: 28.5
click at [619, 339] on div "Dialog Window - Close (Press escape to close)" at bounding box center [664, 319] width 192 height 256
click at [573, 519] on button "Save" at bounding box center [582, 518] width 82 height 31
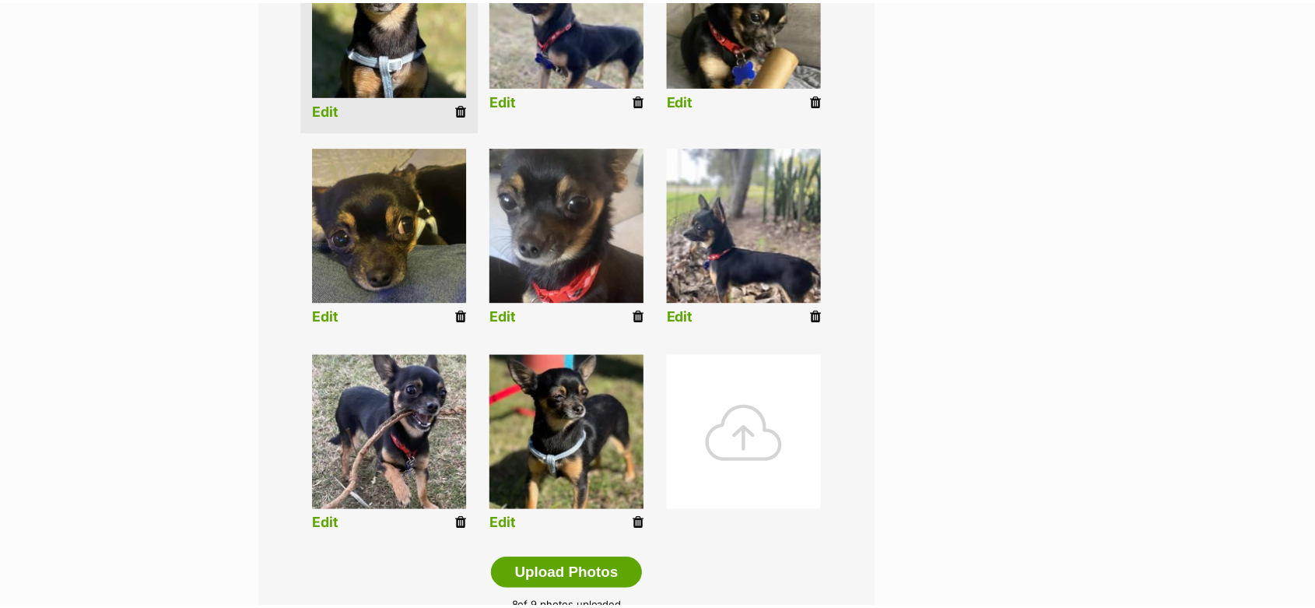
scroll to position [492, 0]
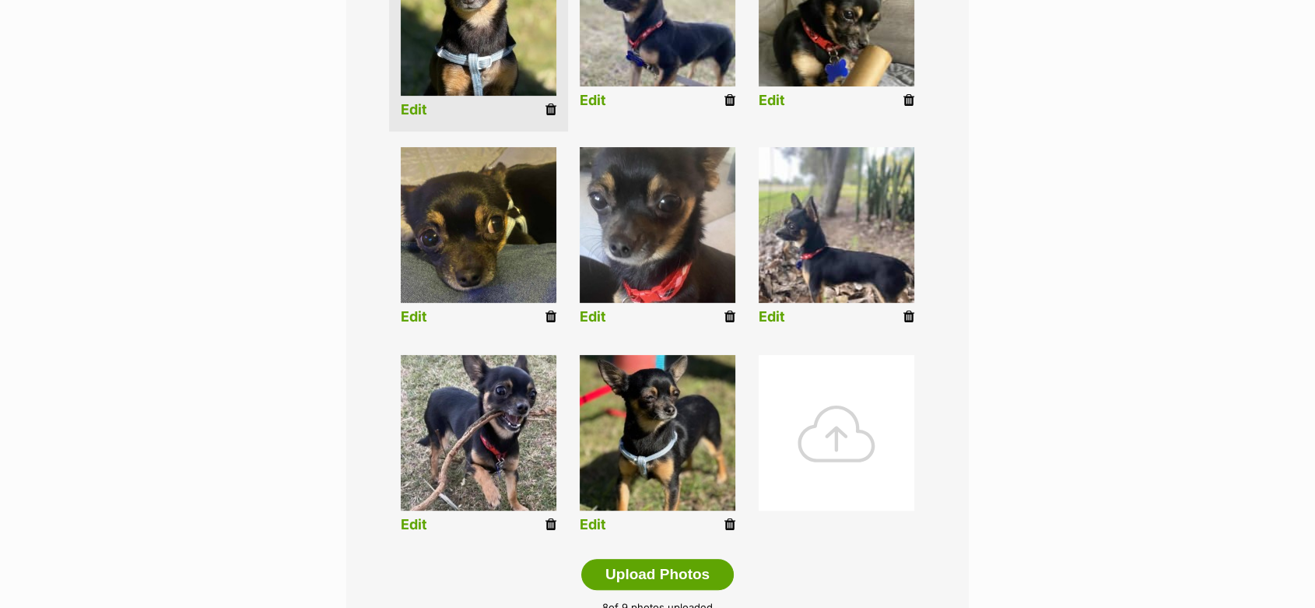
click at [767, 318] on link "Edit" at bounding box center [772, 317] width 26 height 16
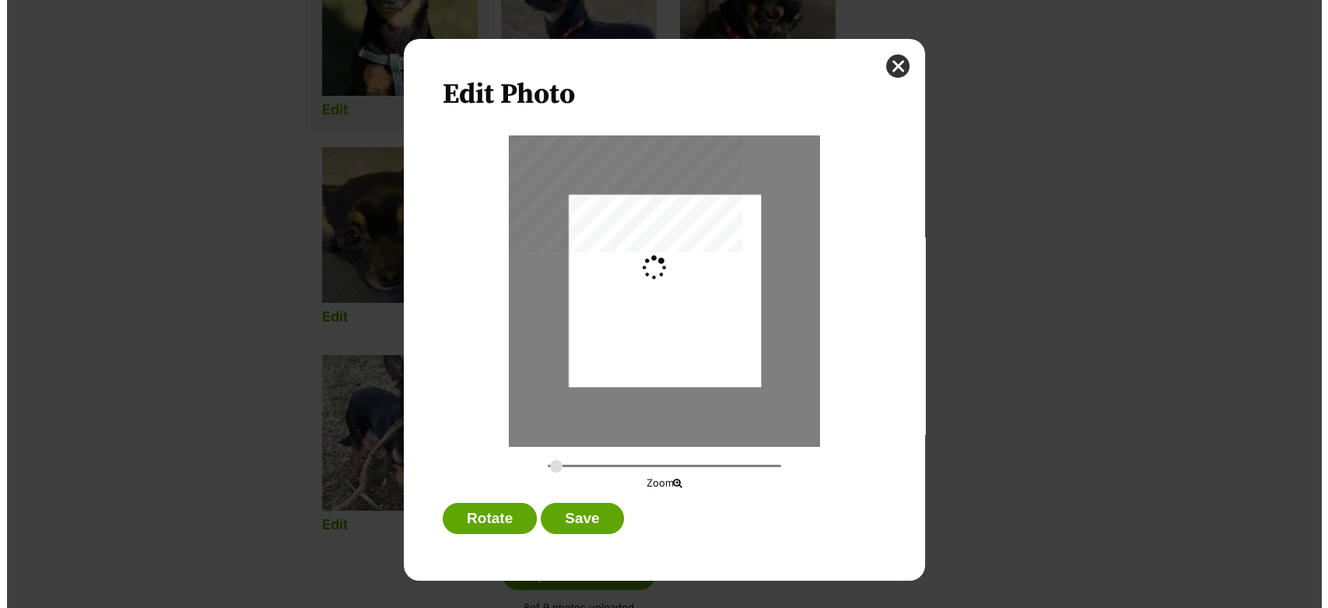
scroll to position [0, 0]
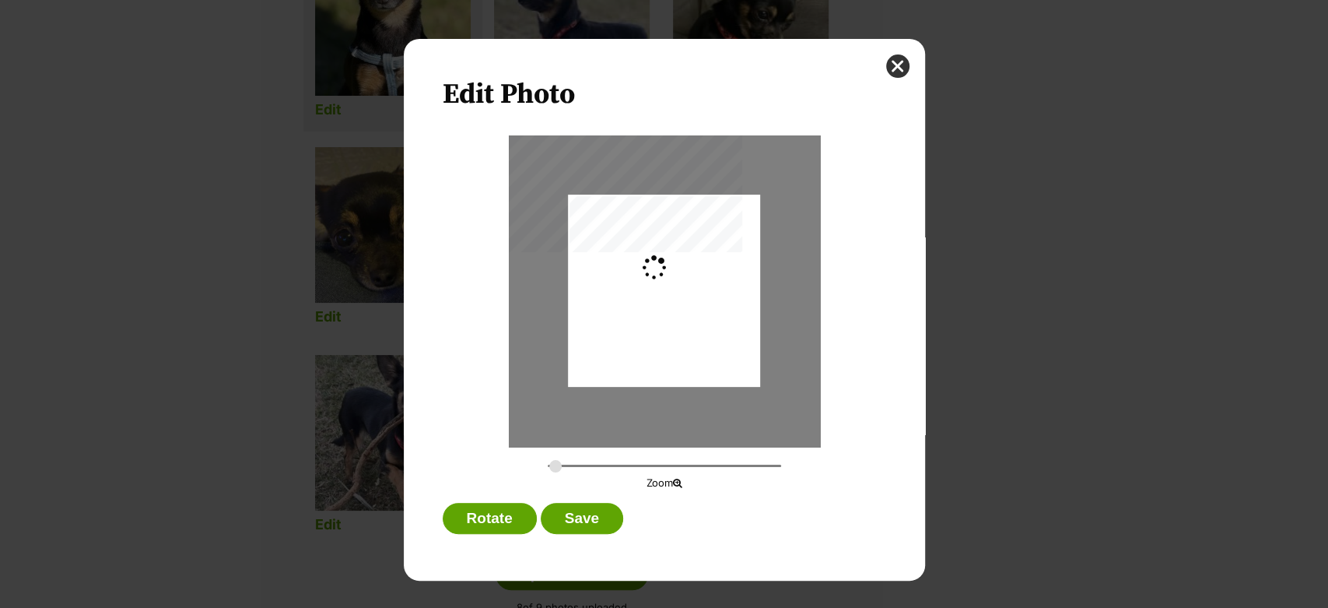
type input "0.2744"
drag, startPoint x: 626, startPoint y: 292, endPoint x: 630, endPoint y: 274, distance: 18.3
click at [630, 274] on div "Dialog Window - Close (Press escape to close)" at bounding box center [664, 273] width 192 height 256
click at [567, 516] on button "Save" at bounding box center [582, 518] width 82 height 31
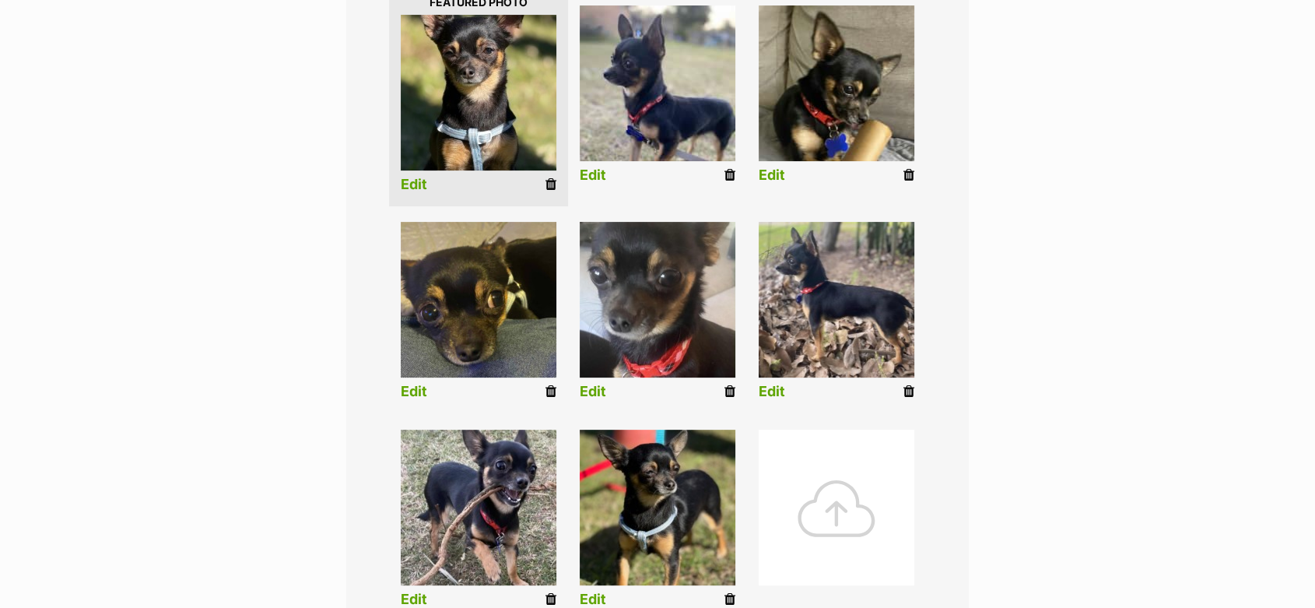
scroll to position [318, 0]
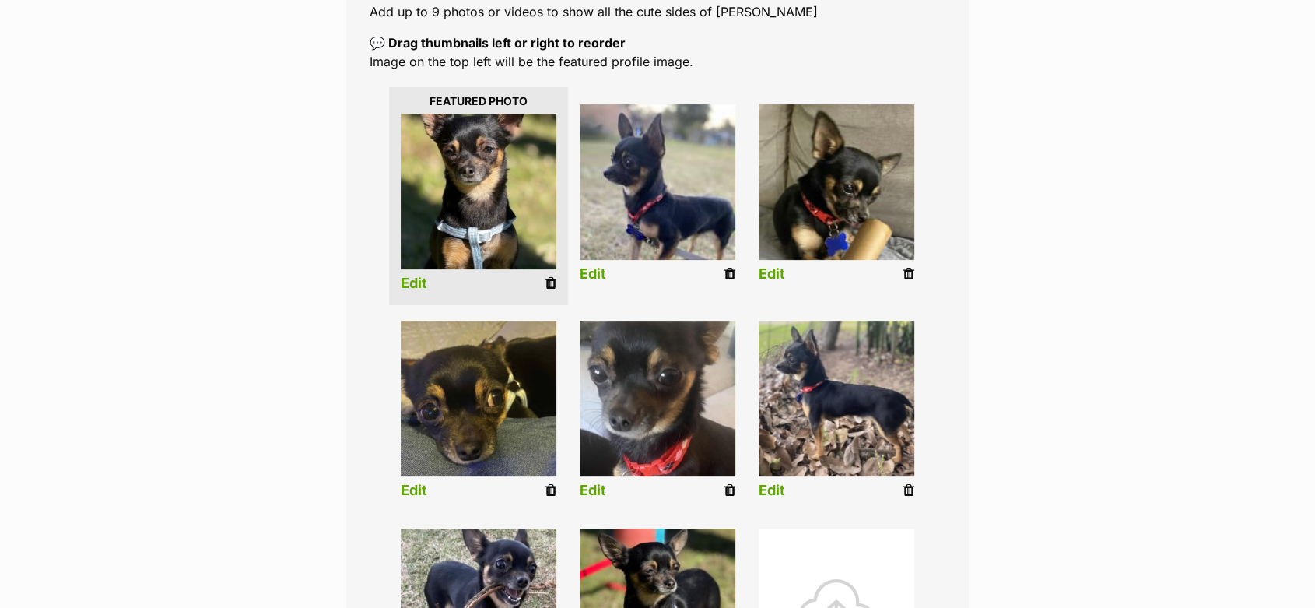
click at [774, 272] on link "Edit" at bounding box center [772, 274] width 26 height 16
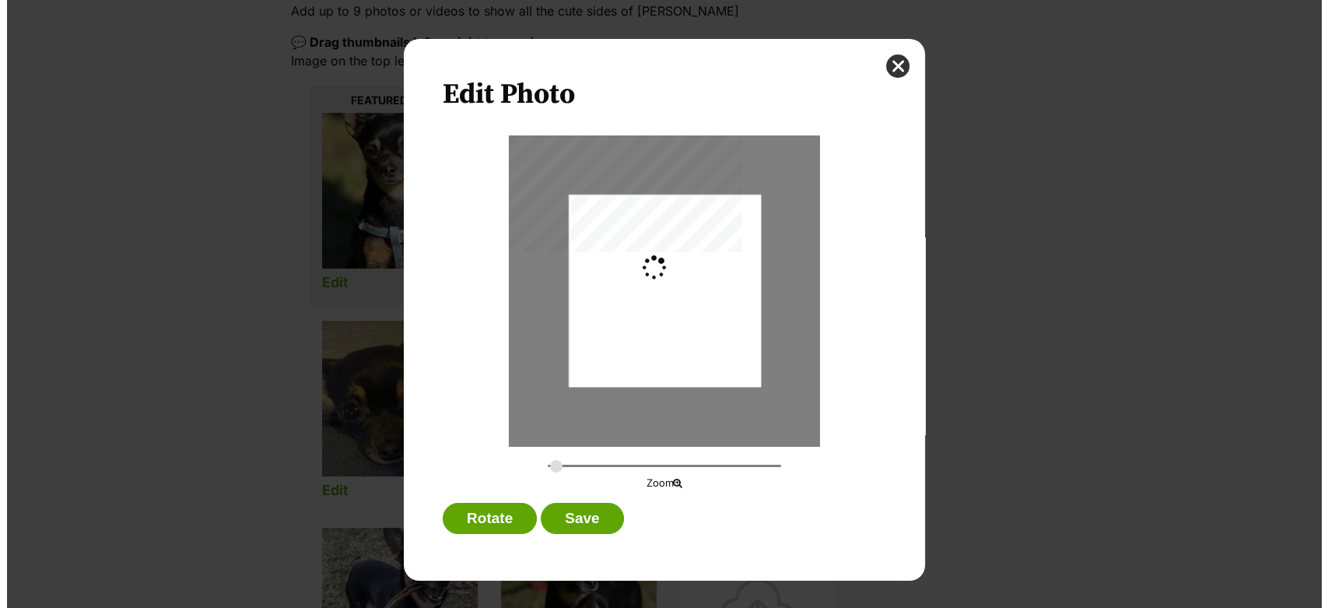
scroll to position [0, 0]
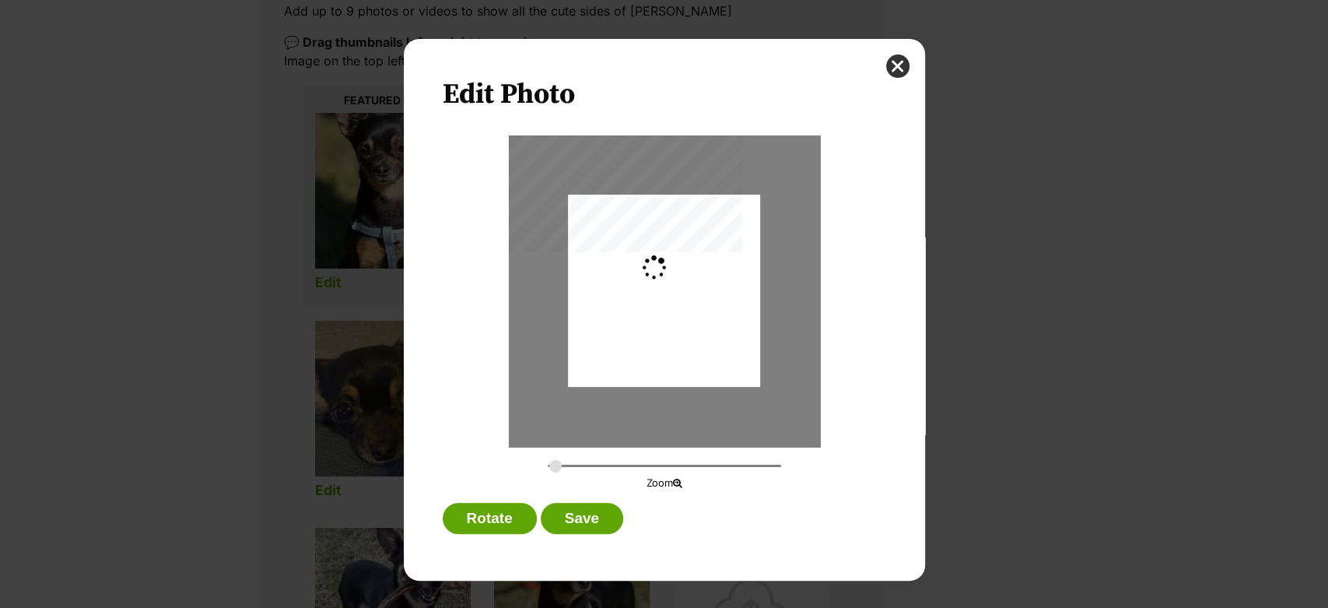
type input "0.2744"
drag, startPoint x: 658, startPoint y: 274, endPoint x: 653, endPoint y: 285, distance: 11.9
click at [659, 272] on div "Dialog Window - Close (Press escape to close)" at bounding box center [664, 290] width 192 height 248
click at [567, 512] on button "Save" at bounding box center [582, 518] width 82 height 31
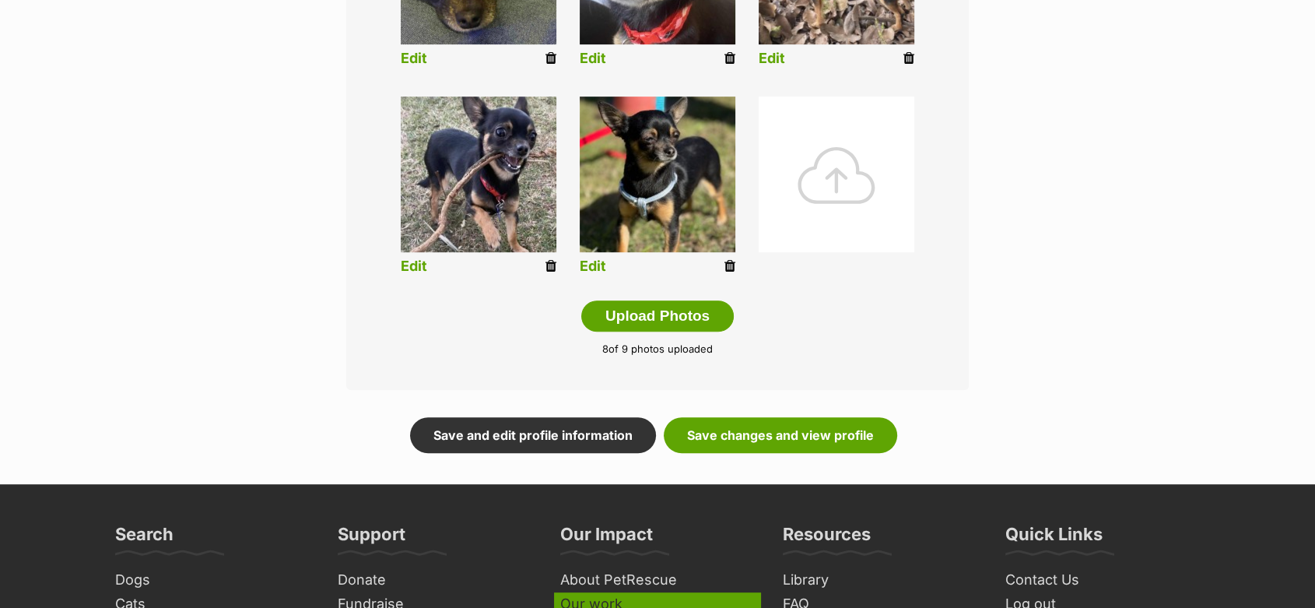
scroll to position [1009, 0]
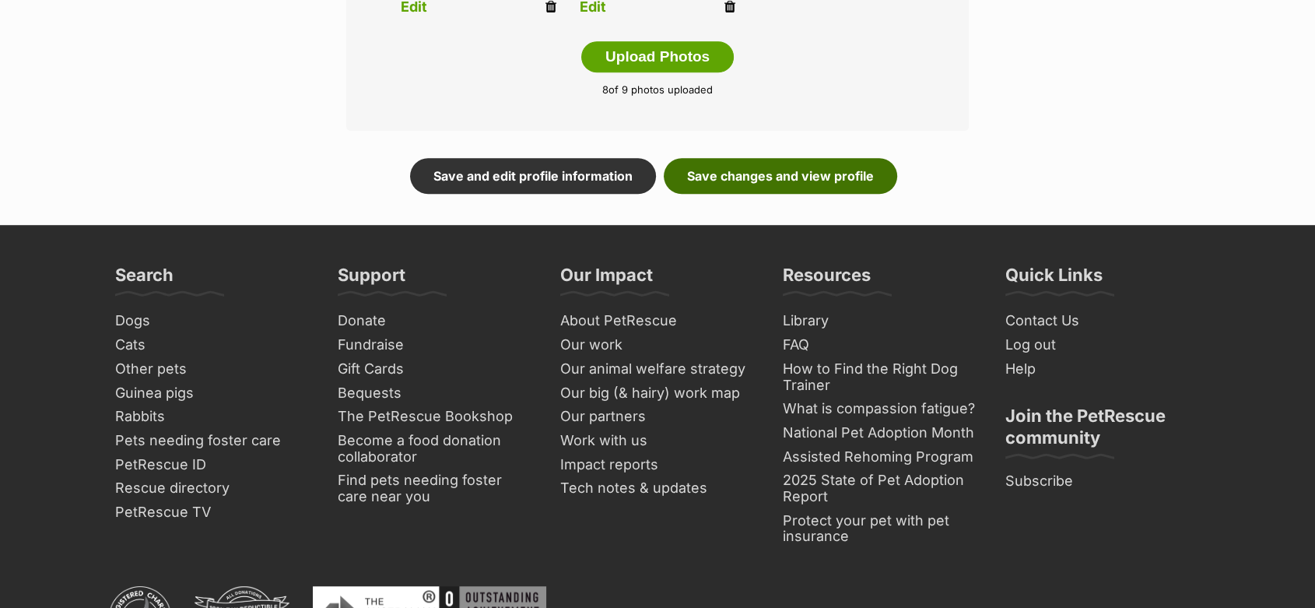
click at [790, 174] on link "Save changes and view profile" at bounding box center [780, 176] width 233 height 36
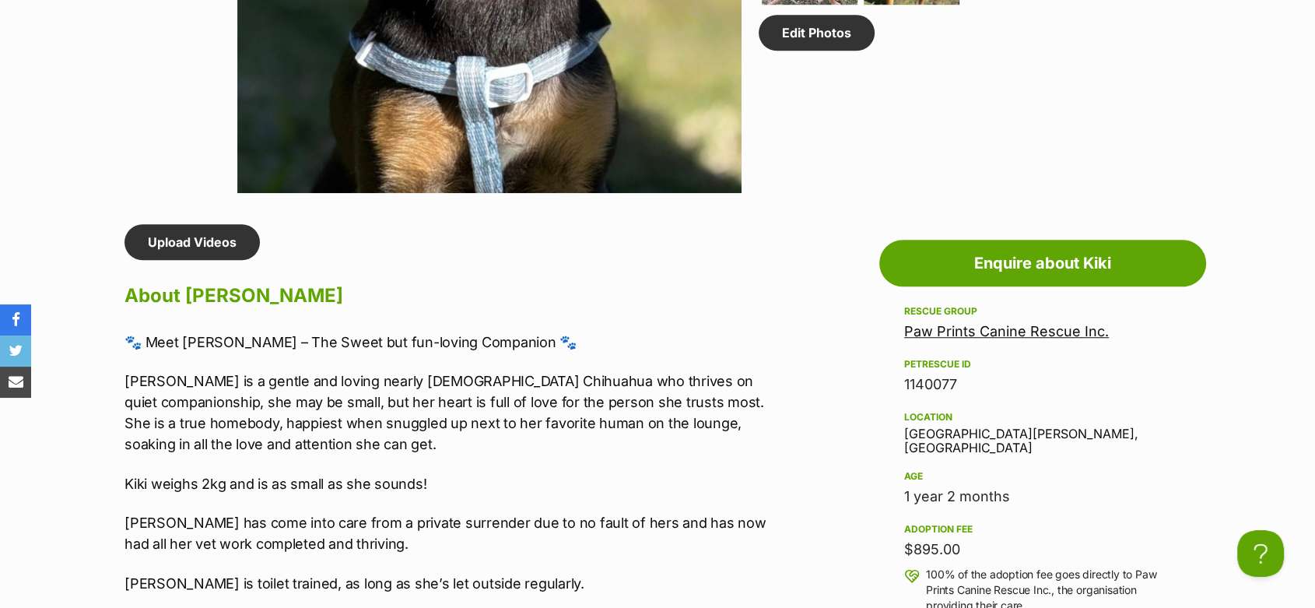
scroll to position [1210, 0]
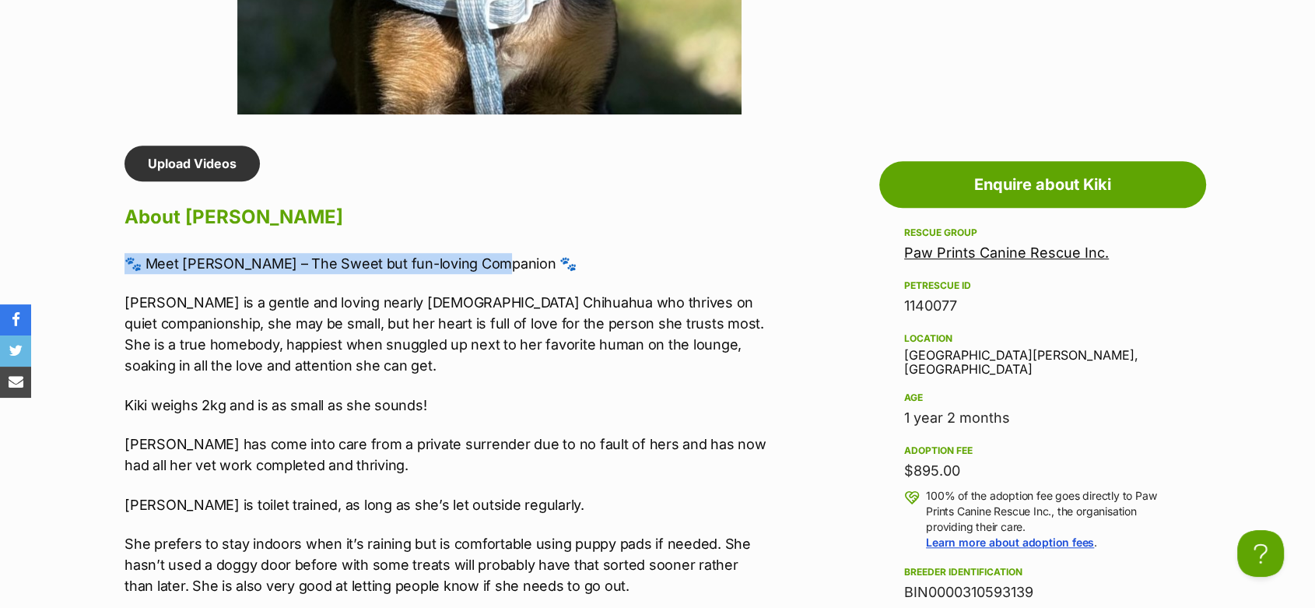
drag, startPoint x: 501, startPoint y: 261, endPoint x: 112, endPoint y: 228, distance: 390.5
click at [130, 258] on p "🐾 Meet [PERSON_NAME] – The Sweet but fun-loving Companion 🐾" at bounding box center [446, 263] width 643 height 21
copy p "🐾 Meet [PERSON_NAME] – The Sweet but fun-loving Companion 🐾"
drag, startPoint x: 1015, startPoint y: 403, endPoint x: 907, endPoint y: 407, distance: 108.2
click at [907, 407] on div "1 year 2 months" at bounding box center [1042, 418] width 277 height 22
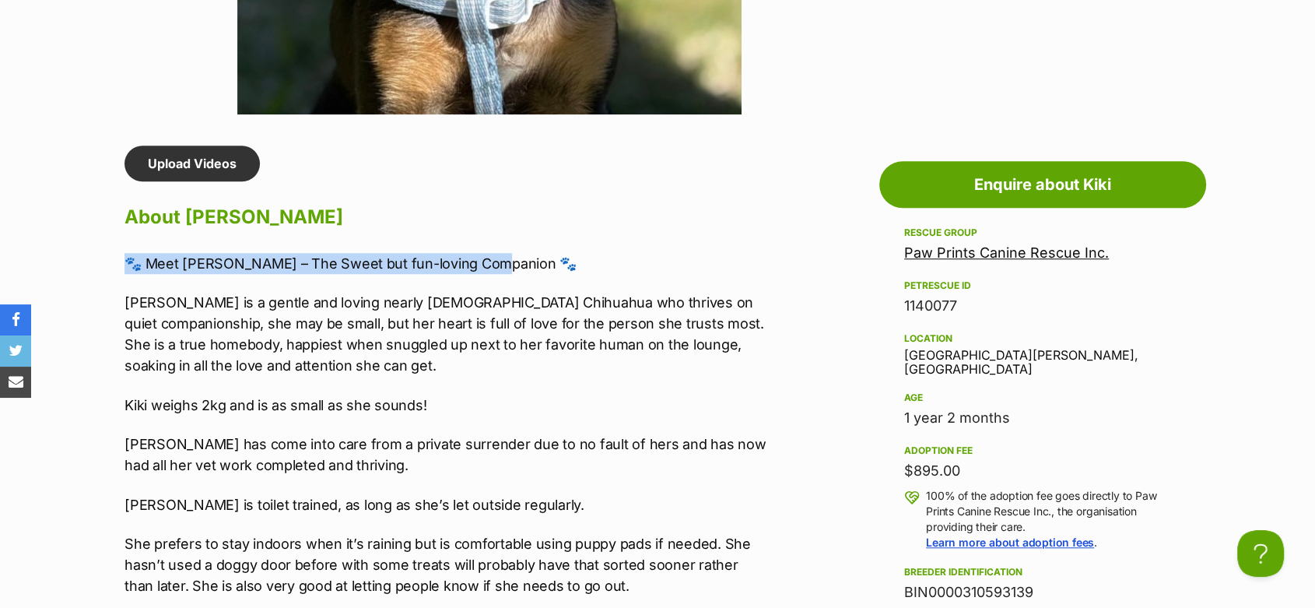
copy div "1 year 2 months"
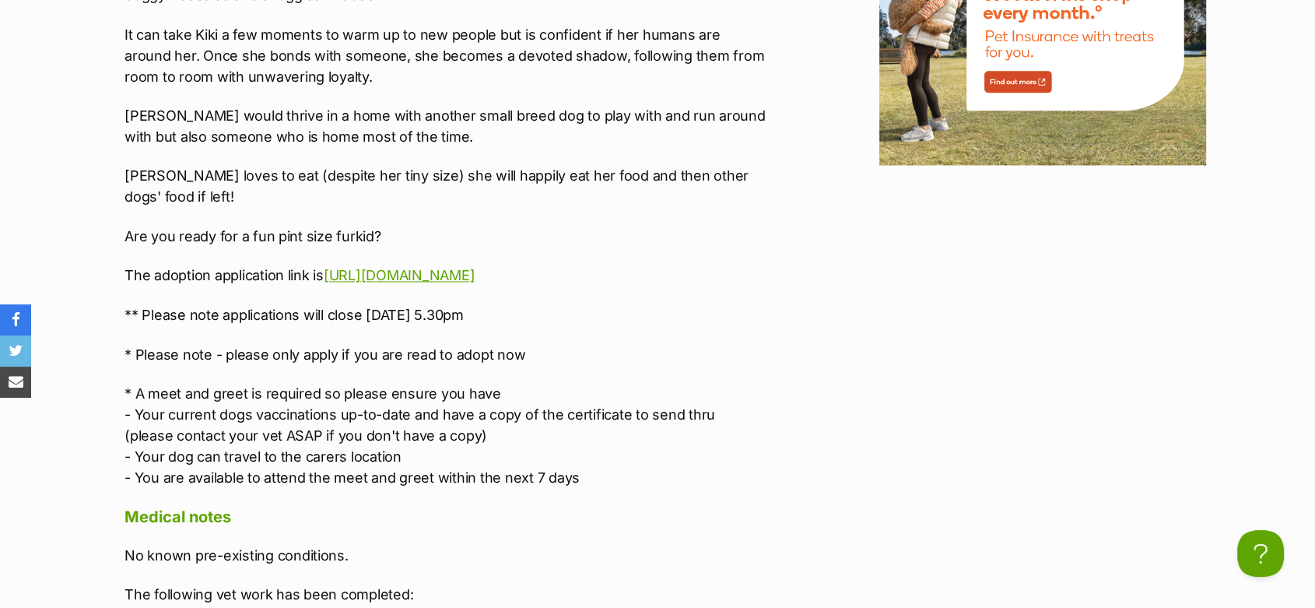
scroll to position [2680, 0]
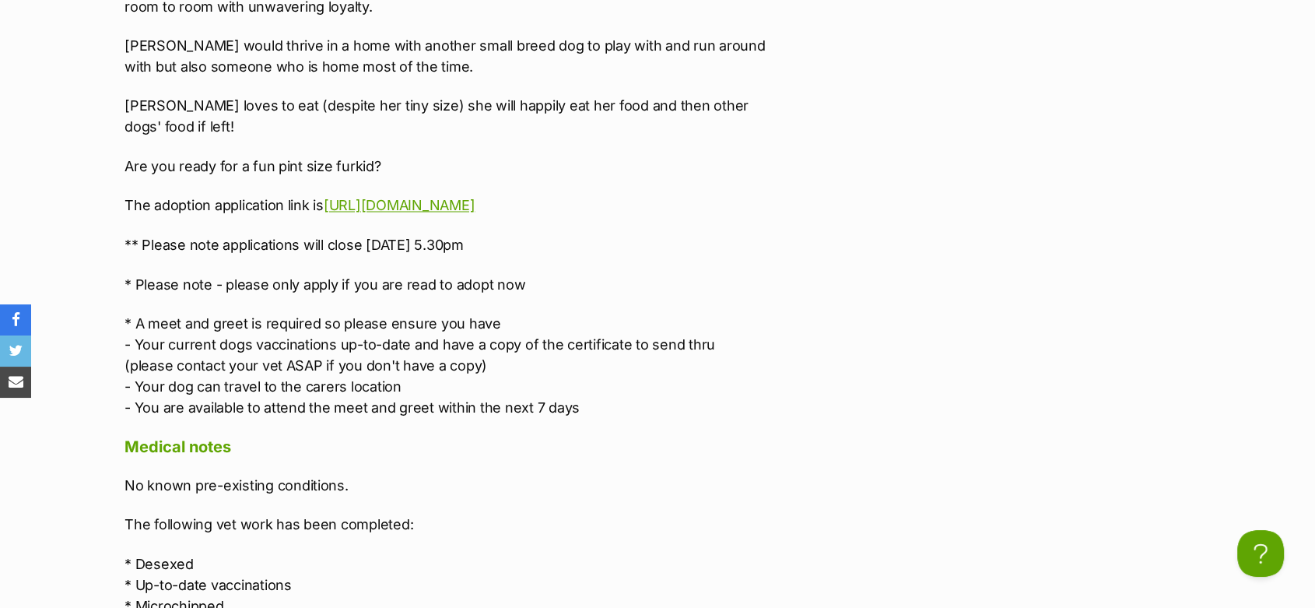
drag, startPoint x: 597, startPoint y: 190, endPoint x: 363, endPoint y: 191, distance: 234.2
copy p "[DATE] 5.30pm"
